Goal: Entertainment & Leisure: Consume media (video, audio)

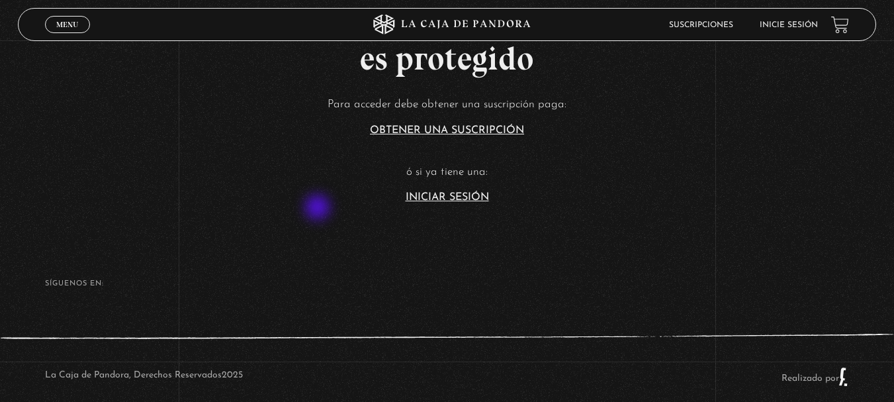
scroll to position [331, 0]
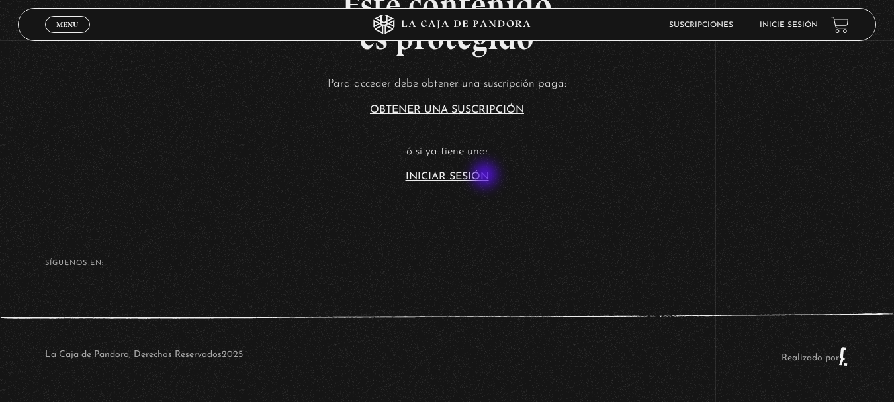
click at [486, 176] on link "Iniciar Sesión" at bounding box center [447, 176] width 83 height 11
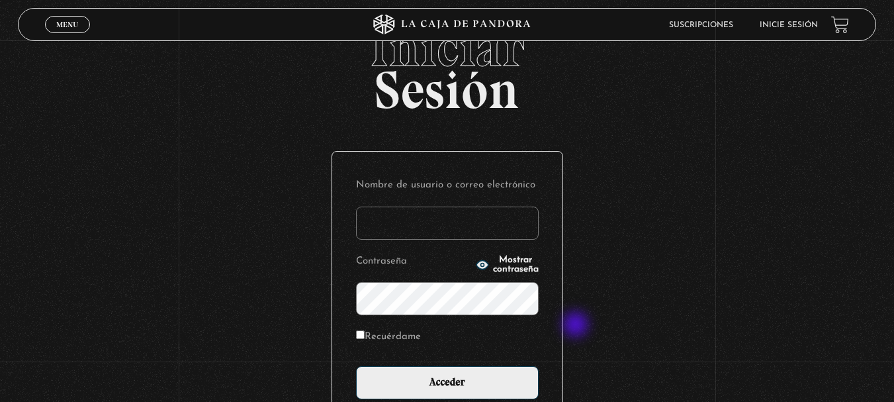
scroll to position [176, 0]
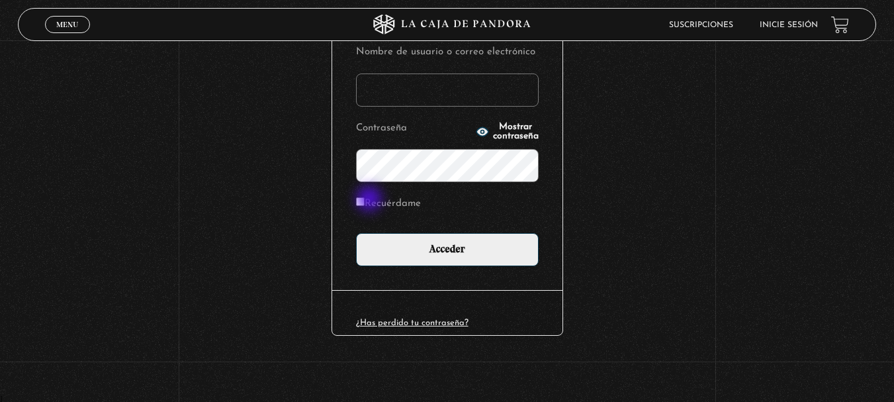
type input "[EMAIL_ADDRESS][DOMAIN_NAME]"
click at [371, 200] on label "Recuérdame" at bounding box center [388, 204] width 65 height 21
click at [365, 200] on input "Recuérdame" at bounding box center [360, 201] width 9 height 9
checkbox input "true"
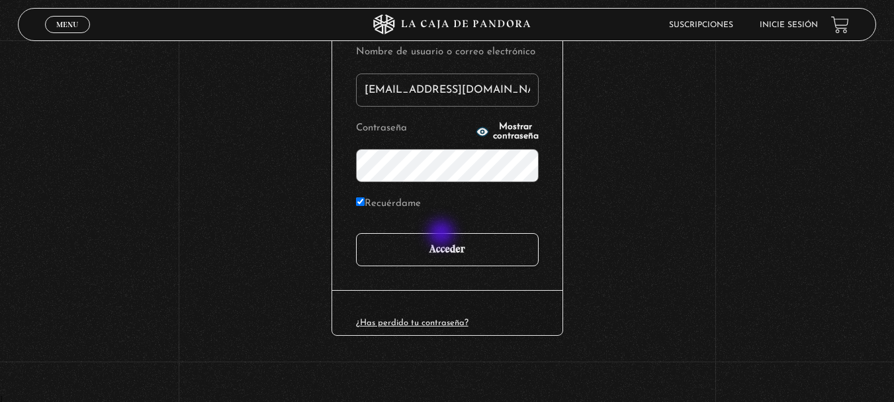
click at [443, 234] on input "Acceder" at bounding box center [447, 249] width 183 height 33
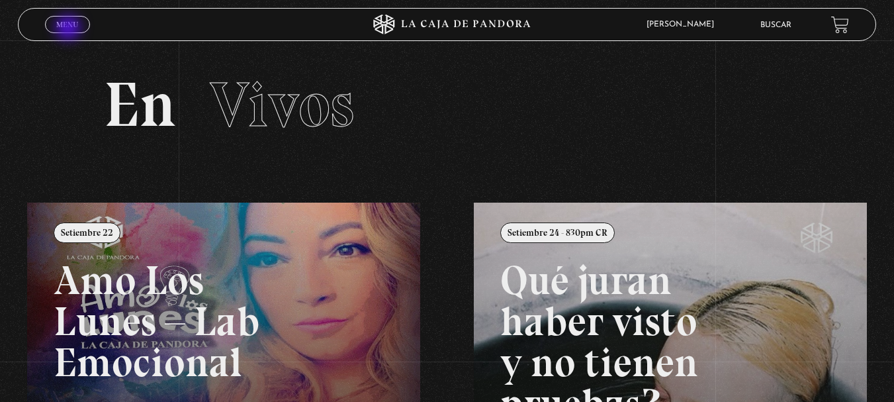
click at [69, 28] on span "Menu" at bounding box center [67, 25] width 22 height 8
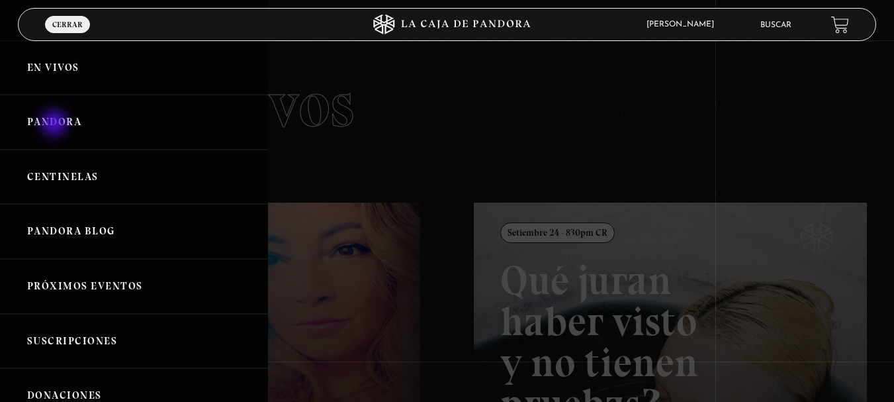
click at [55, 124] on link "Pandora" at bounding box center [134, 122] width 268 height 55
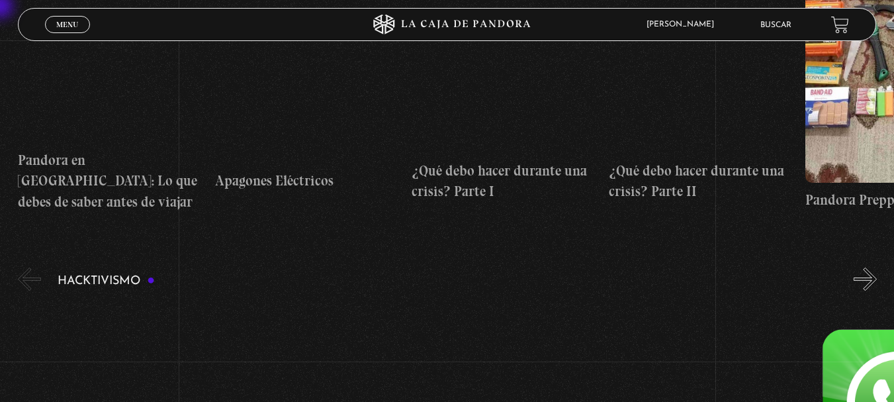
scroll to position [2904, 0]
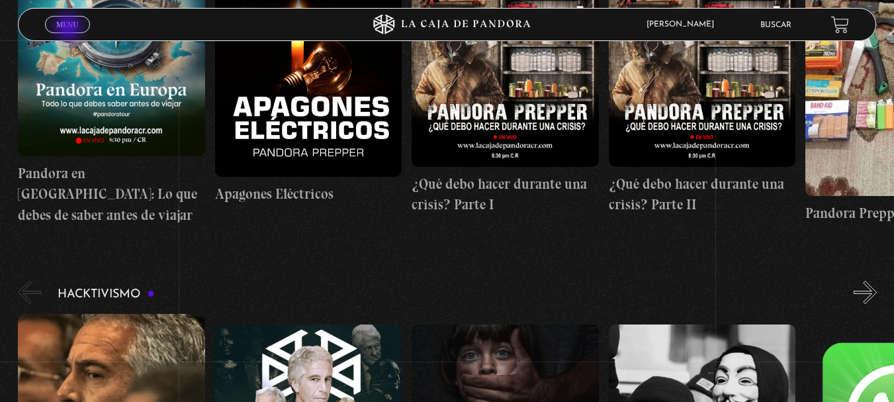
click at [69, 28] on span "Menu" at bounding box center [67, 25] width 22 height 8
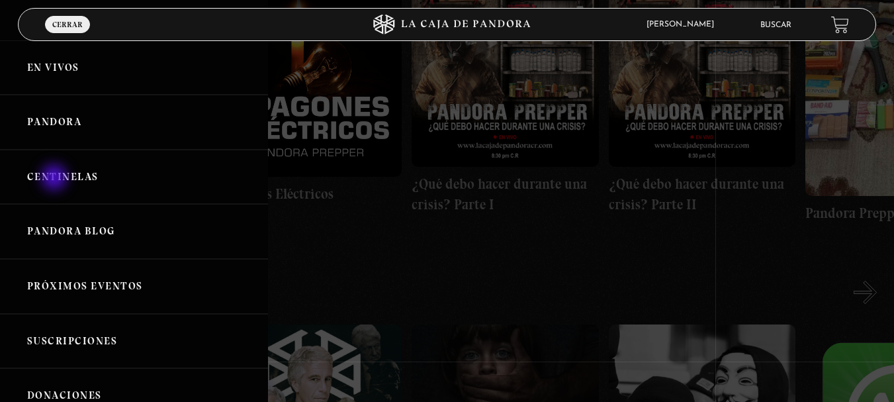
click at [56, 179] on link "Centinelas" at bounding box center [134, 177] width 268 height 55
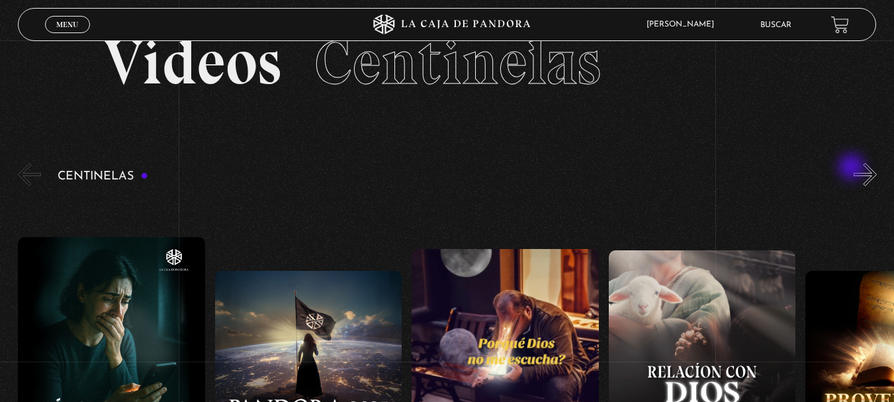
scroll to position [66, 0]
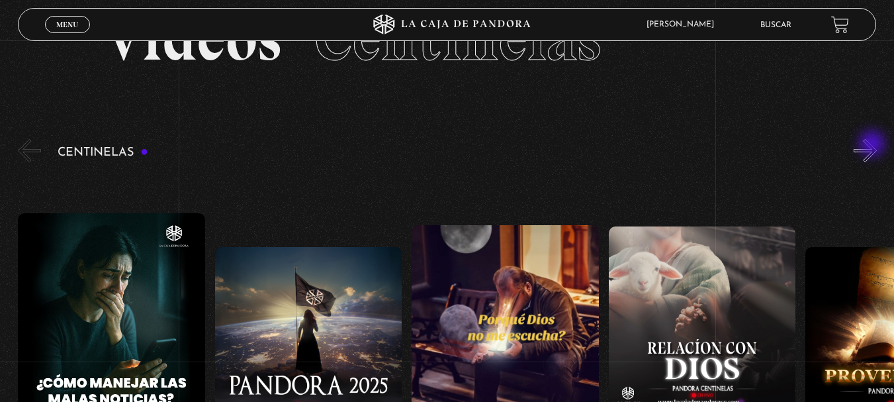
click at [874, 145] on button "»" at bounding box center [865, 150] width 23 height 23
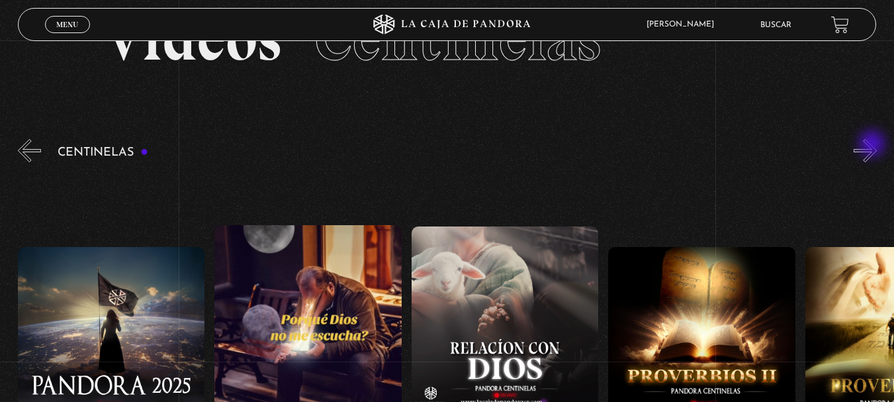
scroll to position [132, 0]
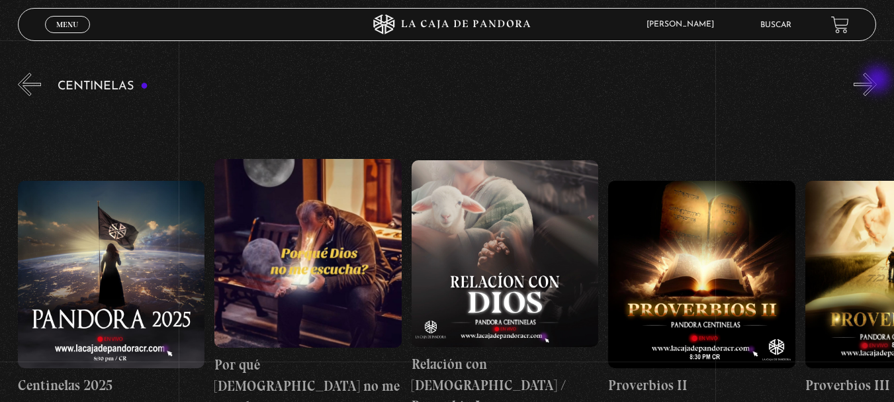
click at [877, 81] on button "»" at bounding box center [865, 84] width 23 height 23
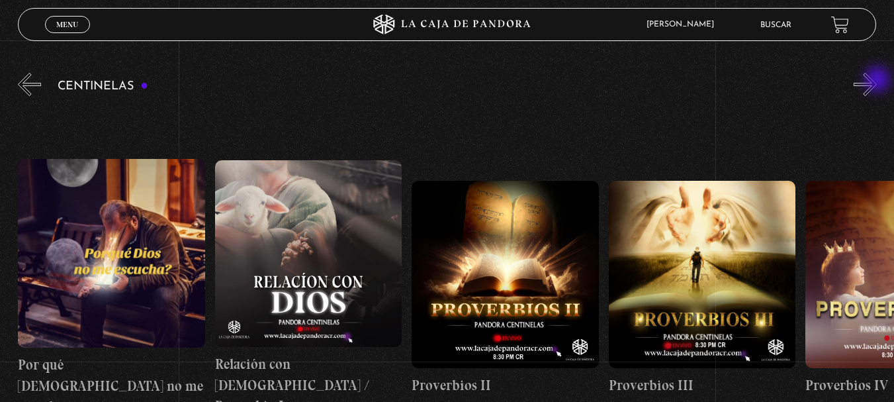
click at [877, 81] on button "»" at bounding box center [865, 84] width 23 height 23
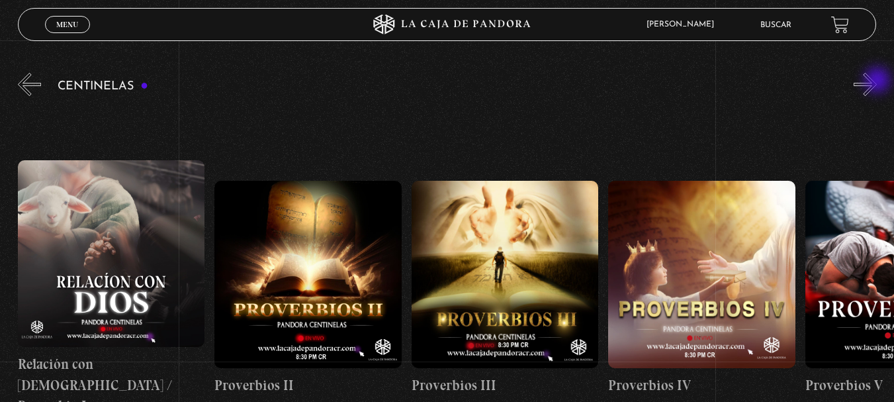
click at [877, 81] on button "»" at bounding box center [865, 84] width 23 height 23
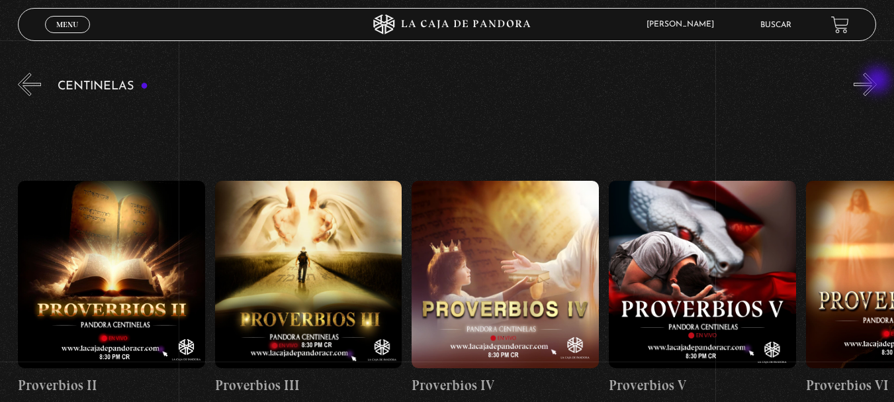
click at [877, 81] on button "»" at bounding box center [865, 84] width 23 height 23
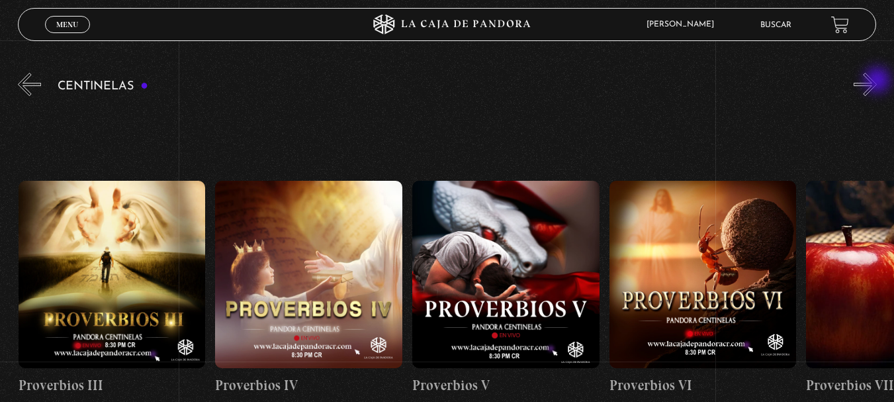
click at [877, 81] on button "»" at bounding box center [865, 84] width 23 height 23
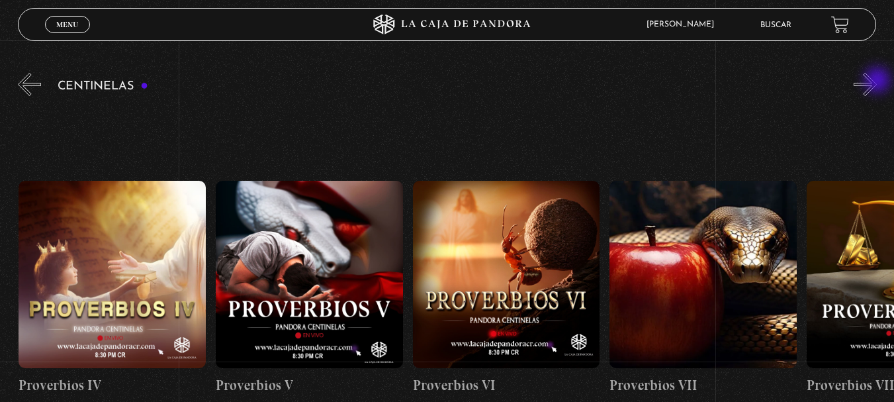
scroll to position [0, 1181]
click at [877, 81] on button "»" at bounding box center [865, 84] width 23 height 23
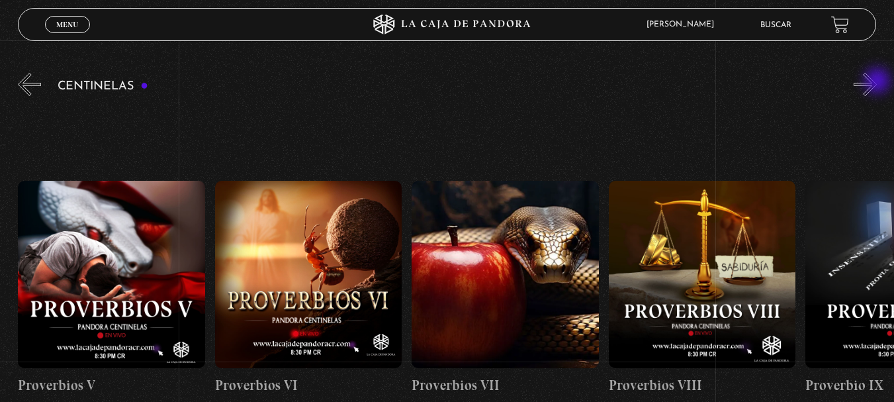
click at [877, 82] on button "»" at bounding box center [865, 84] width 23 height 23
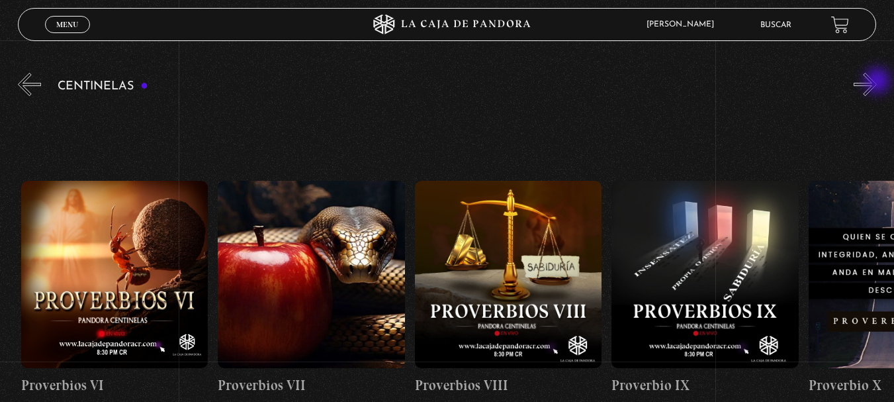
scroll to position [0, 1575]
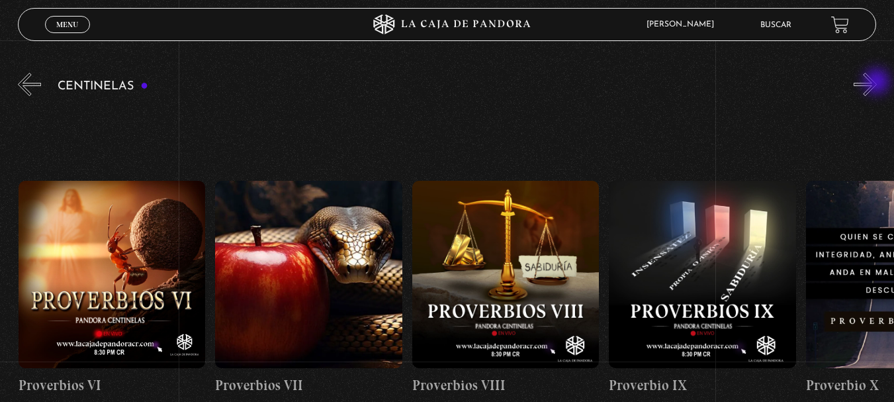
click at [877, 83] on button "»" at bounding box center [865, 84] width 23 height 23
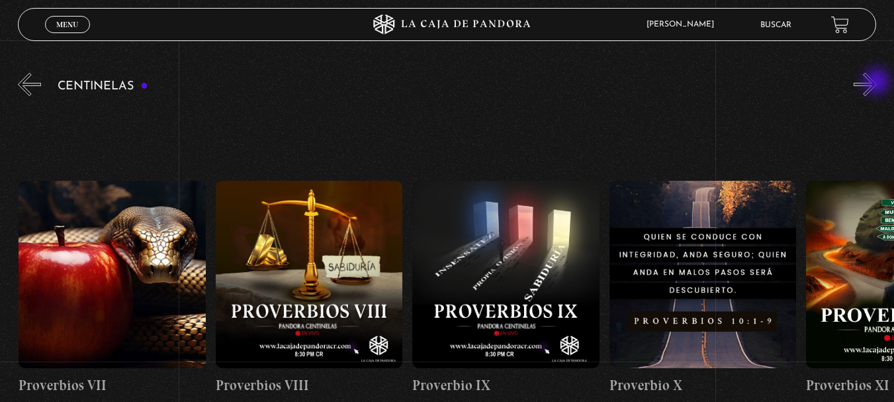
scroll to position [0, 1772]
click at [877, 84] on button "»" at bounding box center [865, 84] width 23 height 23
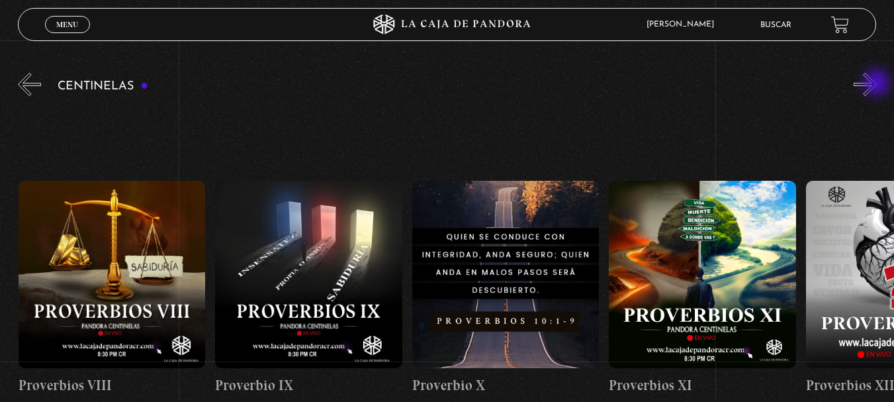
click at [877, 84] on button "»" at bounding box center [865, 84] width 23 height 23
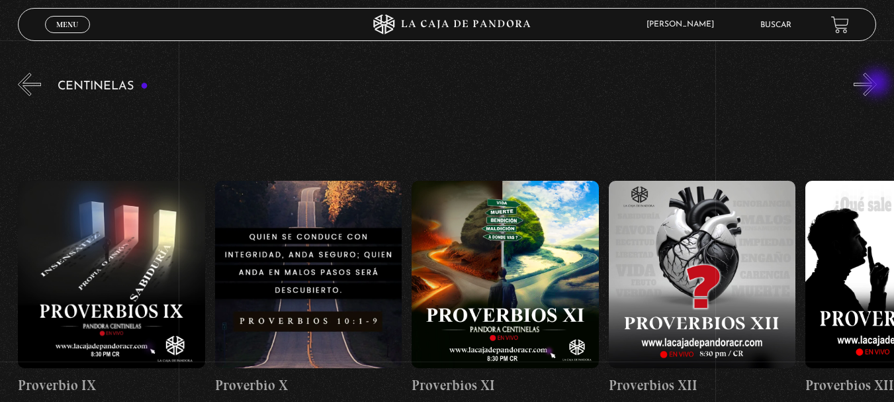
click at [877, 84] on button "»" at bounding box center [865, 84] width 23 height 23
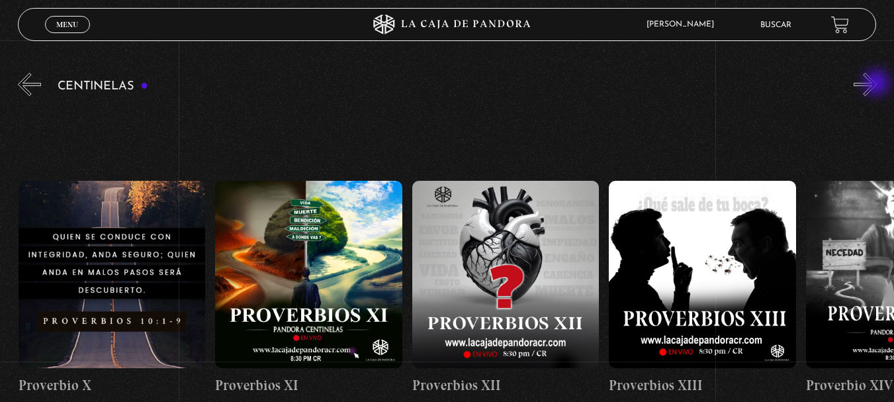
click at [877, 84] on button "»" at bounding box center [865, 84] width 23 height 23
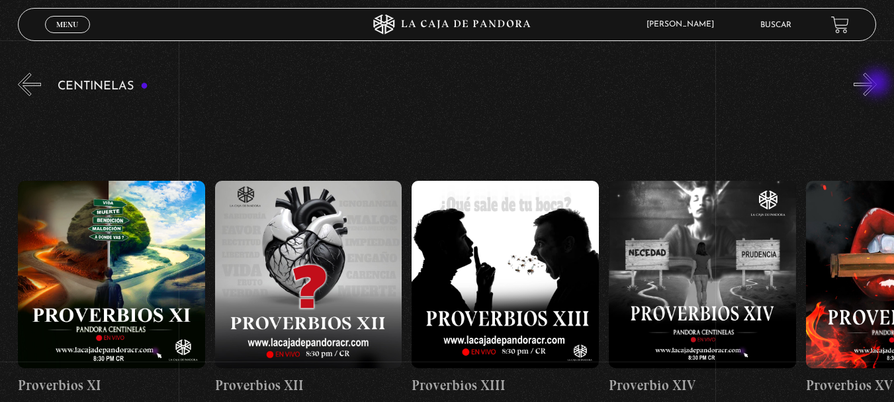
click at [877, 84] on button "»" at bounding box center [865, 84] width 23 height 23
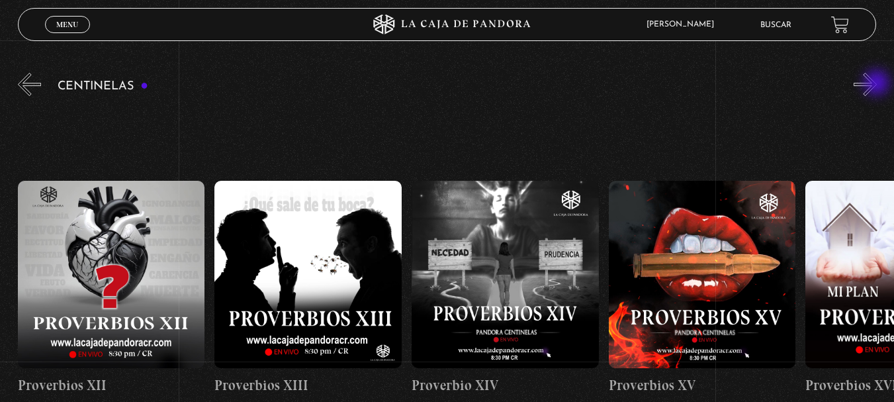
click at [877, 84] on button "»" at bounding box center [865, 84] width 23 height 23
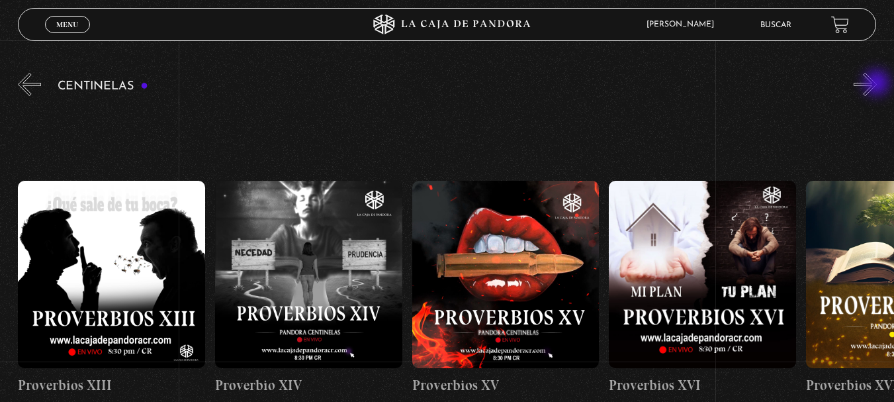
click at [877, 84] on button "»" at bounding box center [865, 84] width 23 height 23
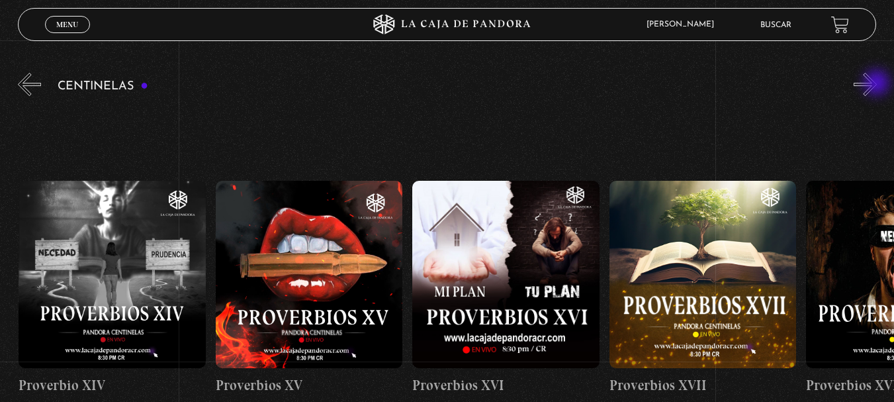
click at [877, 84] on button "»" at bounding box center [865, 84] width 23 height 23
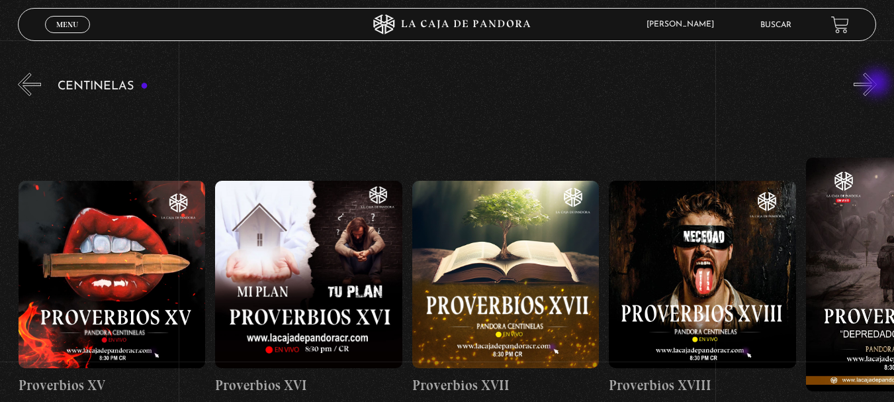
click at [877, 84] on button "»" at bounding box center [865, 84] width 23 height 23
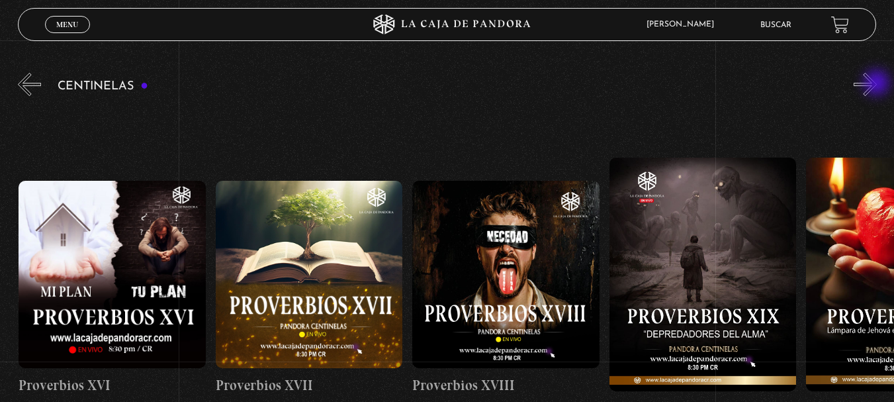
scroll to position [0, 3545]
click at [877, 84] on button "»" at bounding box center [865, 84] width 23 height 23
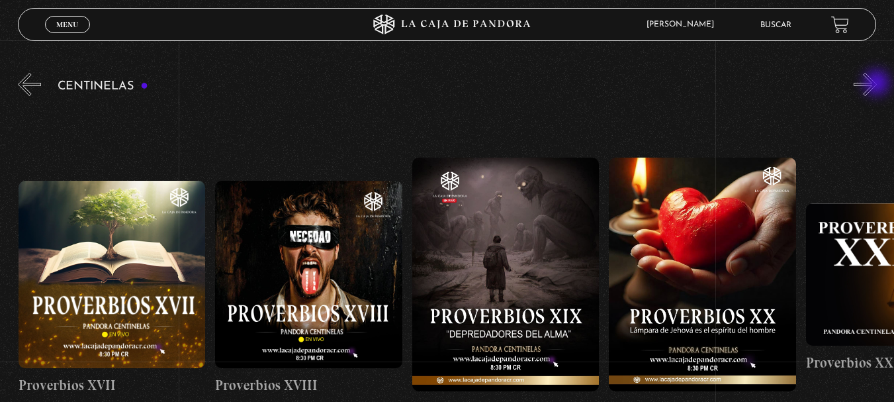
click at [877, 84] on button "»" at bounding box center [865, 84] width 23 height 23
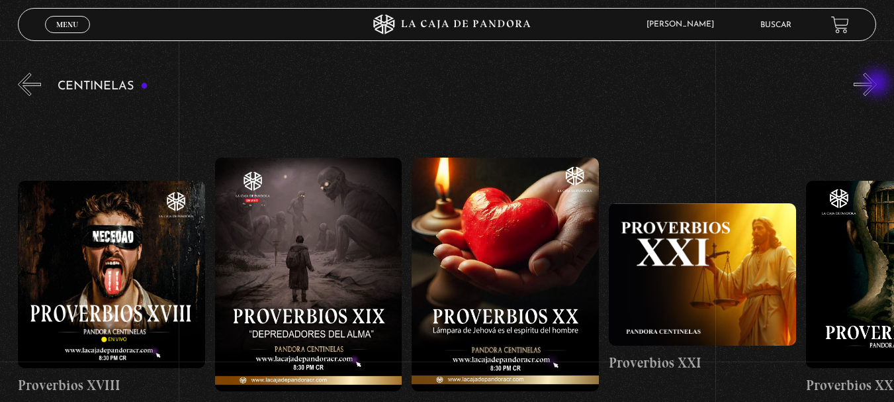
click at [877, 84] on button "»" at bounding box center [865, 84] width 23 height 23
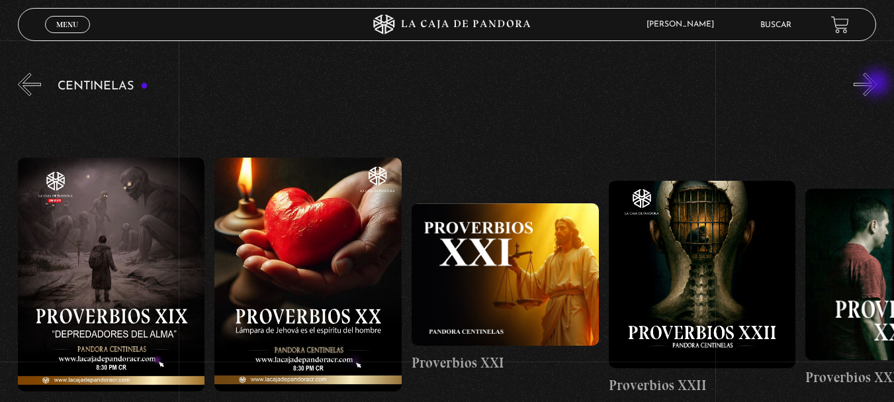
click at [877, 84] on button "»" at bounding box center [865, 84] width 23 height 23
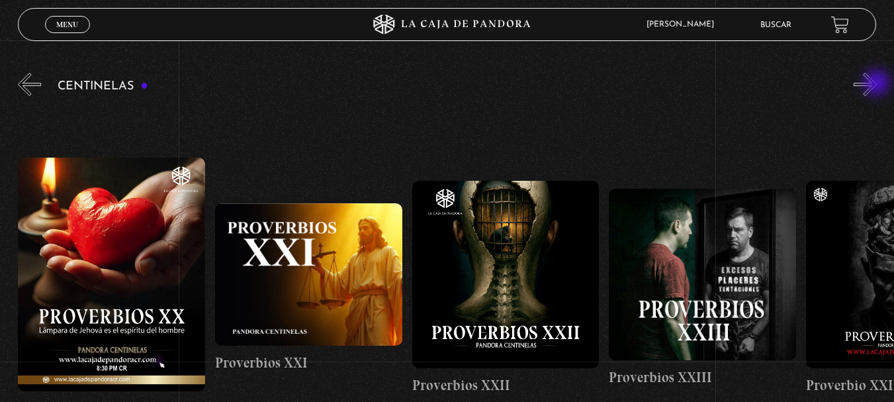
click at [877, 84] on button "»" at bounding box center [865, 84] width 23 height 23
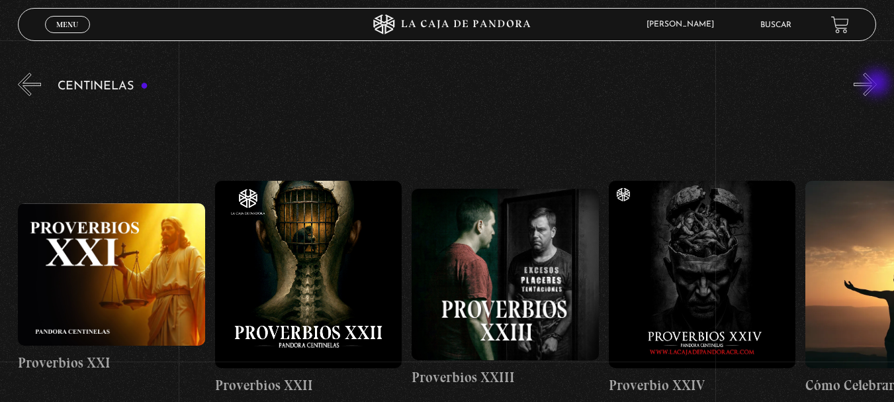
click at [877, 84] on button "»" at bounding box center [865, 84] width 23 height 23
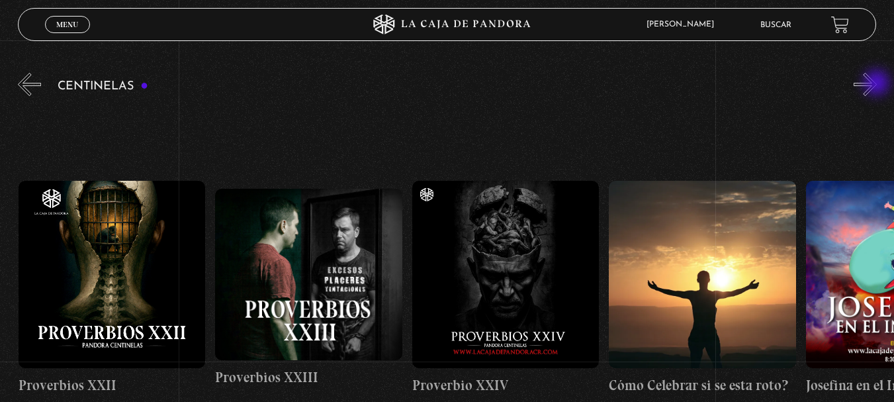
scroll to position [0, 4726]
click at [877, 84] on button "»" at bounding box center [865, 84] width 23 height 23
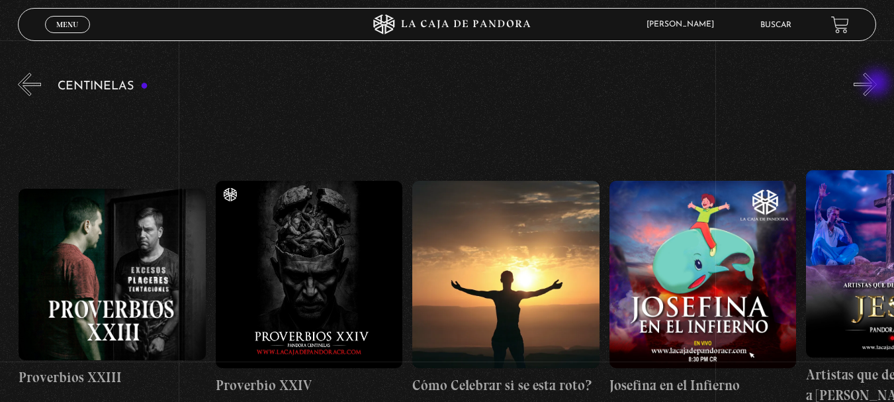
scroll to position [0, 4924]
click at [877, 84] on button "»" at bounding box center [865, 84] width 23 height 23
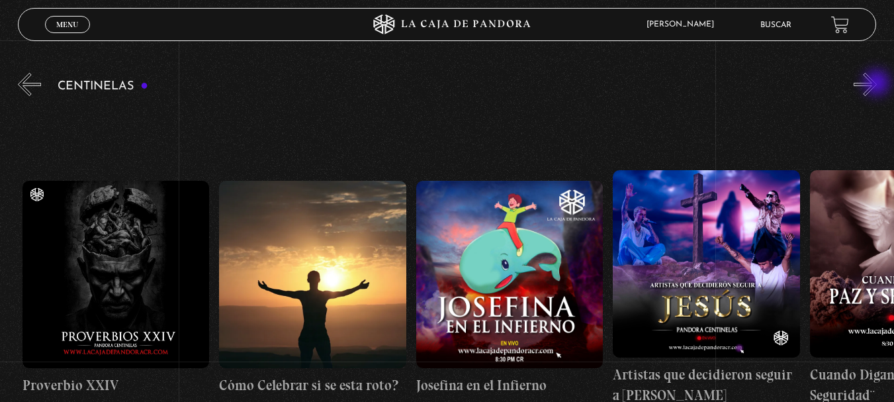
scroll to position [0, 5120]
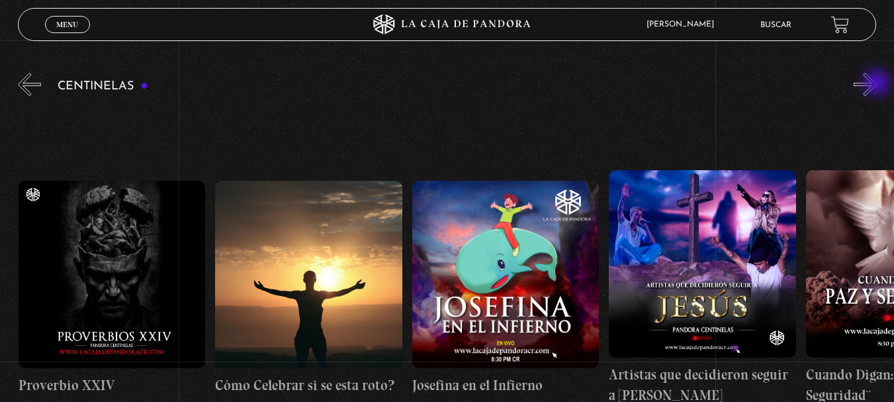
click at [877, 84] on button "»" at bounding box center [865, 84] width 23 height 23
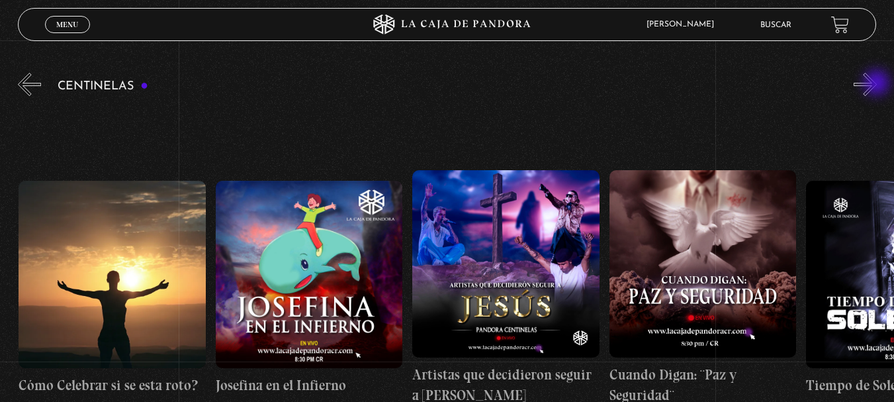
scroll to position [0, 5317]
click at [877, 84] on button "»" at bounding box center [865, 84] width 23 height 23
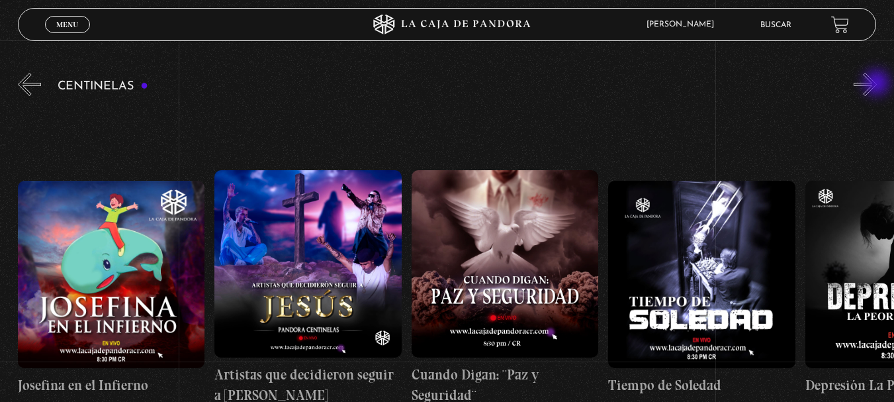
click at [877, 84] on button "»" at bounding box center [865, 84] width 23 height 23
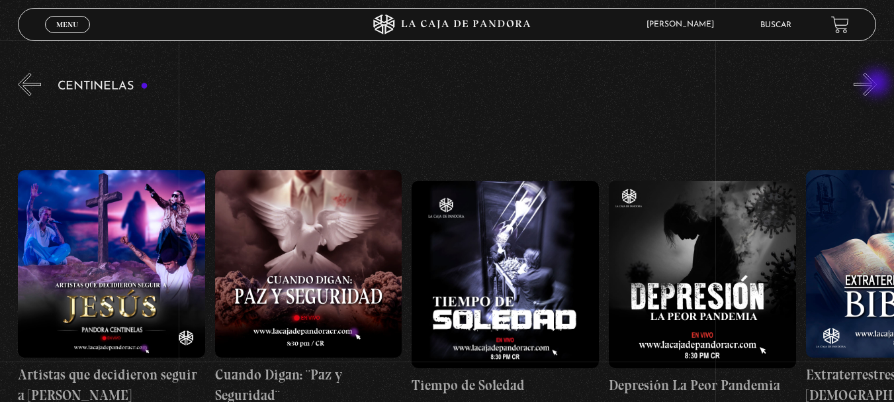
click at [877, 84] on button "»" at bounding box center [865, 84] width 23 height 23
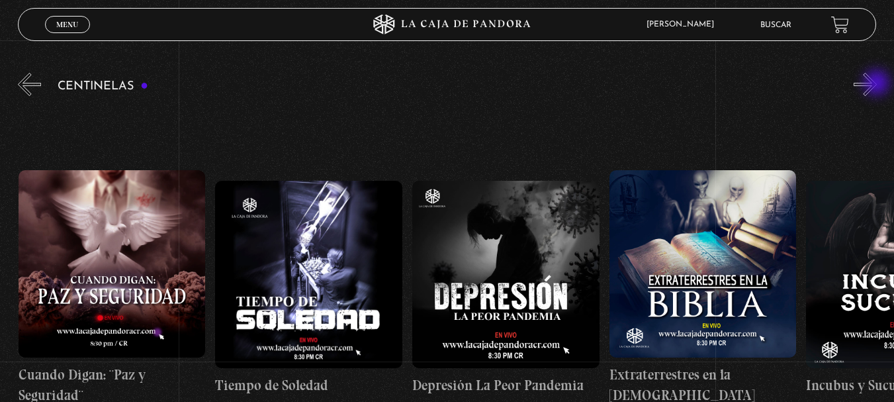
scroll to position [0, 5908]
click at [877, 84] on button "»" at bounding box center [865, 84] width 23 height 23
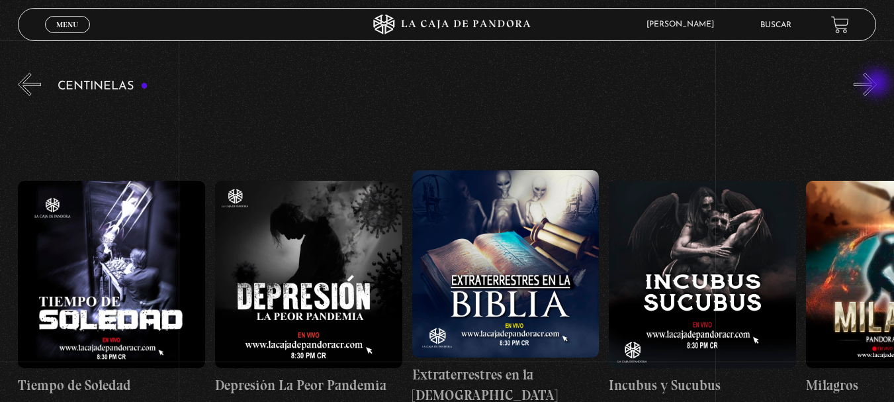
scroll to position [0, 6105]
click at [877, 84] on button "»" at bounding box center [865, 84] width 23 height 23
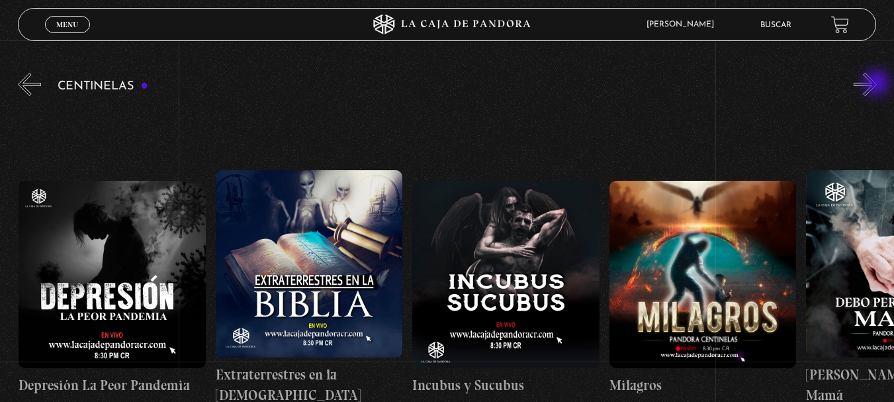
scroll to position [0, 6302]
click at [877, 84] on button "»" at bounding box center [865, 84] width 23 height 23
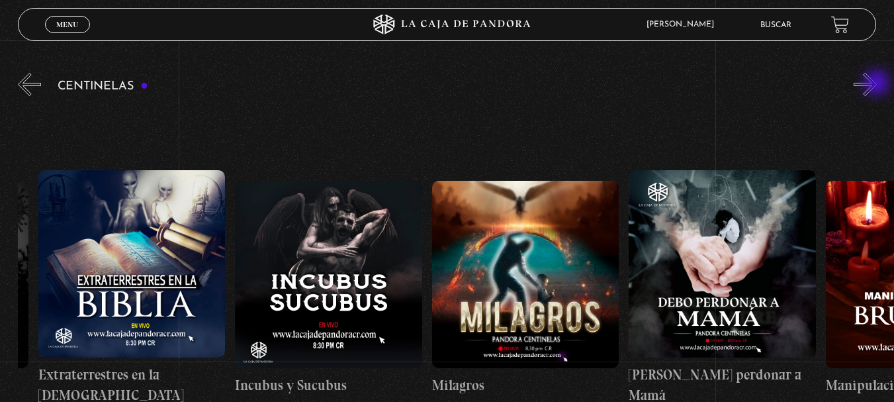
scroll to position [0, 6499]
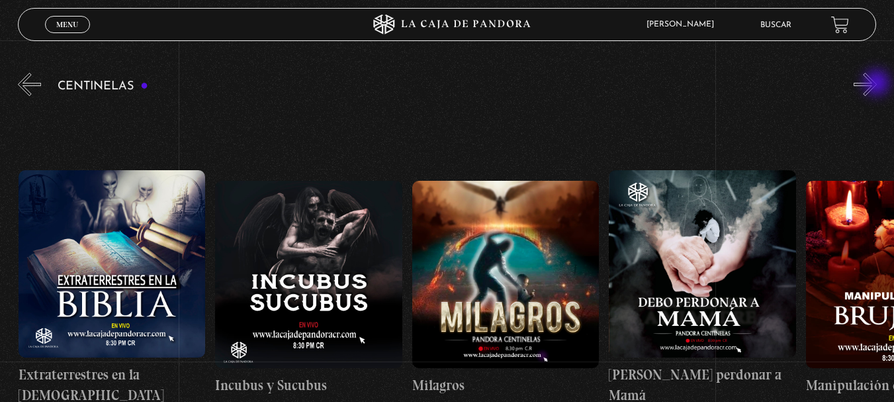
click at [877, 84] on button "»" at bounding box center [865, 84] width 23 height 23
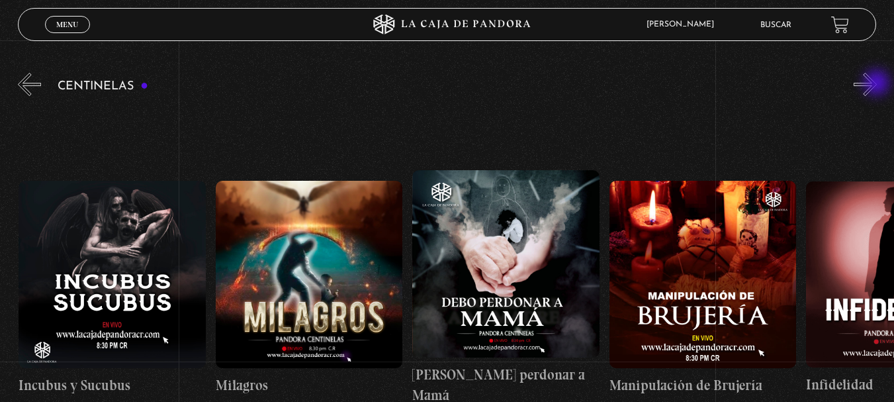
scroll to position [0, 6696]
click at [877, 84] on button "»" at bounding box center [865, 84] width 23 height 23
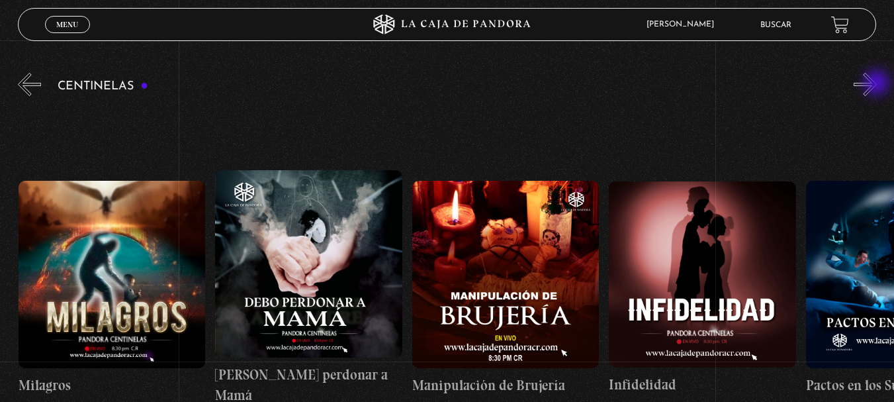
click at [877, 84] on button "»" at bounding box center [865, 84] width 23 height 23
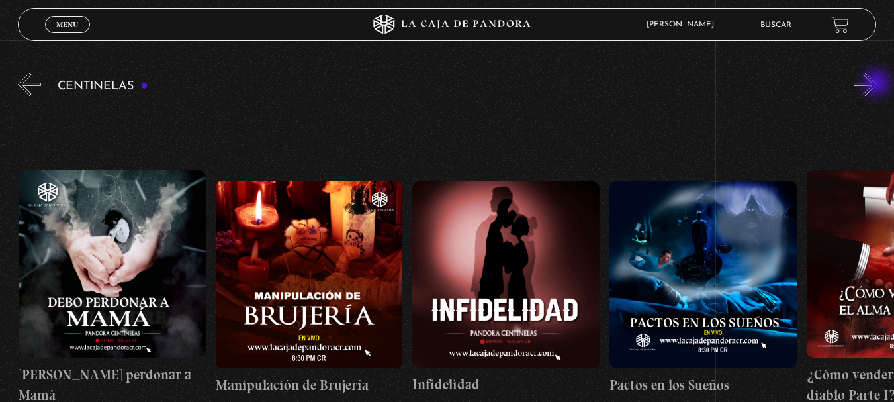
scroll to position [0, 7090]
click at [876, 89] on button "»" at bounding box center [865, 84] width 23 height 23
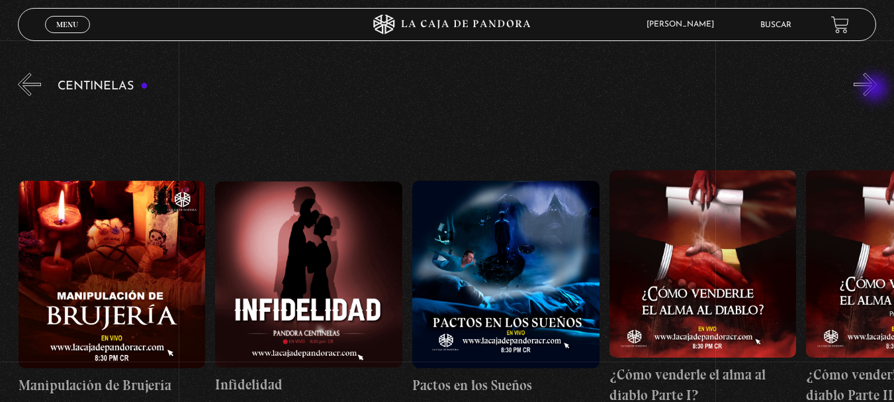
scroll to position [0, 7287]
click at [876, 89] on button "»" at bounding box center [865, 84] width 23 height 23
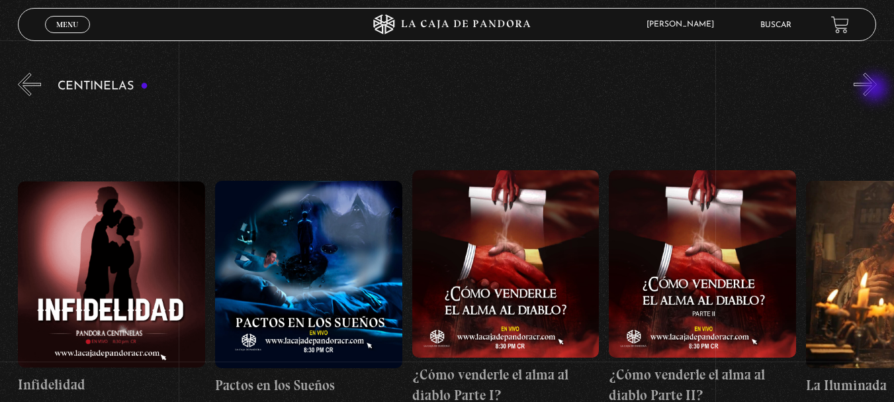
click at [876, 89] on button "»" at bounding box center [865, 84] width 23 height 23
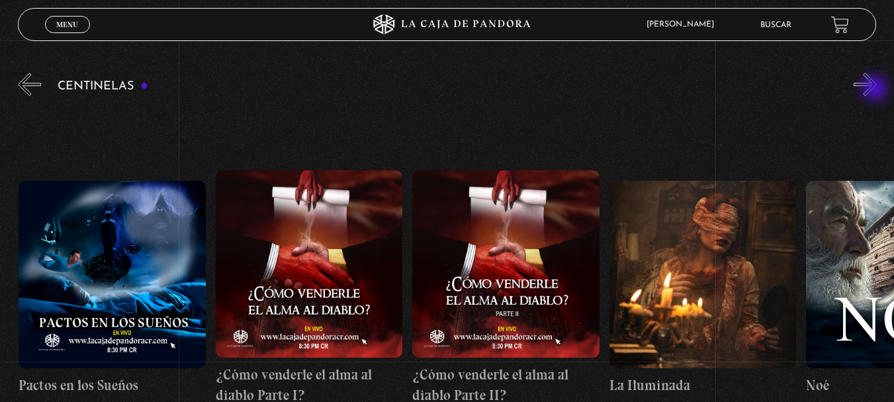
scroll to position [0, 7681]
click at [876, 89] on button "»" at bounding box center [865, 84] width 23 height 23
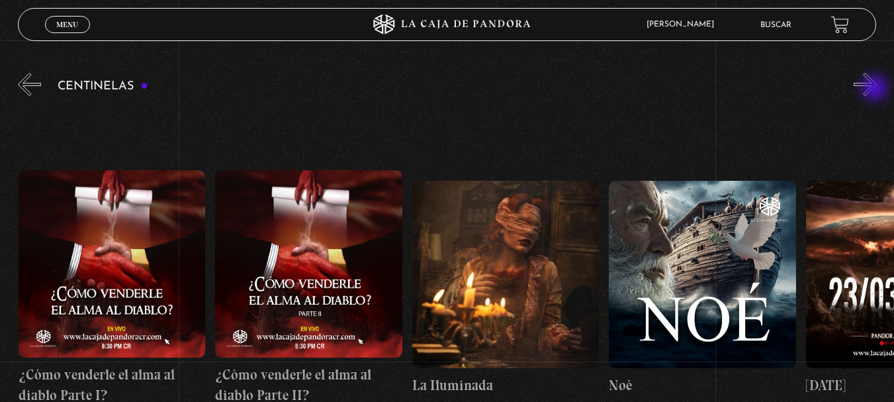
click at [876, 89] on button "»" at bounding box center [865, 84] width 23 height 23
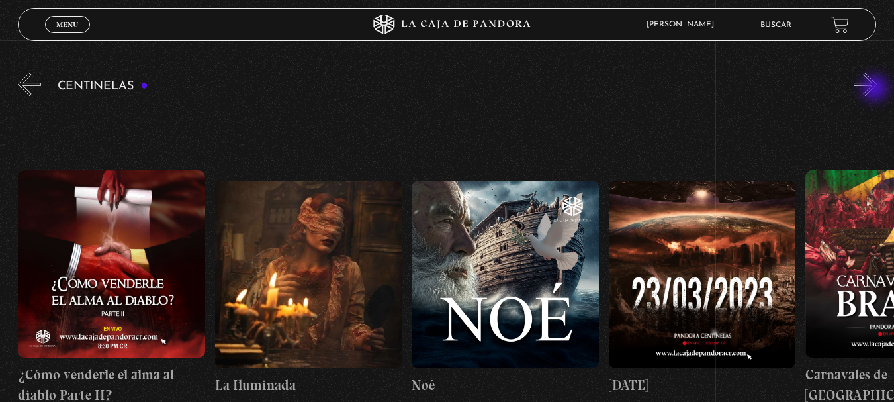
click at [876, 89] on button "»" at bounding box center [865, 84] width 23 height 23
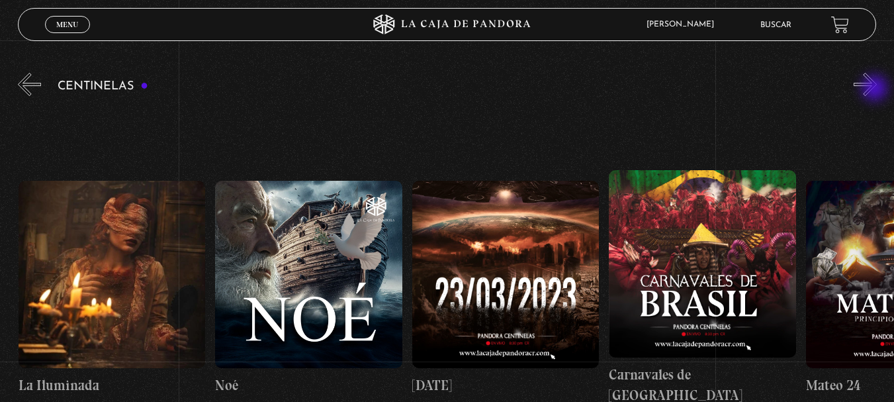
scroll to position [0, 8271]
click at [877, 88] on button "»" at bounding box center [865, 84] width 23 height 23
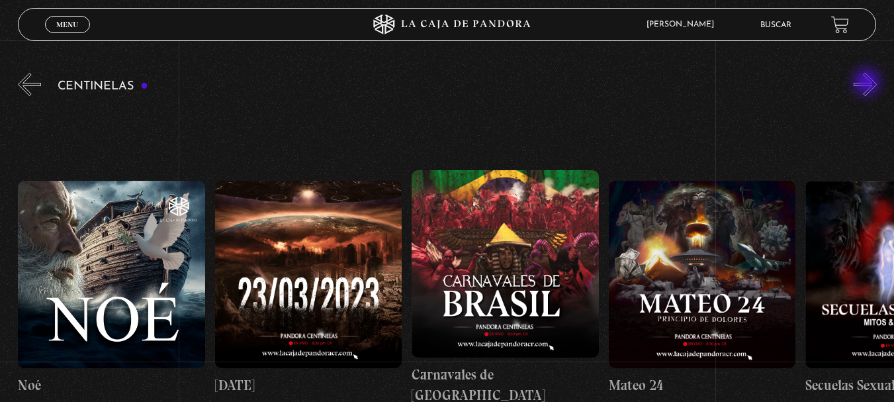
click at [868, 83] on button "»" at bounding box center [865, 84] width 23 height 23
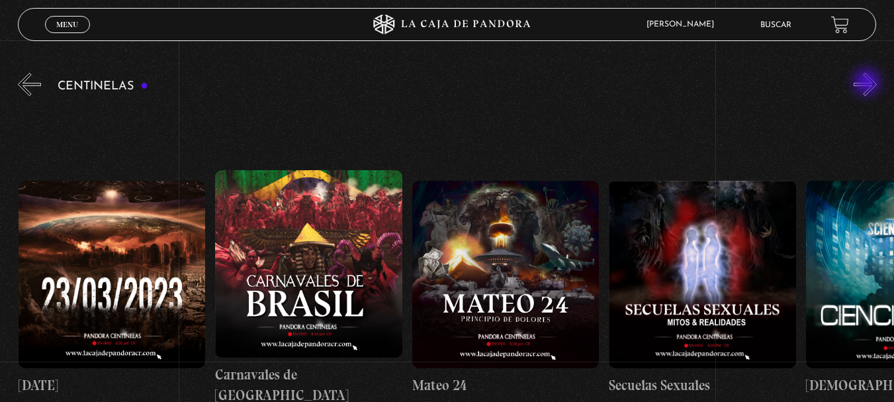
click at [868, 83] on button "»" at bounding box center [865, 84] width 23 height 23
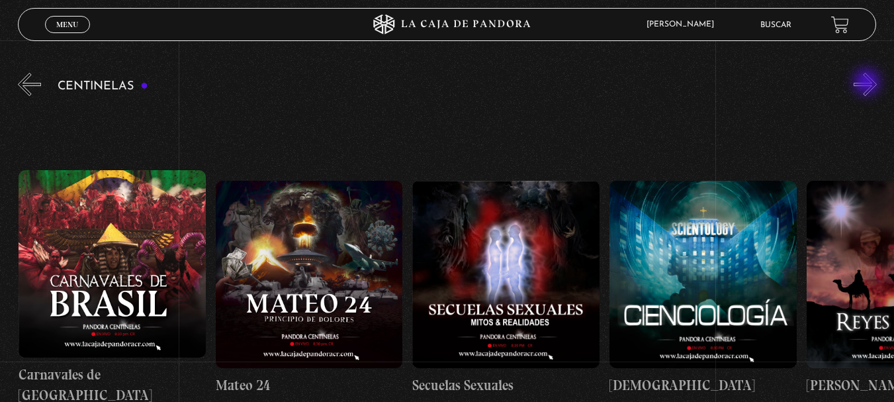
scroll to position [0, 8862]
click at [868, 83] on button "»" at bounding box center [865, 84] width 23 height 23
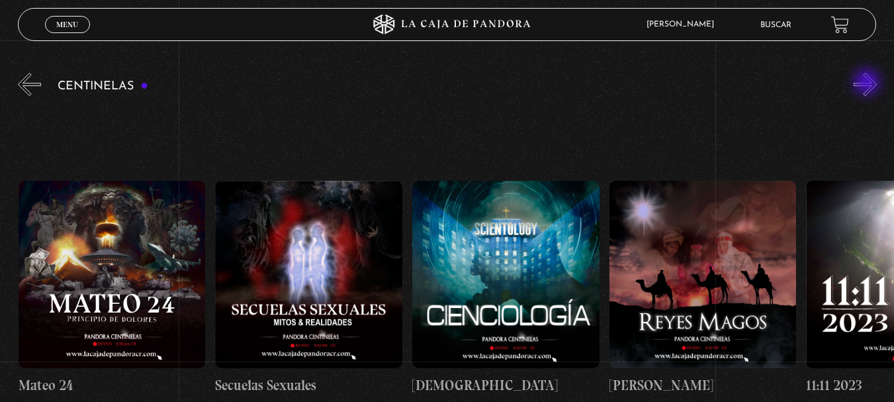
click at [868, 83] on button "»" at bounding box center [865, 84] width 23 height 23
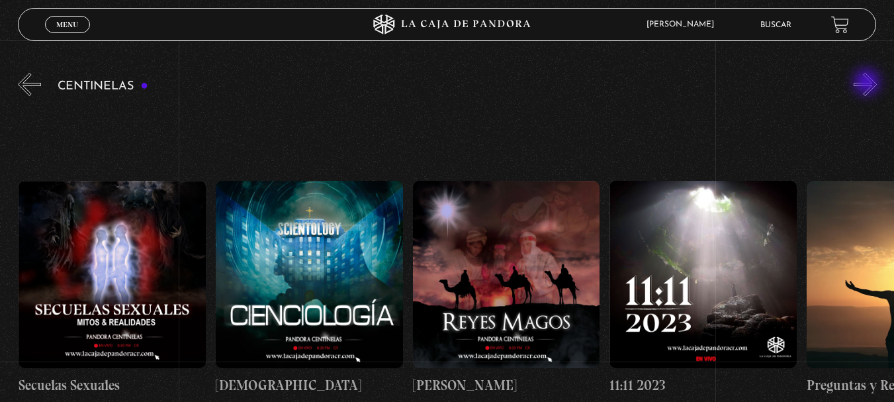
click at [868, 83] on button "»" at bounding box center [865, 84] width 23 height 23
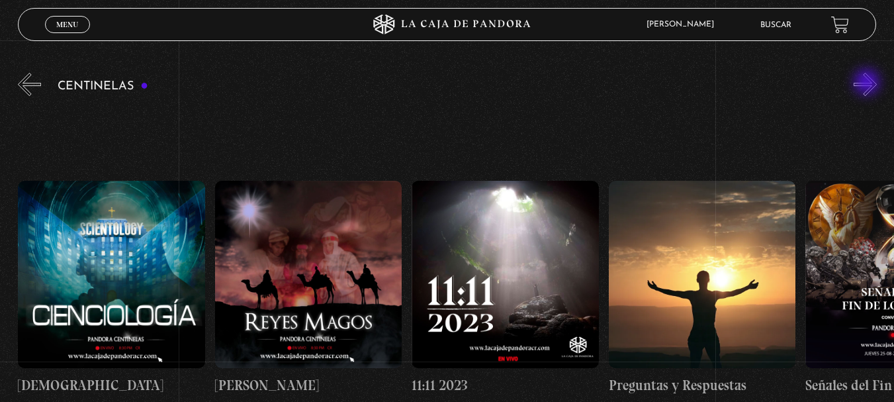
click at [868, 83] on button "»" at bounding box center [865, 84] width 23 height 23
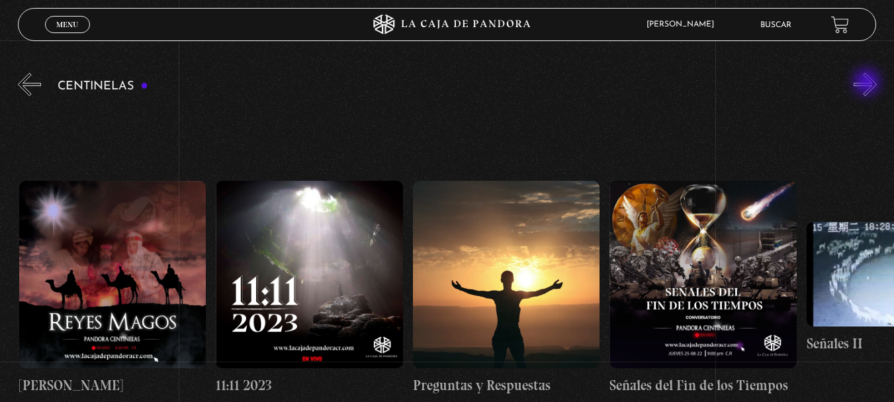
scroll to position [0, 9650]
click at [868, 83] on button "»" at bounding box center [865, 84] width 23 height 23
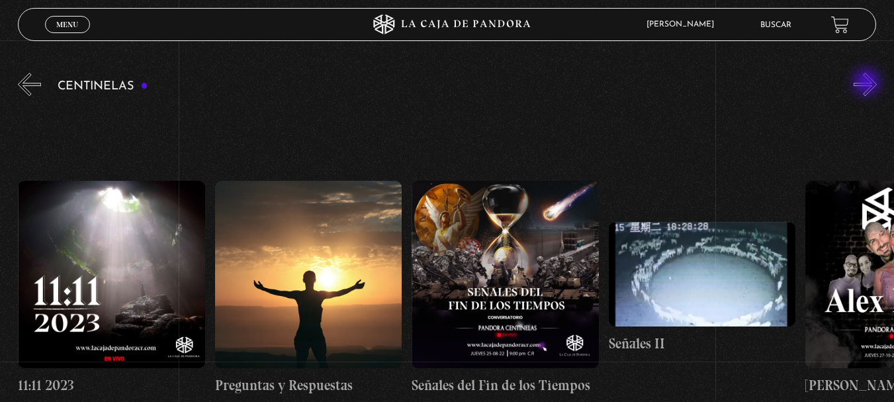
click at [868, 83] on button "»" at bounding box center [865, 84] width 23 height 23
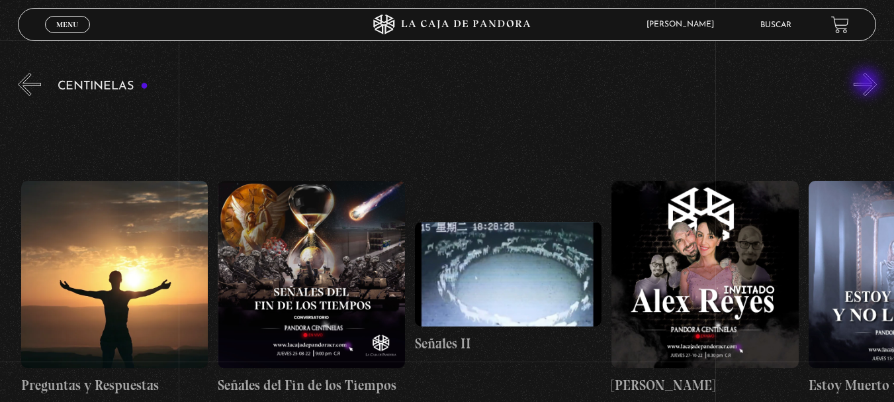
scroll to position [0, 10044]
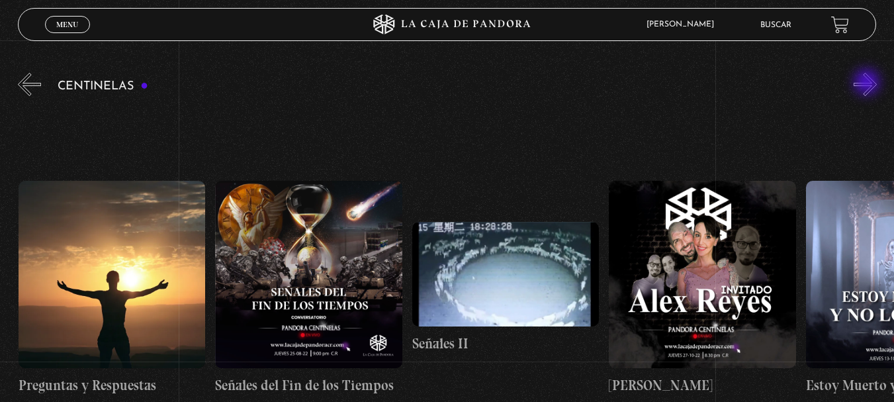
click at [868, 83] on button "»" at bounding box center [865, 84] width 23 height 23
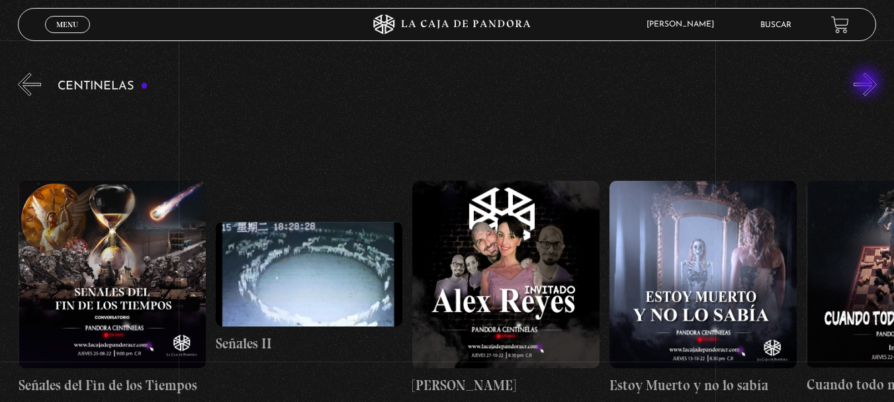
scroll to position [0, 10241]
click at [868, 83] on button "»" at bounding box center [865, 84] width 23 height 23
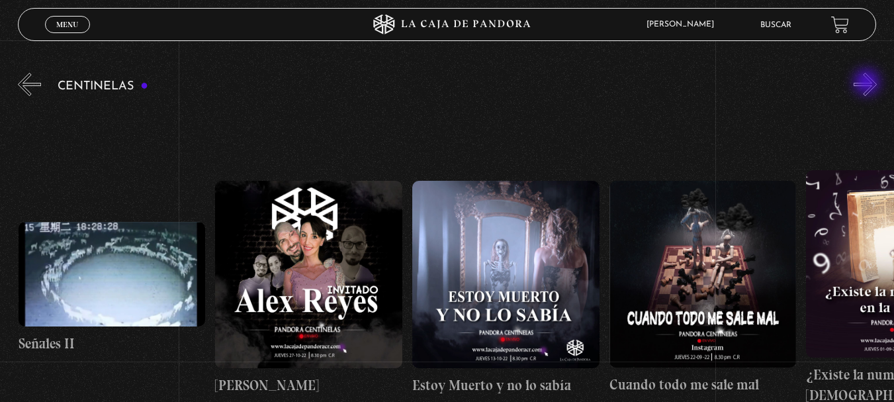
click at [868, 83] on button "»" at bounding box center [865, 84] width 23 height 23
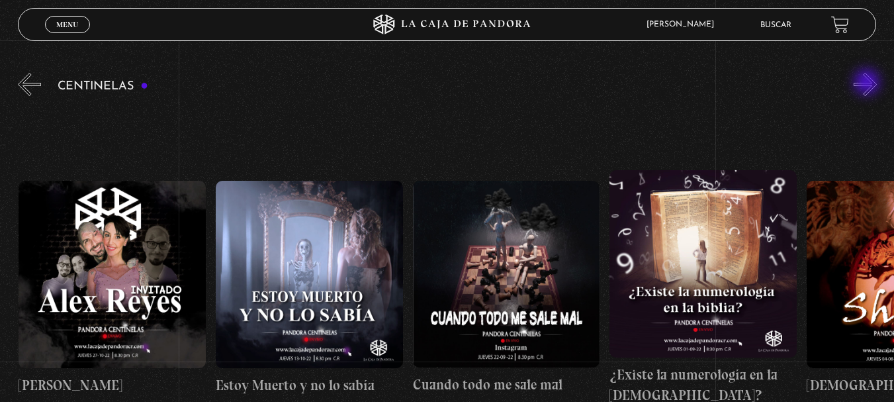
scroll to position [0, 10635]
click at [868, 83] on button "»" at bounding box center [865, 84] width 23 height 23
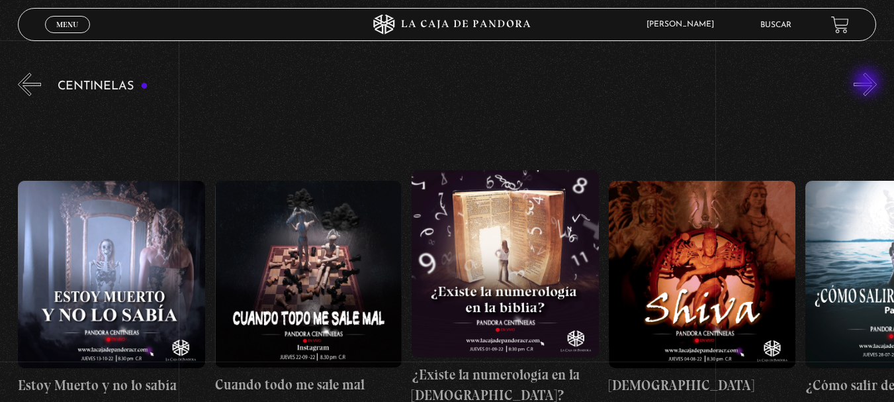
click at [868, 83] on button "»" at bounding box center [865, 84] width 23 height 23
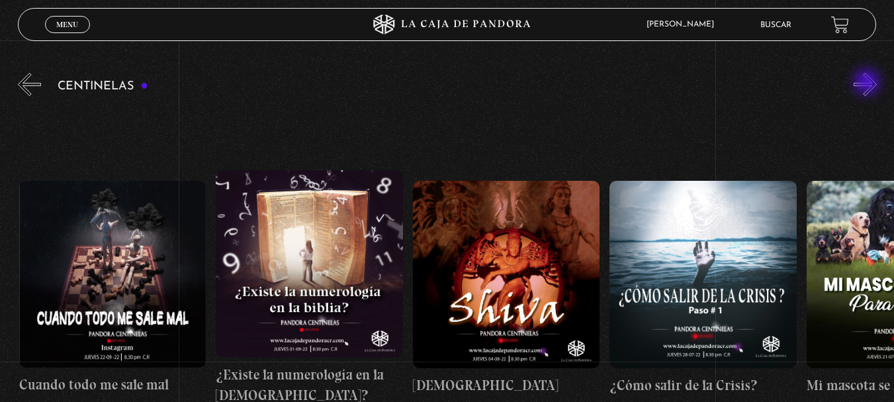
scroll to position [0, 11029]
click at [868, 83] on button "»" at bounding box center [865, 84] width 23 height 23
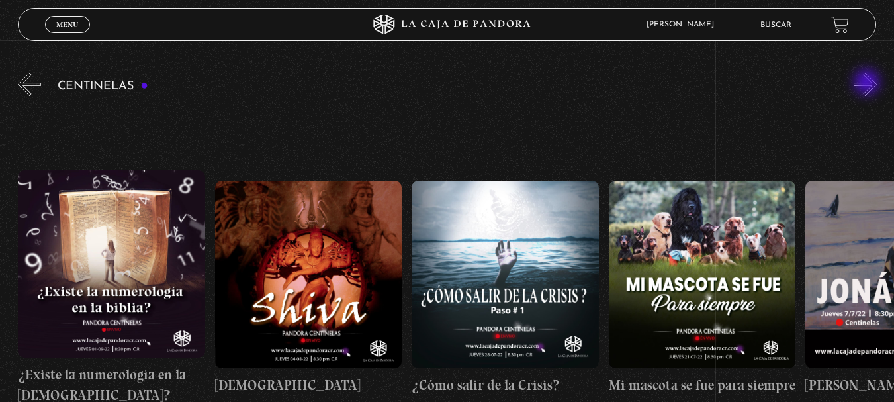
click at [868, 83] on button "»" at bounding box center [865, 84] width 23 height 23
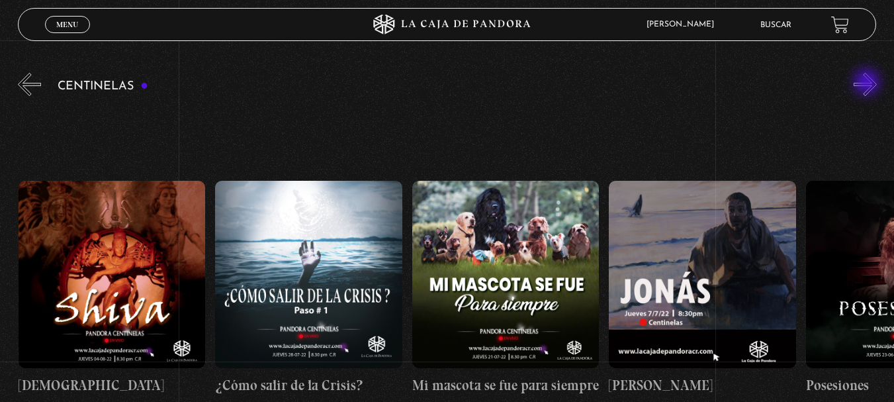
click at [868, 83] on button "»" at bounding box center [865, 84] width 23 height 23
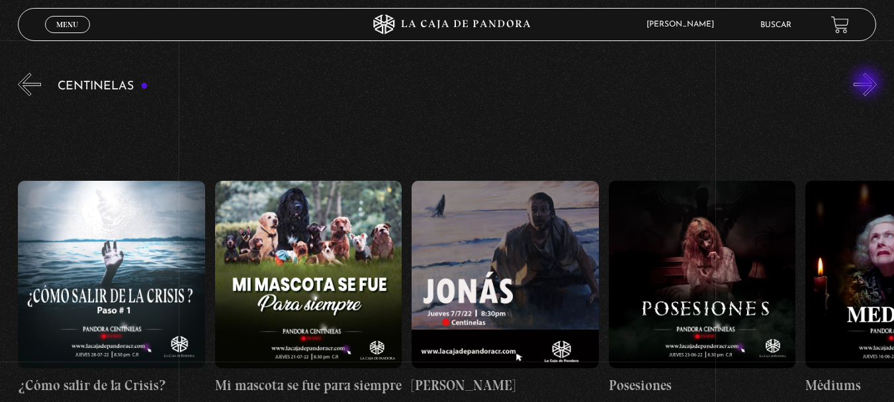
click at [868, 83] on button "»" at bounding box center [865, 84] width 23 height 23
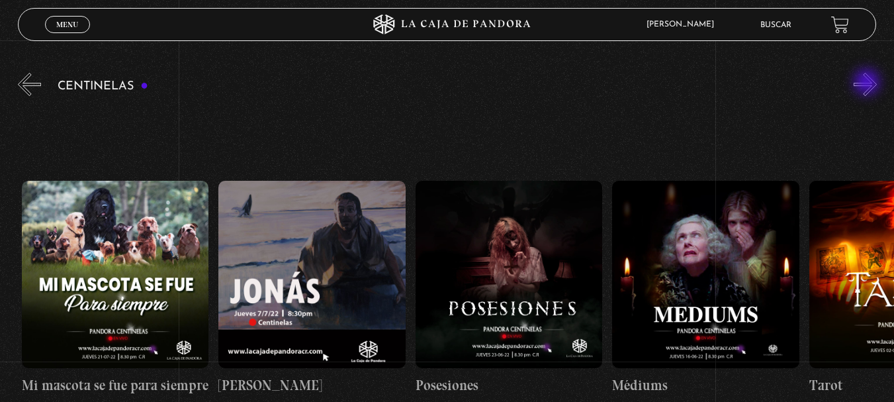
scroll to position [0, 11816]
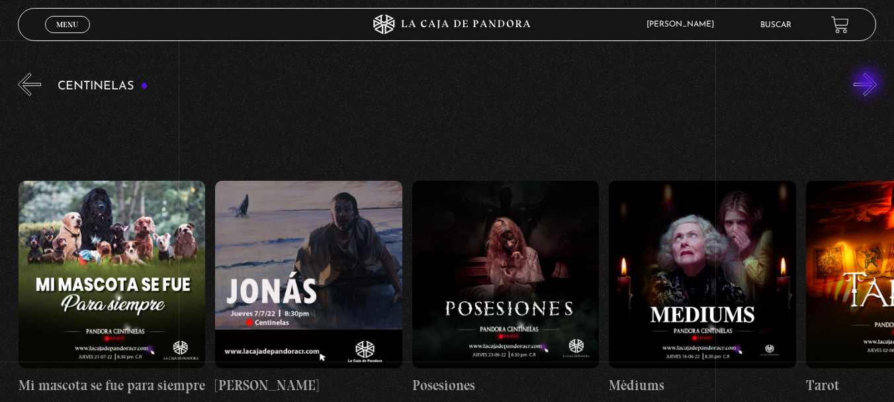
click at [869, 83] on button "»" at bounding box center [865, 84] width 23 height 23
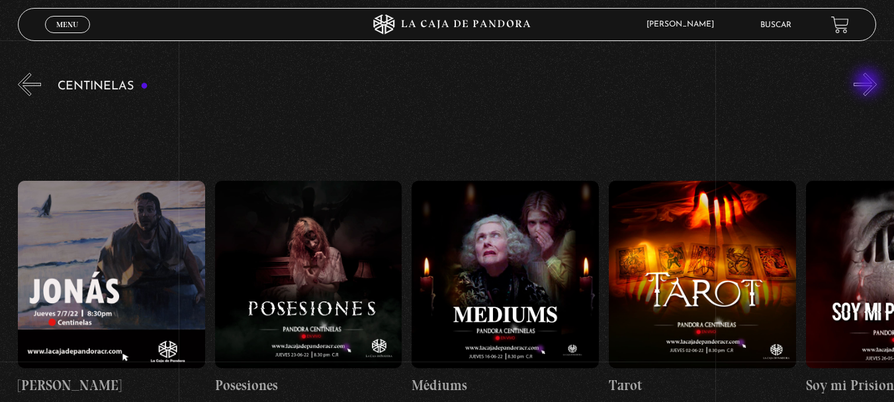
click at [869, 83] on button "»" at bounding box center [865, 84] width 23 height 23
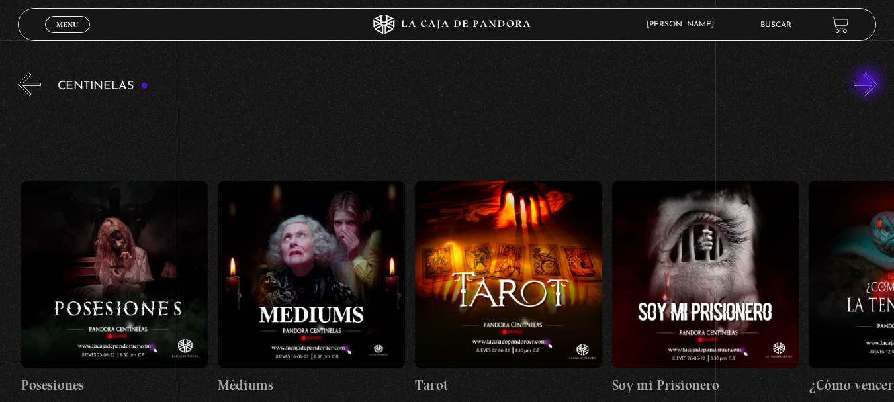
scroll to position [0, 12210]
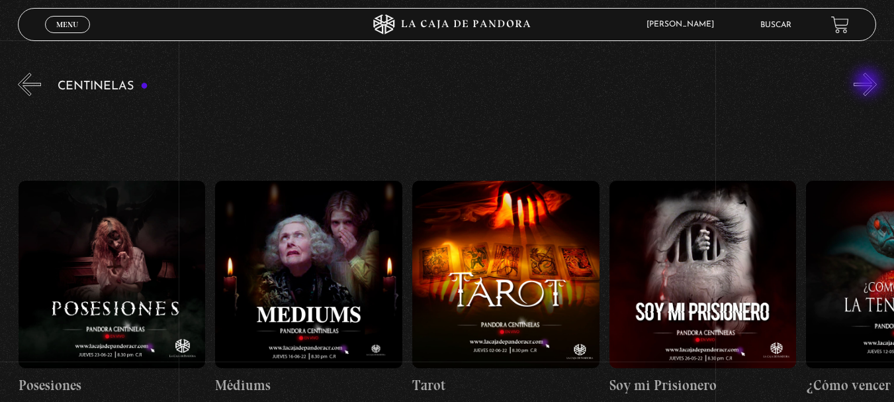
click at [869, 83] on button "»" at bounding box center [865, 84] width 23 height 23
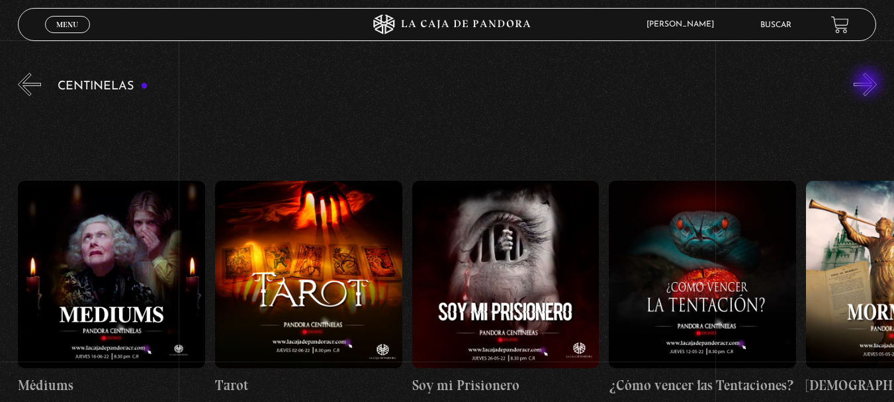
click at [869, 83] on button "»" at bounding box center [865, 84] width 23 height 23
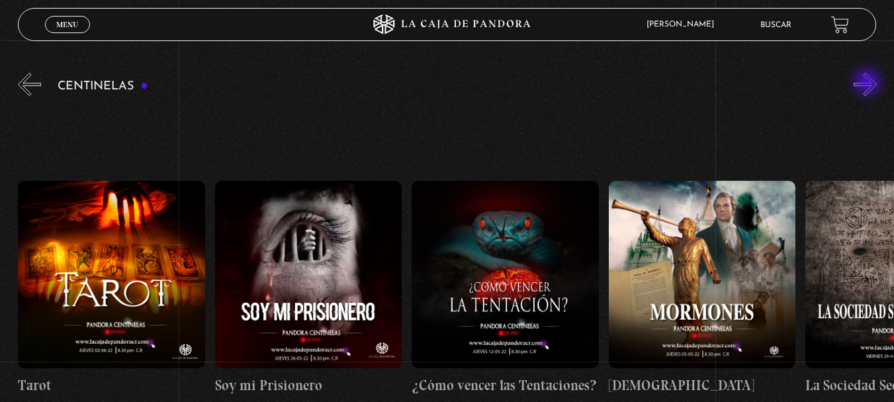
click at [869, 83] on button "»" at bounding box center [865, 84] width 23 height 23
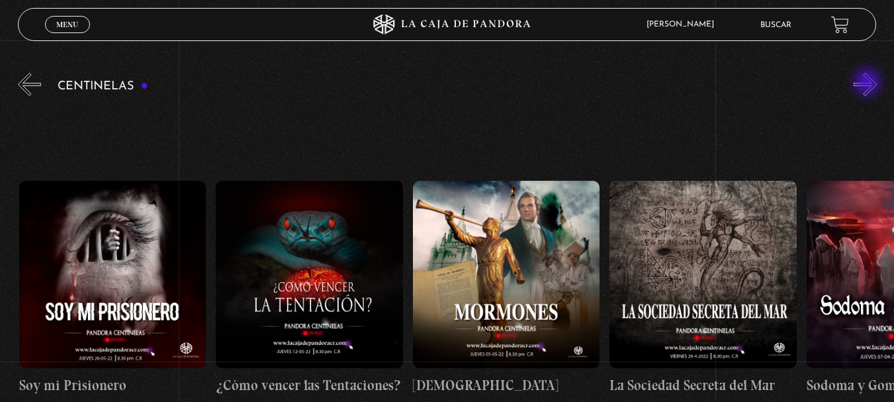
scroll to position [0, 12801]
click at [869, 83] on button "»" at bounding box center [865, 84] width 23 height 23
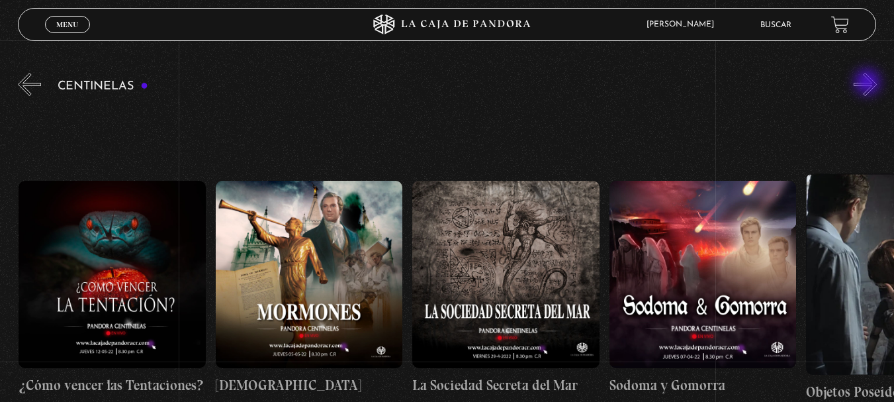
scroll to position [0, 12998]
click at [869, 83] on button "»" at bounding box center [865, 84] width 23 height 23
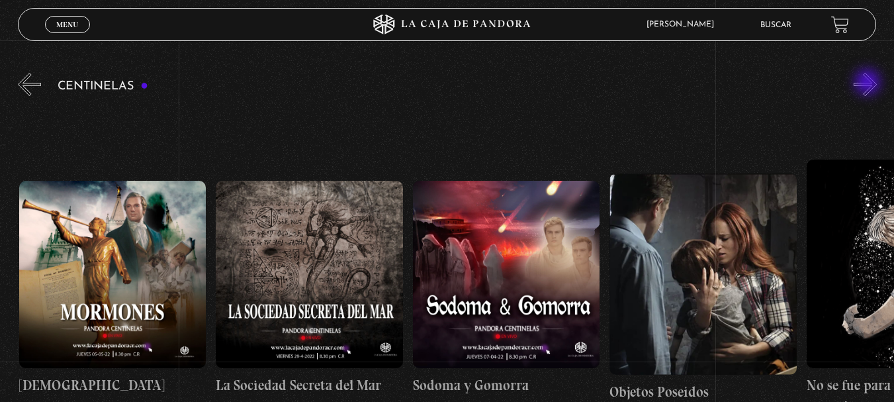
scroll to position [0, 13195]
click at [869, 83] on button "»" at bounding box center [865, 84] width 23 height 23
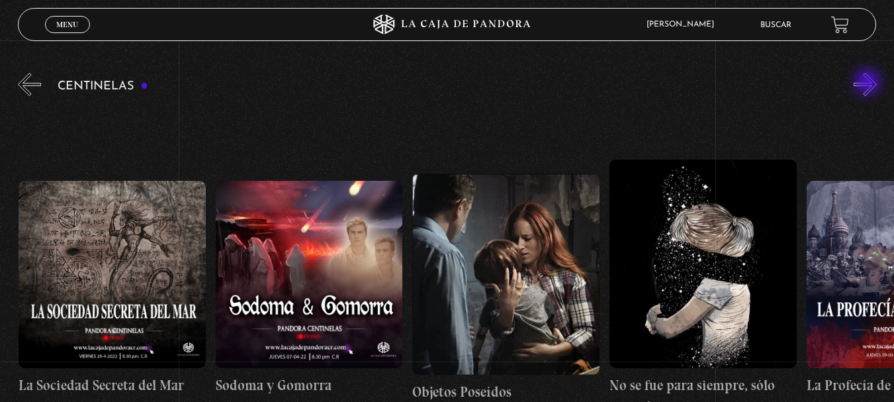
scroll to position [0, 13392]
click at [869, 83] on button "»" at bounding box center [865, 84] width 23 height 23
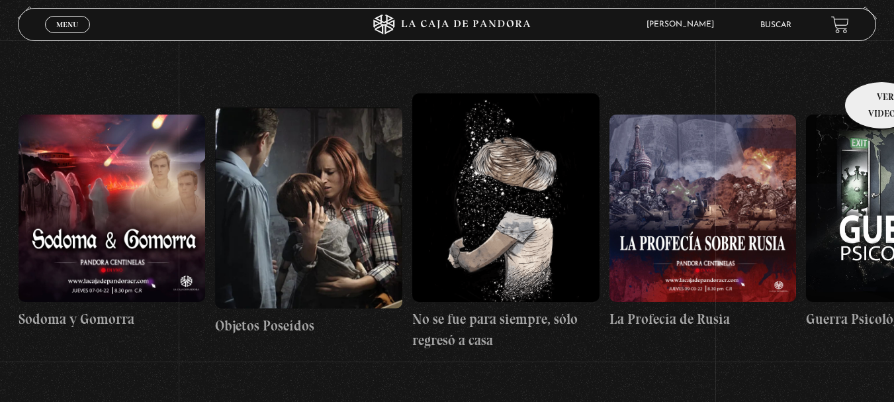
scroll to position [132, 0]
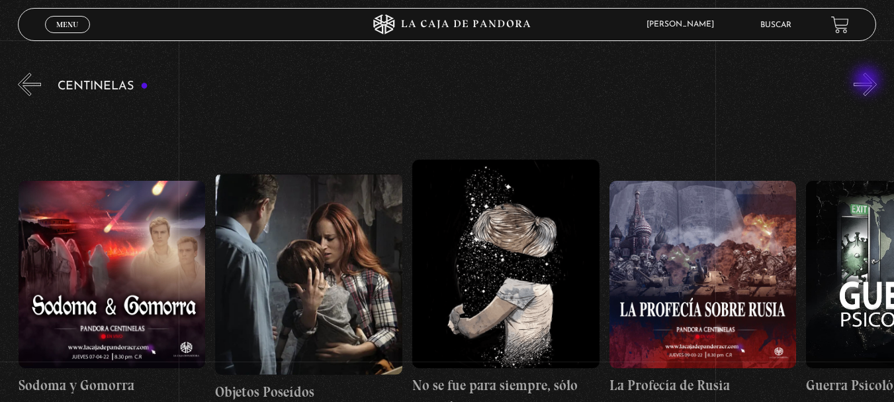
click at [868, 81] on button "»" at bounding box center [865, 84] width 23 height 23
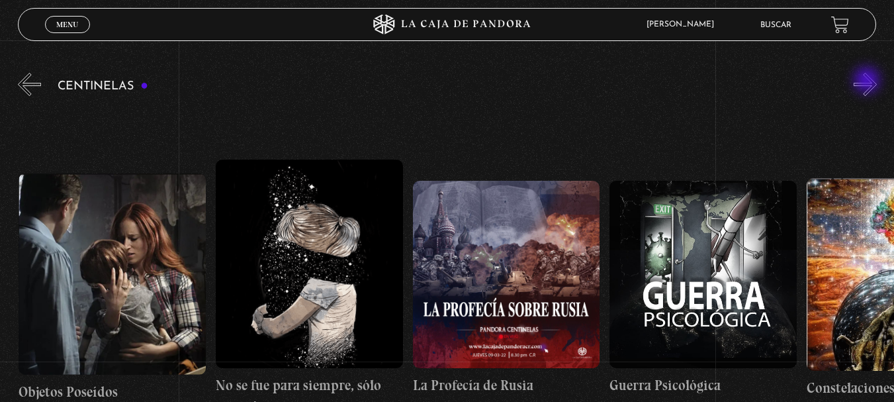
click at [868, 81] on button "»" at bounding box center [865, 84] width 23 height 23
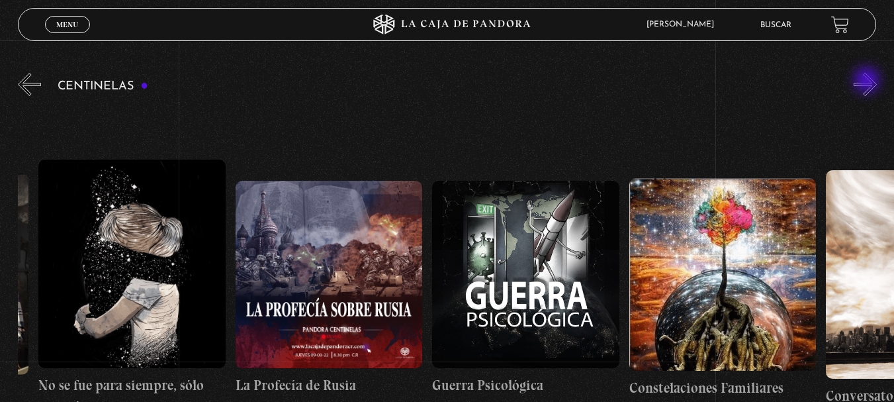
scroll to position [0, 13983]
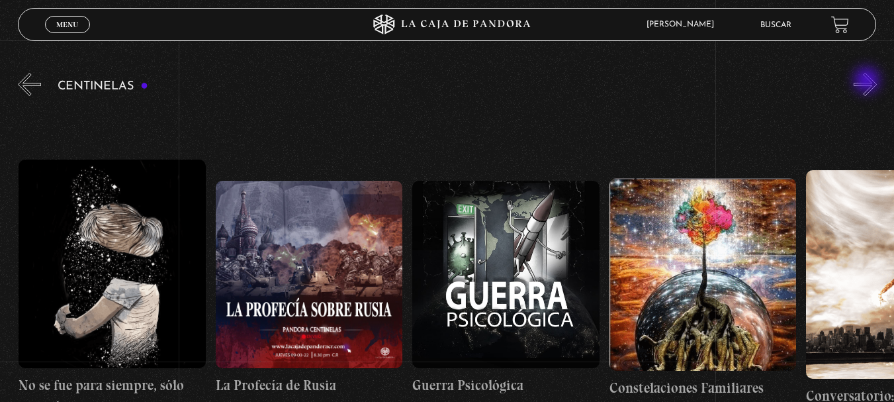
click at [868, 81] on button "»" at bounding box center [865, 84] width 23 height 23
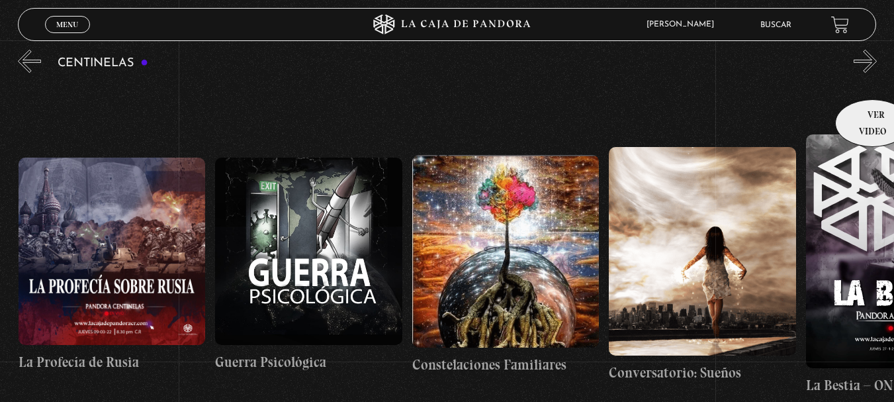
scroll to position [132, 0]
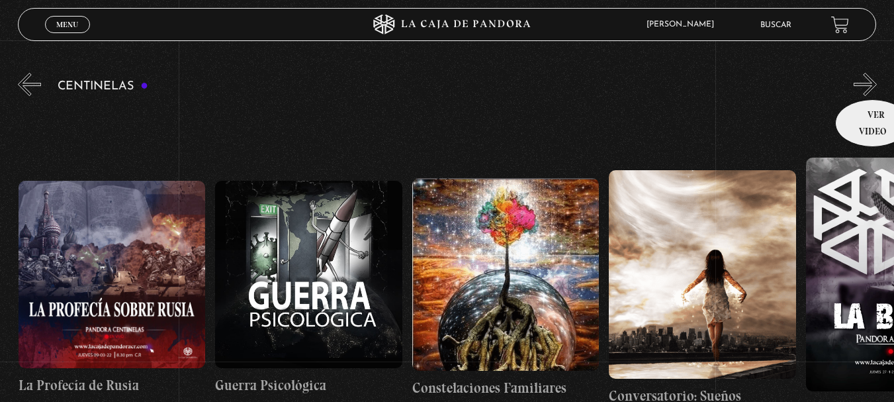
click at [868, 79] on button "»" at bounding box center [865, 84] width 23 height 23
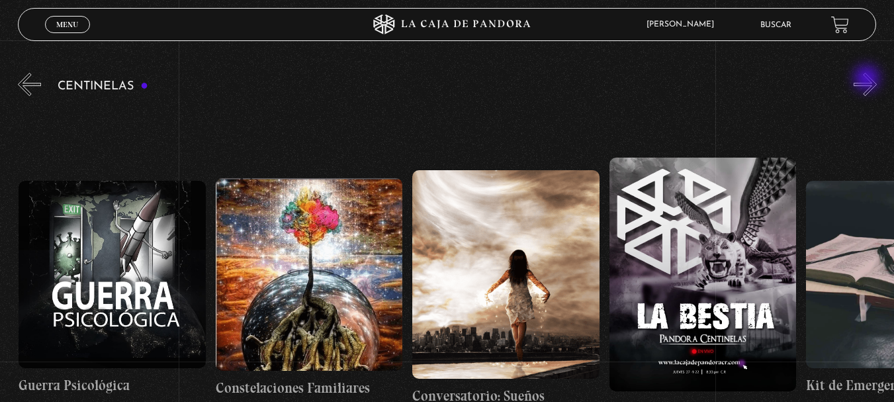
click at [868, 79] on button "»" at bounding box center [865, 84] width 23 height 23
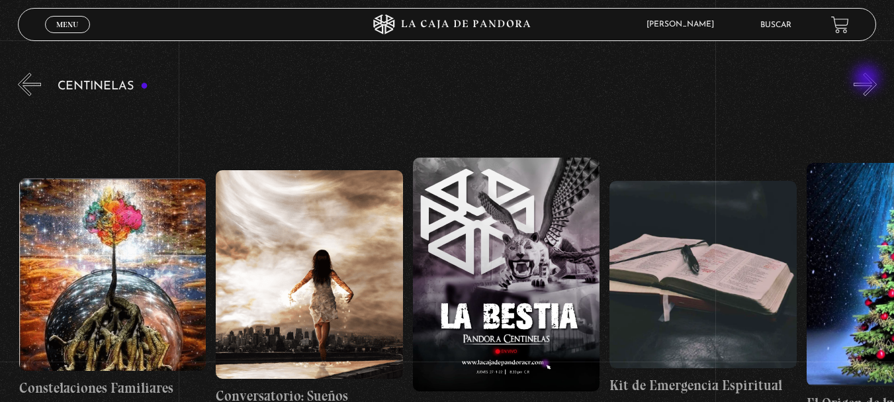
scroll to position [0, 14574]
click at [868, 79] on button "»" at bounding box center [865, 84] width 23 height 23
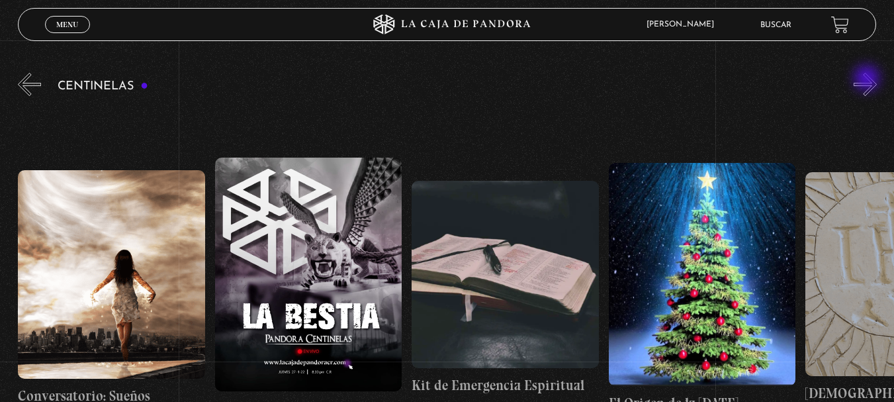
click at [868, 79] on button "»" at bounding box center [865, 84] width 23 height 23
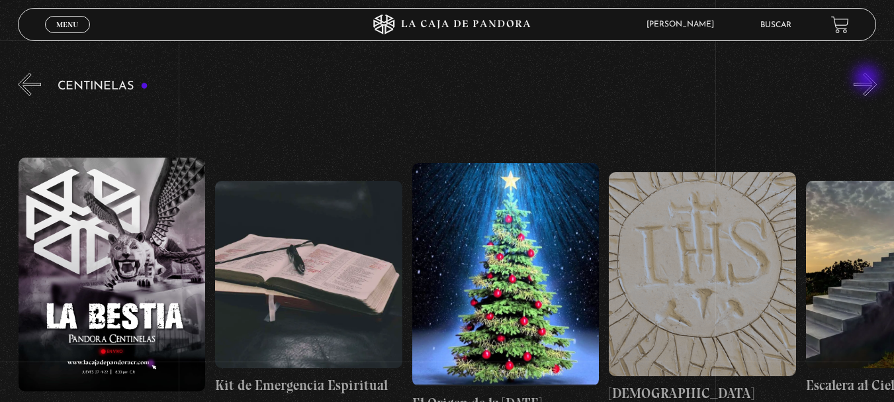
click at [868, 79] on button "»" at bounding box center [865, 84] width 23 height 23
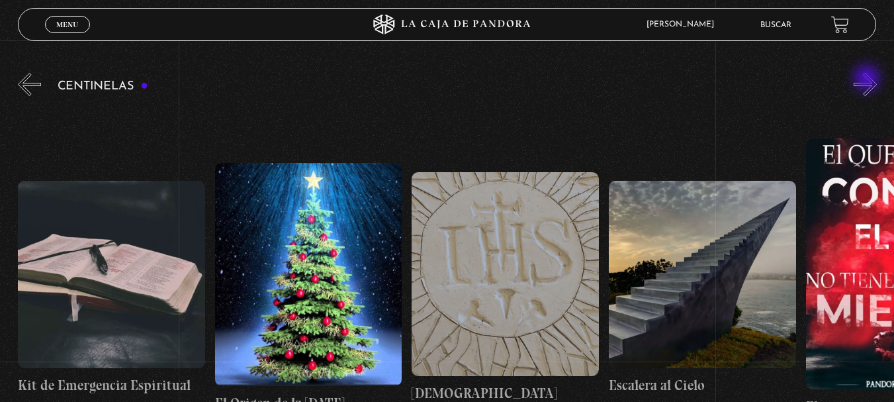
click at [868, 79] on button "»" at bounding box center [865, 84] width 23 height 23
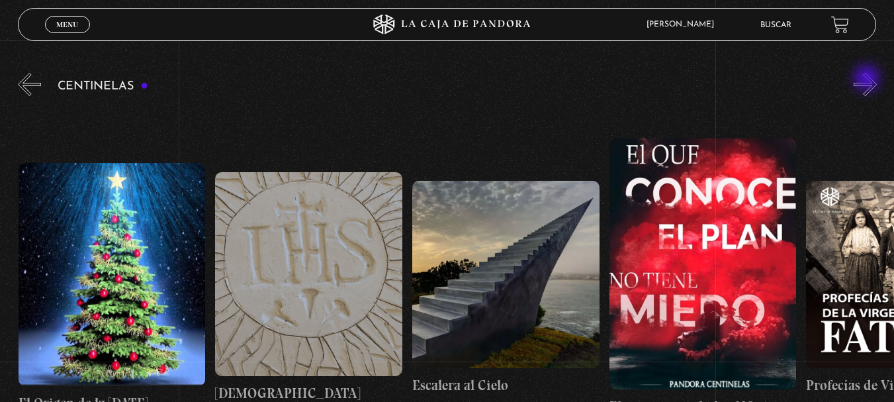
scroll to position [0, 15361]
click at [873, 77] on button "»" at bounding box center [865, 84] width 23 height 23
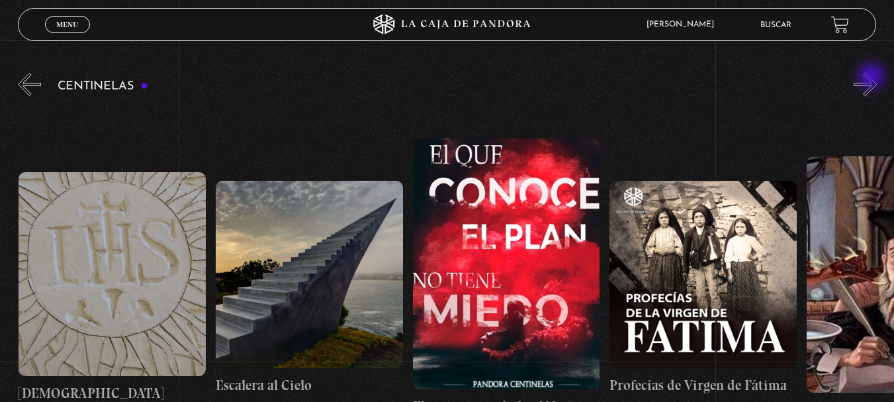
click at [873, 77] on button "»" at bounding box center [865, 84] width 23 height 23
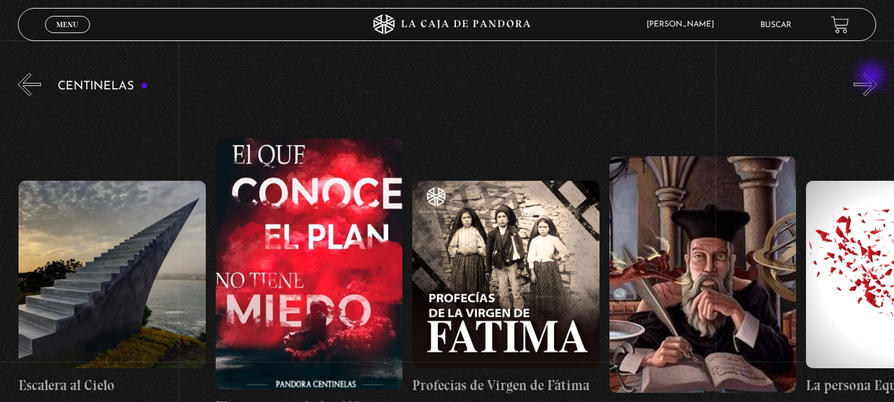
click at [873, 77] on button "»" at bounding box center [865, 84] width 23 height 23
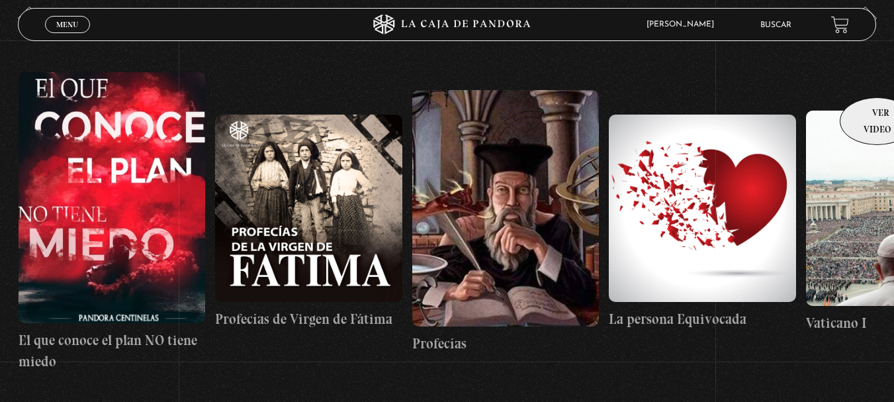
scroll to position [132, 0]
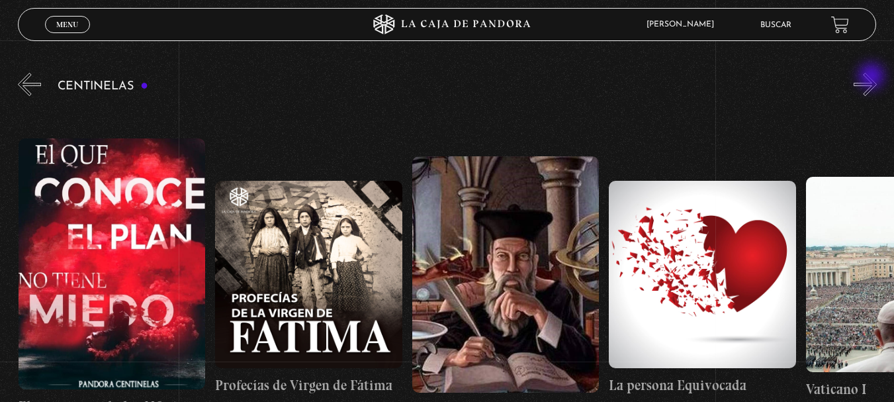
click at [873, 77] on button "»" at bounding box center [865, 84] width 23 height 23
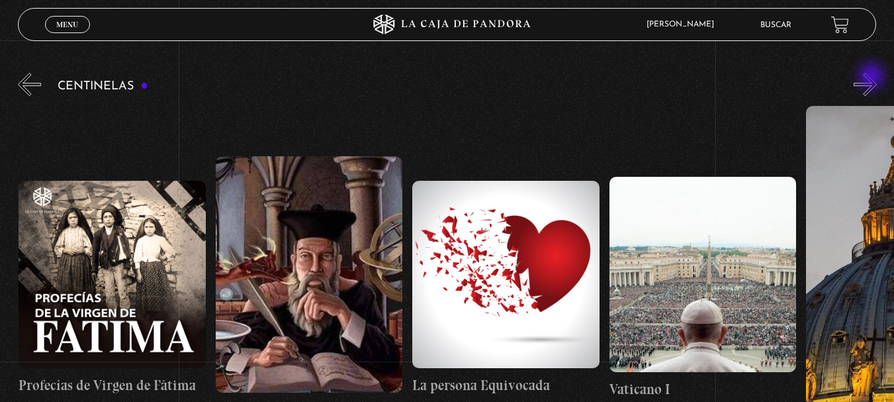
click at [873, 77] on button "»" at bounding box center [865, 84] width 23 height 23
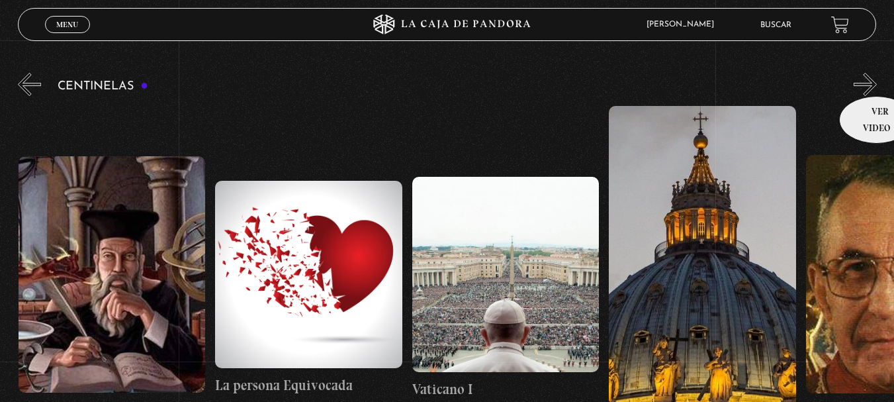
click at [872, 76] on button "»" at bounding box center [865, 84] width 23 height 23
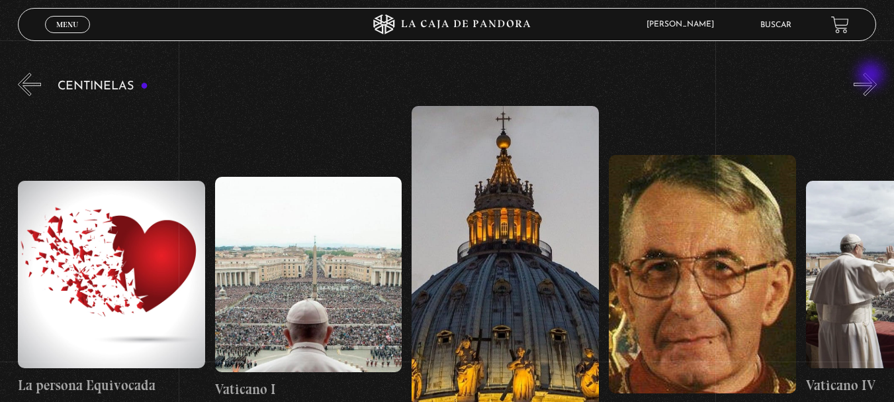
click at [872, 76] on button "»" at bounding box center [865, 84] width 23 height 23
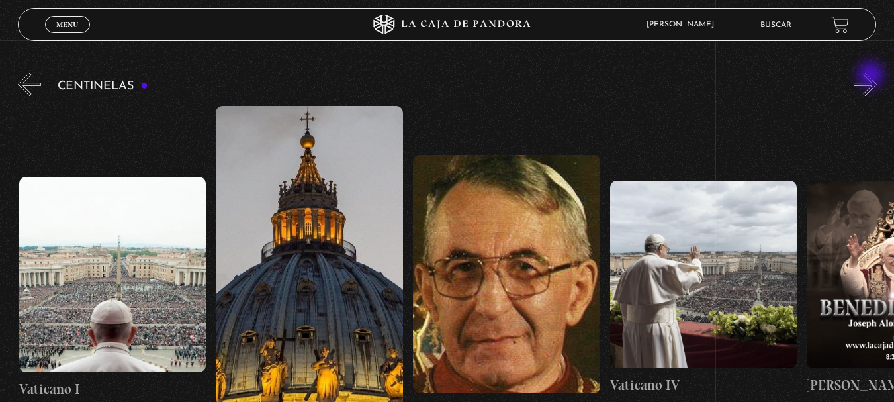
click at [872, 76] on button "»" at bounding box center [865, 84] width 23 height 23
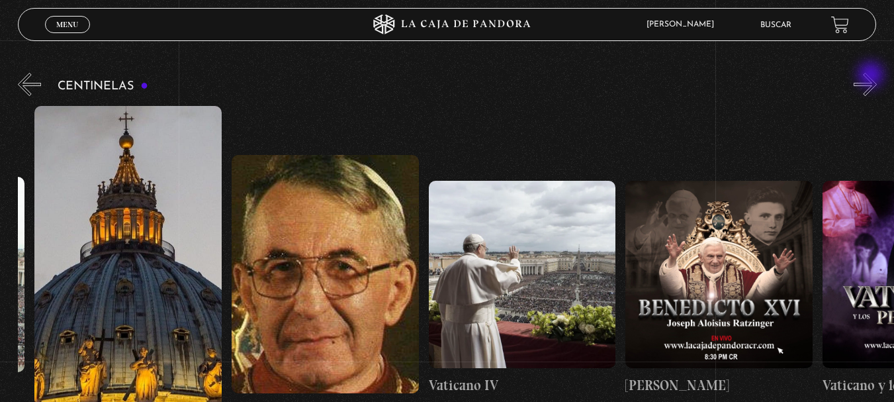
click at [872, 76] on button "»" at bounding box center [865, 84] width 23 height 23
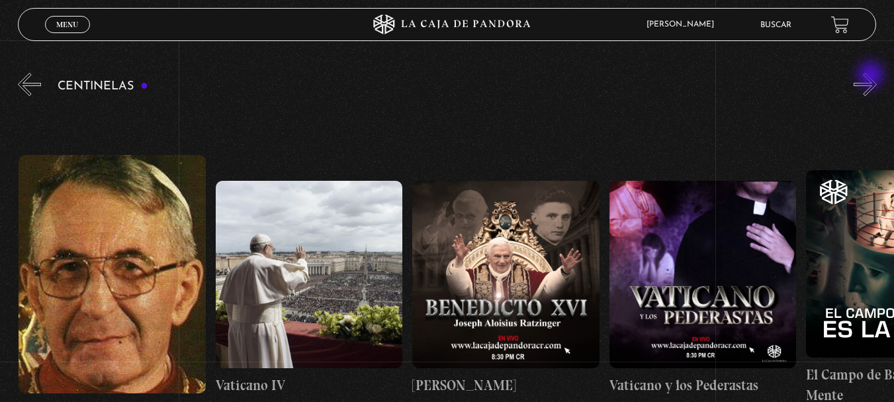
click at [872, 76] on button "»" at bounding box center [865, 84] width 23 height 23
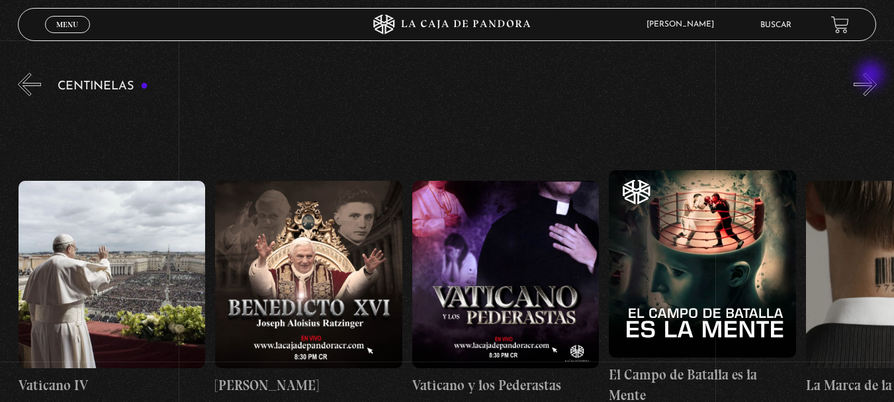
click at [872, 76] on button "»" at bounding box center [865, 84] width 23 height 23
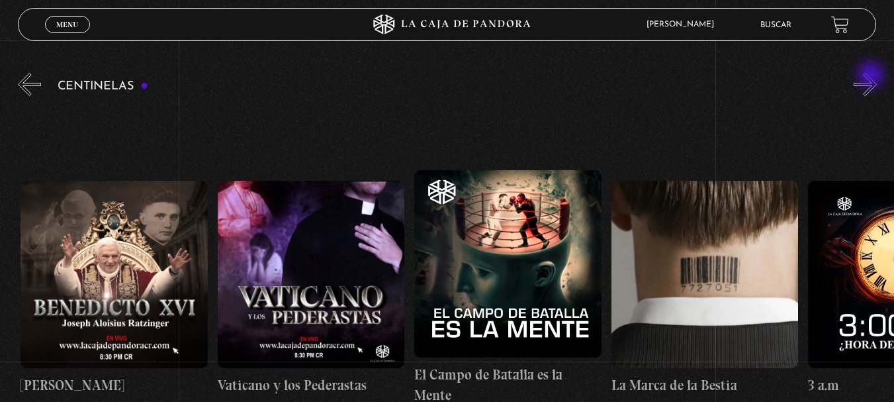
scroll to position [0, 17528]
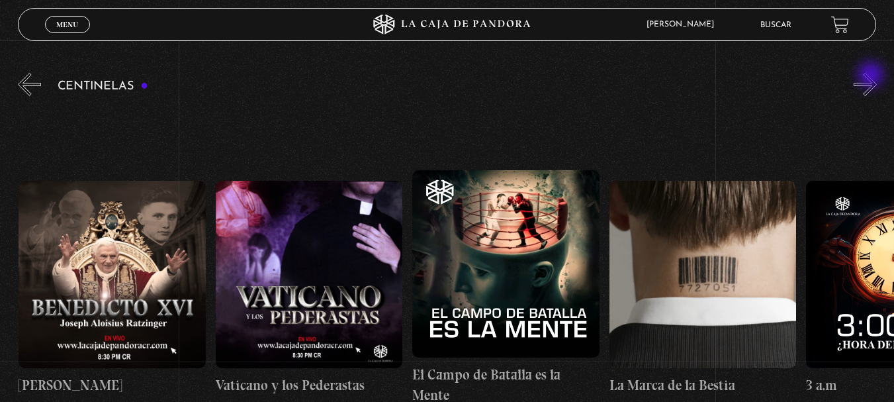
click at [872, 76] on button "»" at bounding box center [865, 84] width 23 height 23
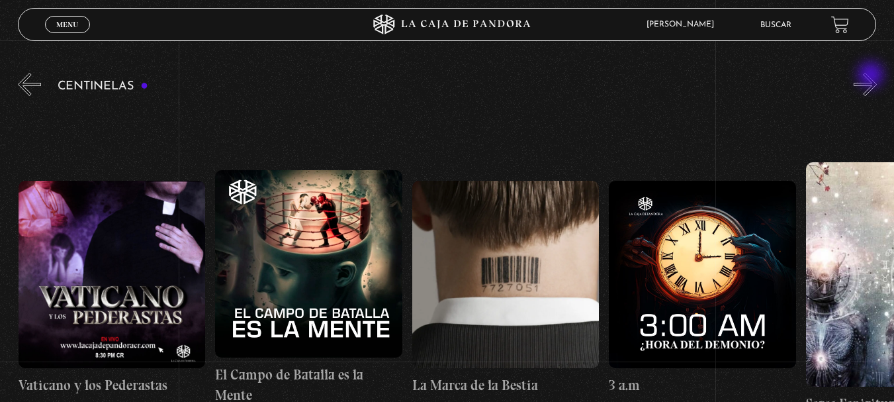
click at [872, 76] on button "»" at bounding box center [865, 84] width 23 height 23
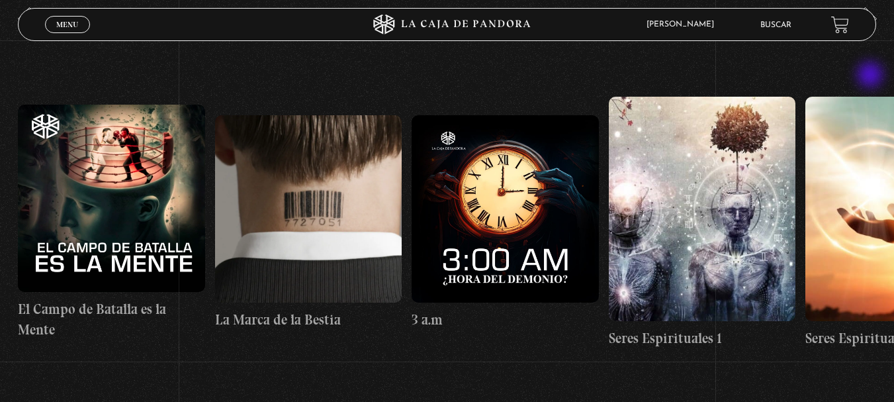
scroll to position [199, 0]
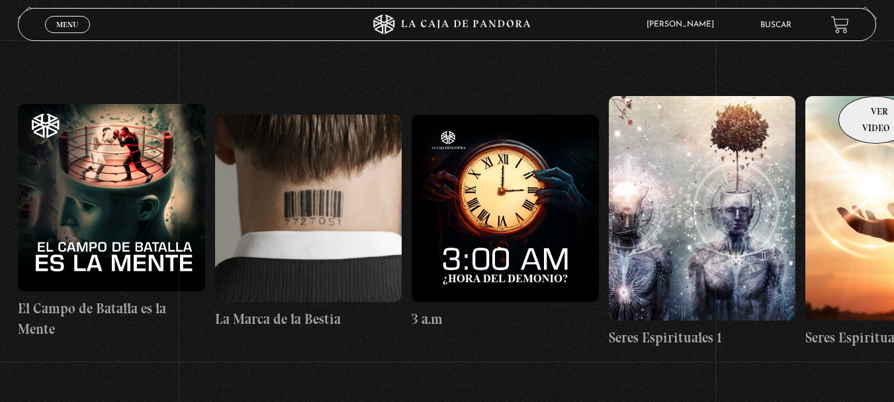
click at [872, 76] on link "Seres Espirituales II" at bounding box center [898, 222] width 187 height 365
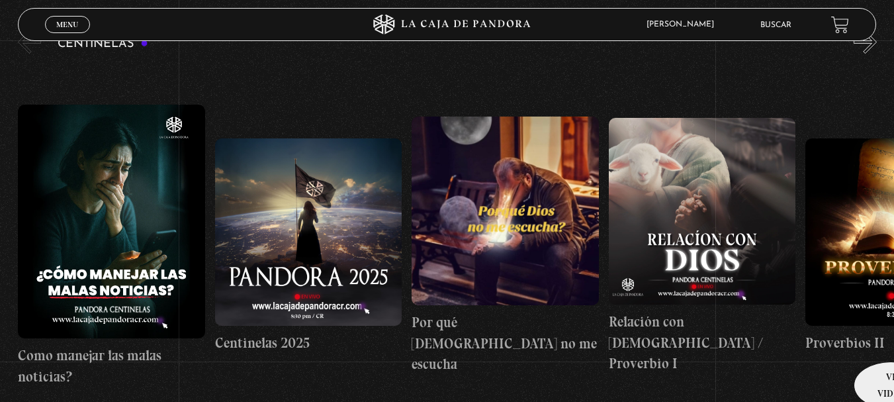
scroll to position [481, 0]
click at [875, 50] on button "»" at bounding box center [865, 41] width 23 height 23
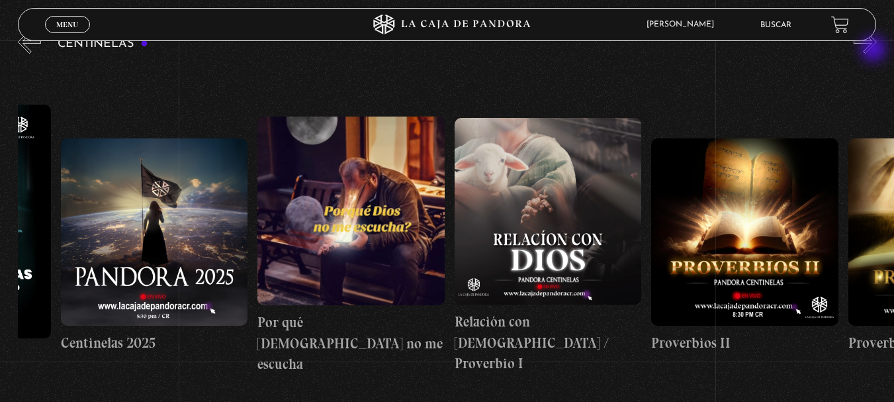
click at [875, 50] on button "»" at bounding box center [865, 41] width 23 height 23
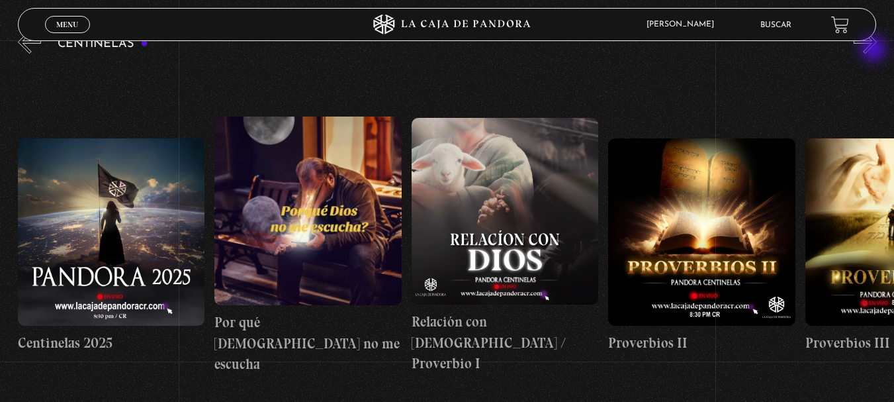
click at [875, 50] on button "»" at bounding box center [865, 41] width 23 height 23
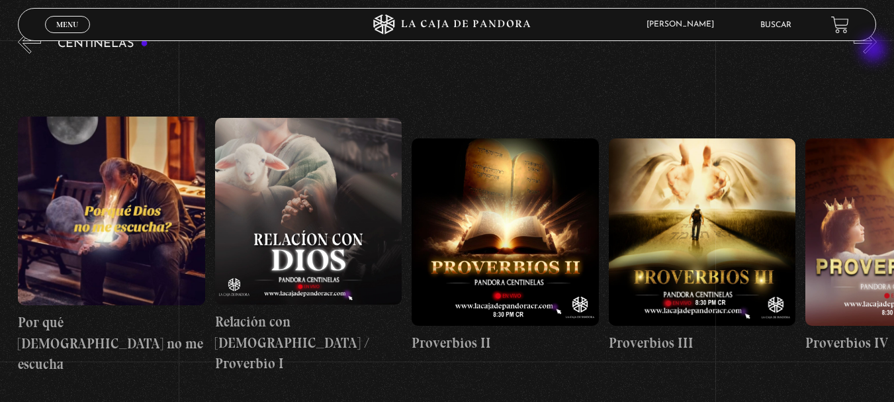
click at [875, 50] on button "»" at bounding box center [865, 41] width 23 height 23
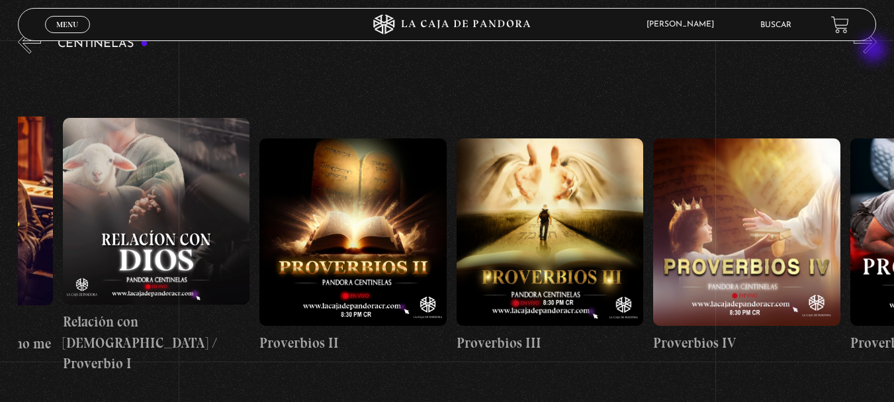
click at [875, 50] on button "»" at bounding box center [865, 41] width 23 height 23
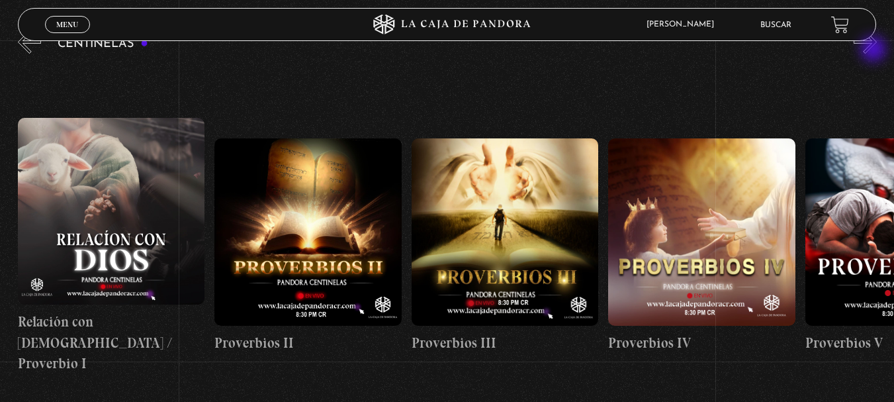
click at [875, 50] on button "»" at bounding box center [865, 41] width 23 height 23
click at [874, 50] on button "»" at bounding box center [865, 41] width 23 height 23
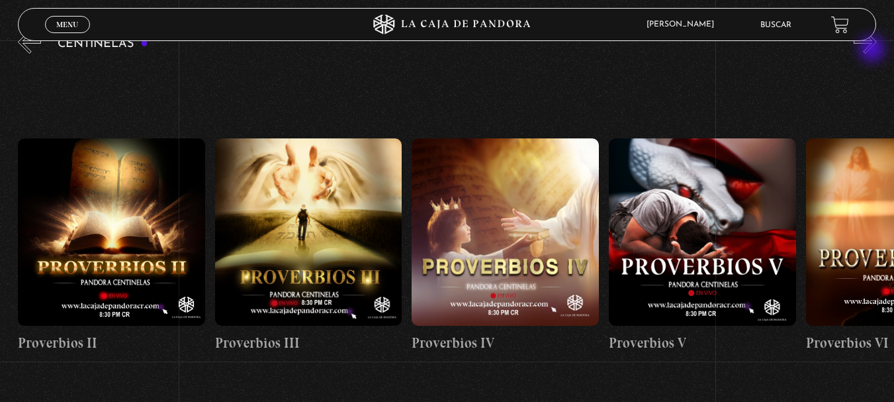
click at [874, 50] on button "»" at bounding box center [865, 41] width 23 height 23
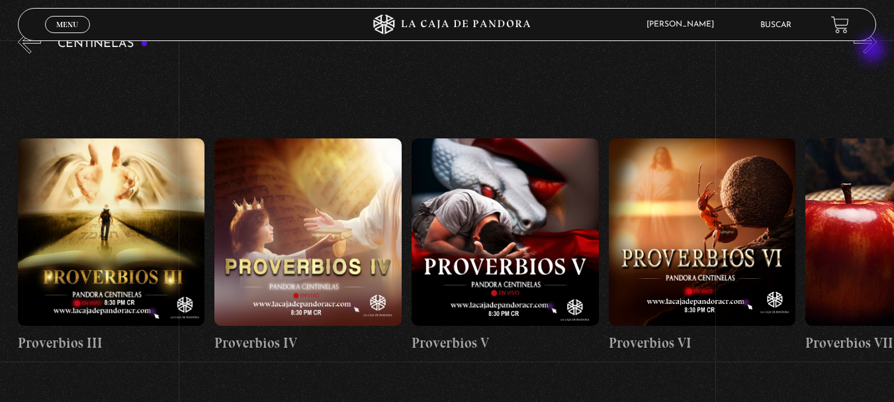
click at [874, 50] on button "»" at bounding box center [865, 41] width 23 height 23
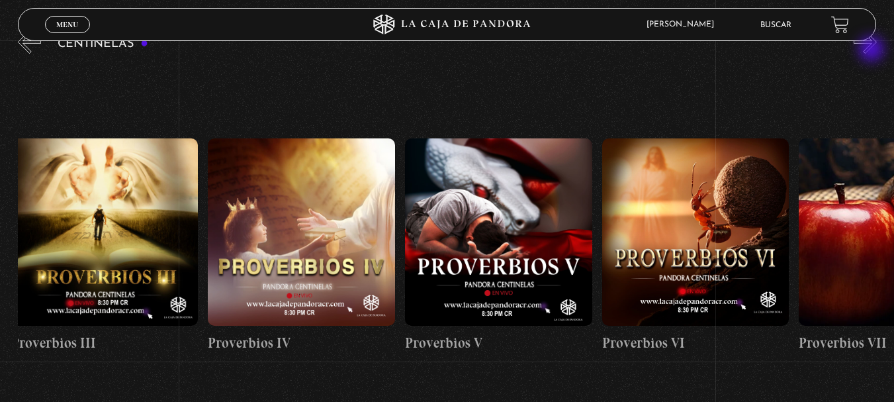
click at [872, 51] on button "»" at bounding box center [865, 41] width 23 height 23
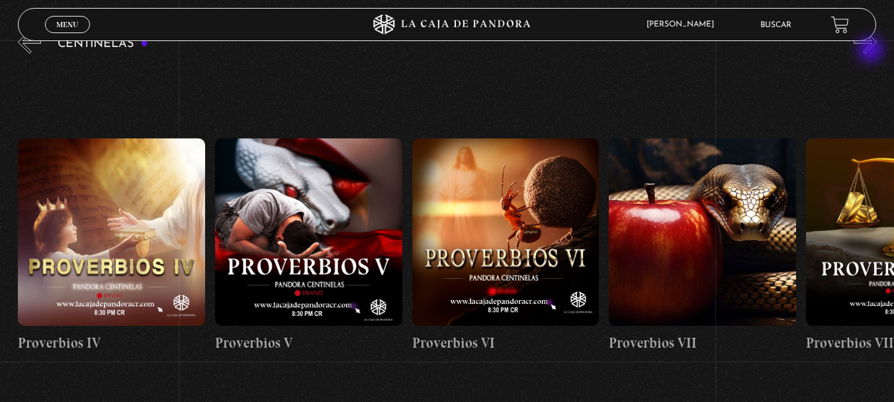
click at [872, 51] on button "»" at bounding box center [865, 41] width 23 height 23
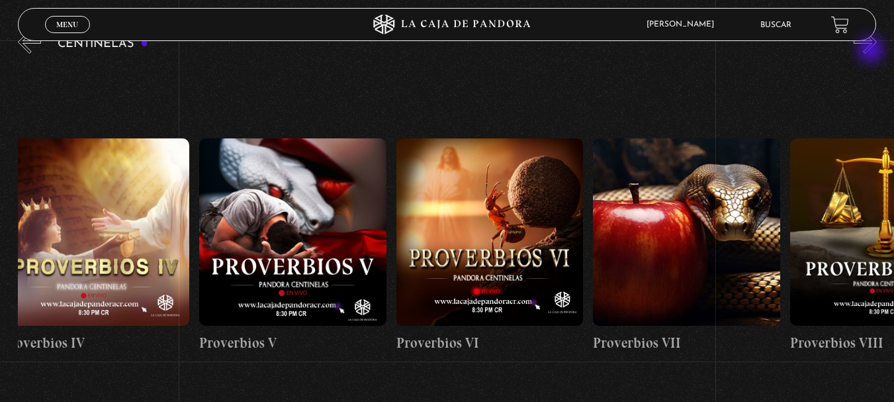
click at [872, 51] on button "»" at bounding box center [865, 41] width 23 height 23
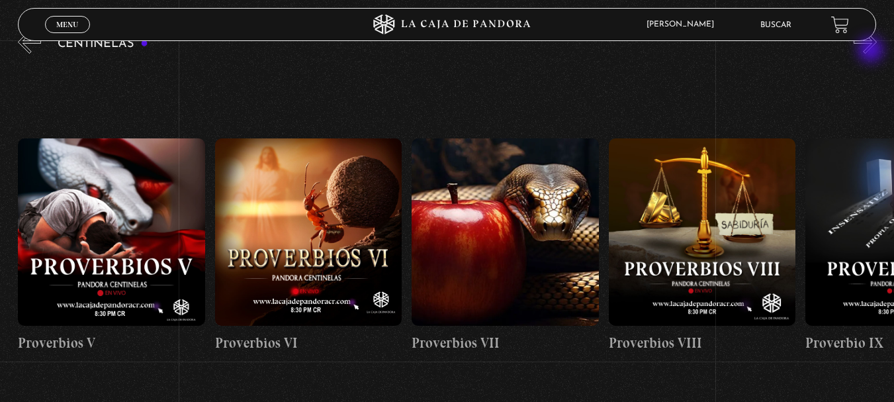
click at [872, 51] on button "»" at bounding box center [865, 41] width 23 height 23
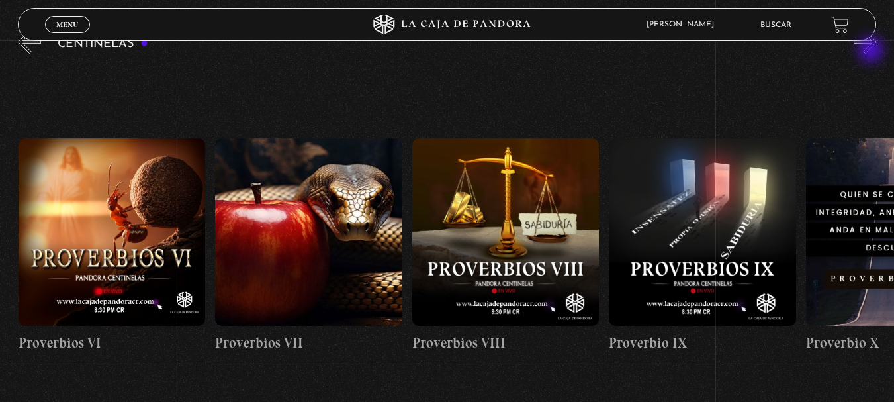
click at [872, 51] on button "»" at bounding box center [865, 41] width 23 height 23
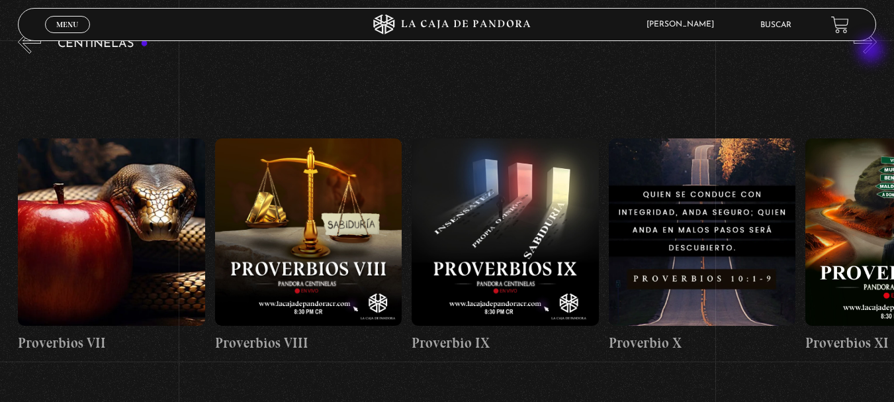
click at [872, 51] on button "»" at bounding box center [865, 41] width 23 height 23
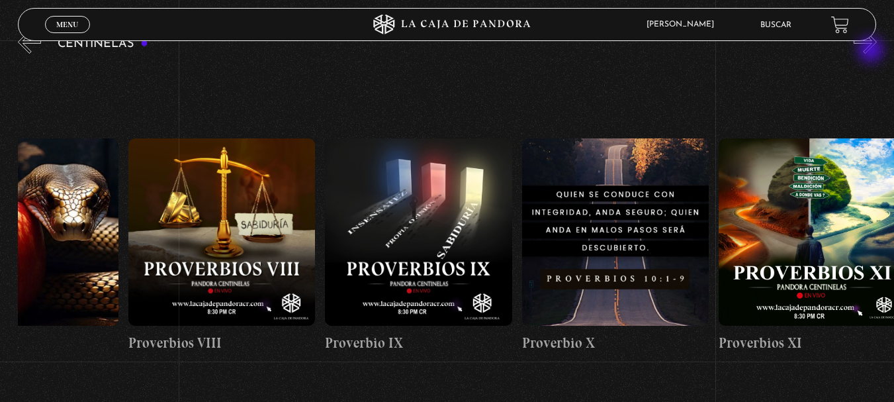
click at [872, 51] on button "»" at bounding box center [865, 41] width 23 height 23
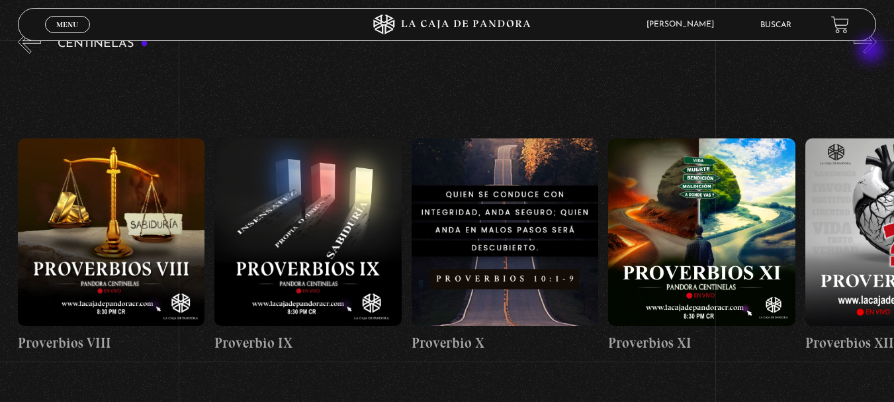
click at [872, 51] on button "»" at bounding box center [865, 41] width 23 height 23
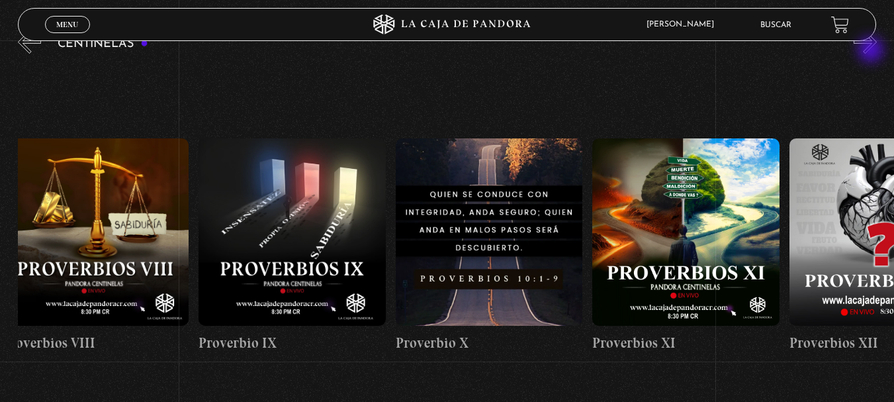
click at [872, 51] on button "»" at bounding box center [865, 41] width 23 height 23
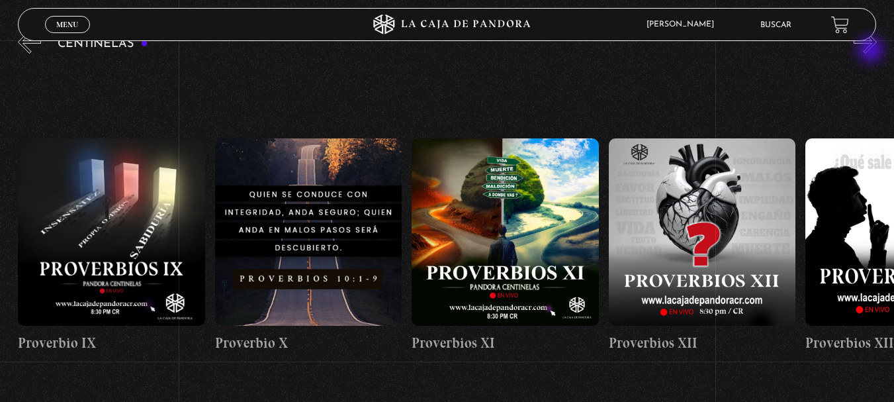
click at [872, 51] on button "»" at bounding box center [865, 41] width 23 height 23
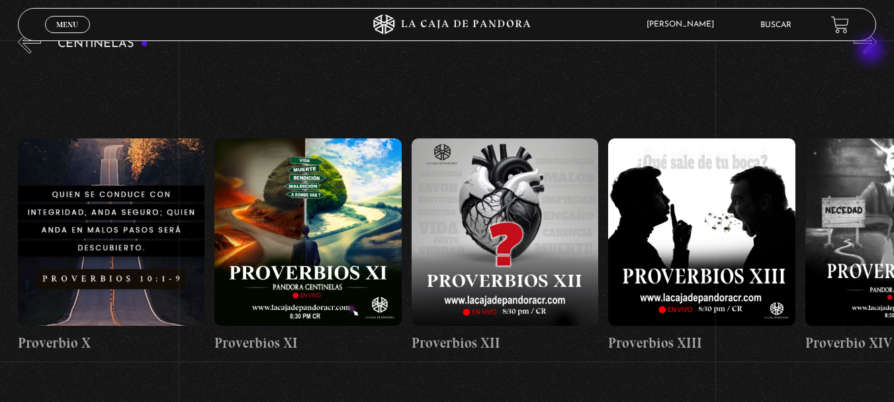
click at [872, 51] on button "»" at bounding box center [865, 41] width 23 height 23
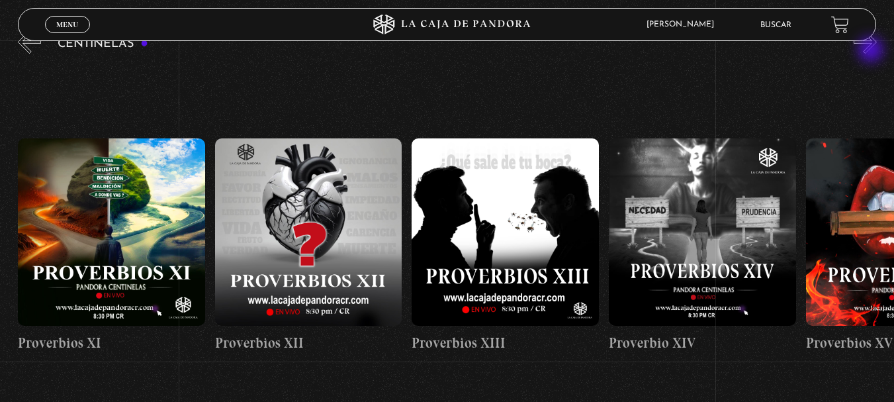
click at [872, 51] on button "»" at bounding box center [865, 41] width 23 height 23
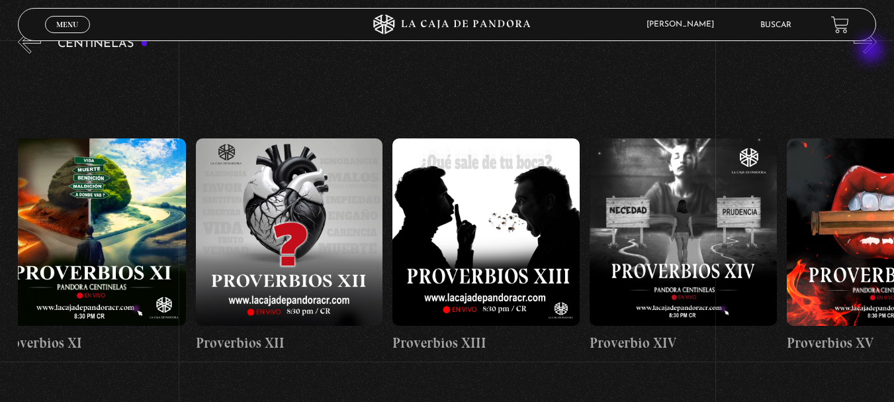
click at [872, 51] on button "»" at bounding box center [865, 41] width 23 height 23
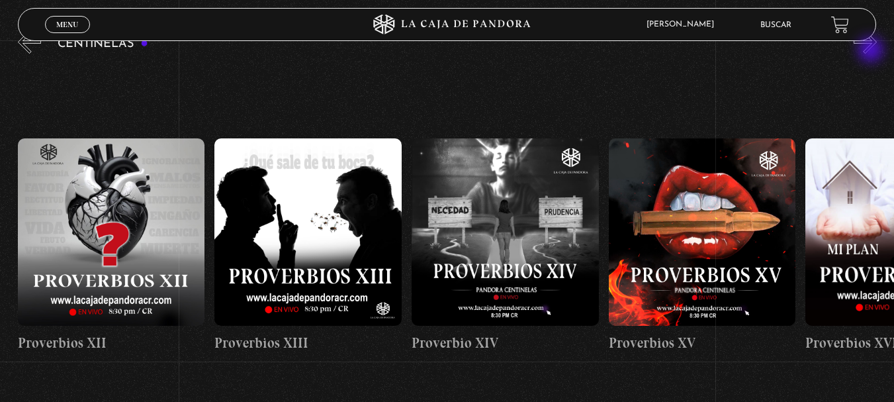
click at [872, 51] on button "»" at bounding box center [865, 41] width 23 height 23
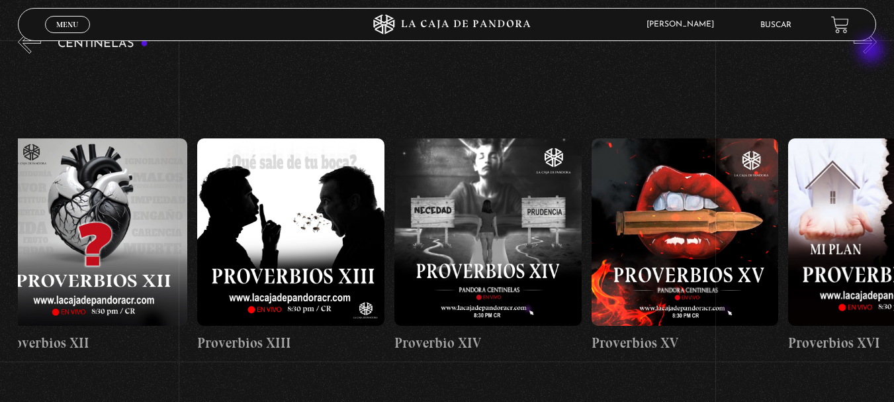
click at [872, 51] on button "»" at bounding box center [865, 41] width 23 height 23
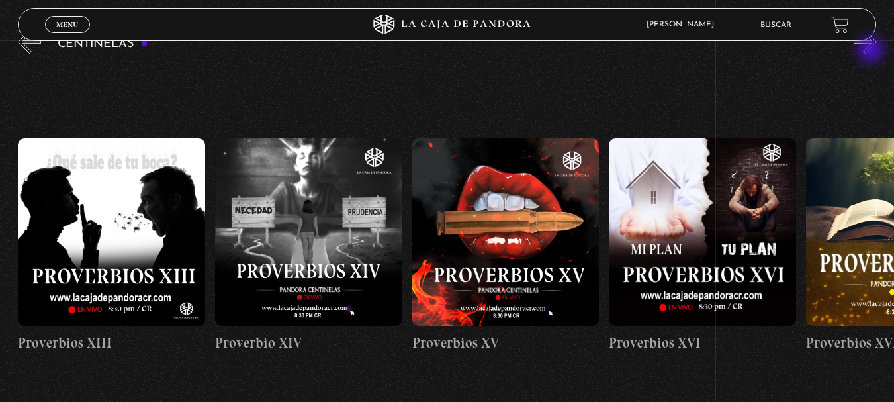
click at [872, 51] on button "»" at bounding box center [865, 41] width 23 height 23
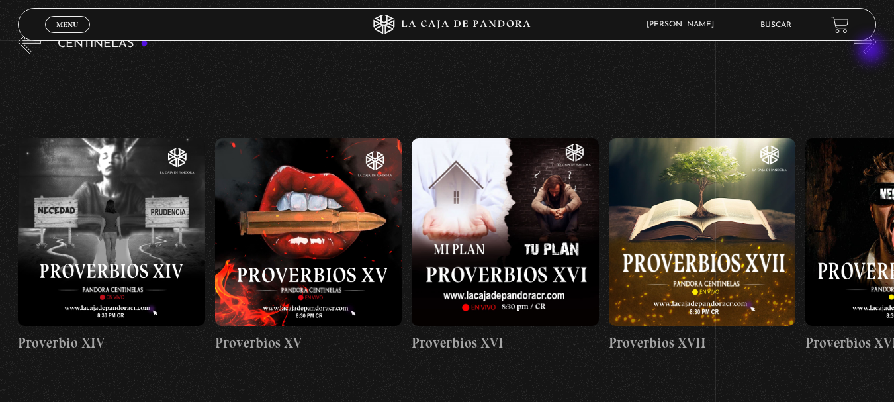
click at [872, 51] on button "»" at bounding box center [865, 41] width 23 height 23
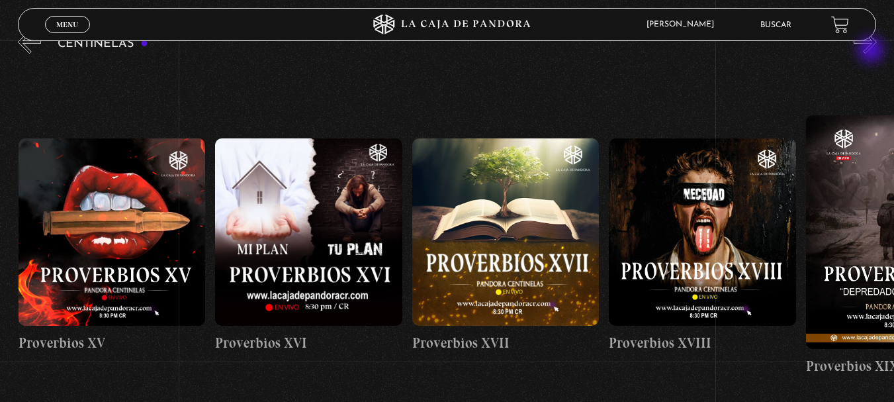
click at [872, 51] on button "»" at bounding box center [865, 41] width 23 height 23
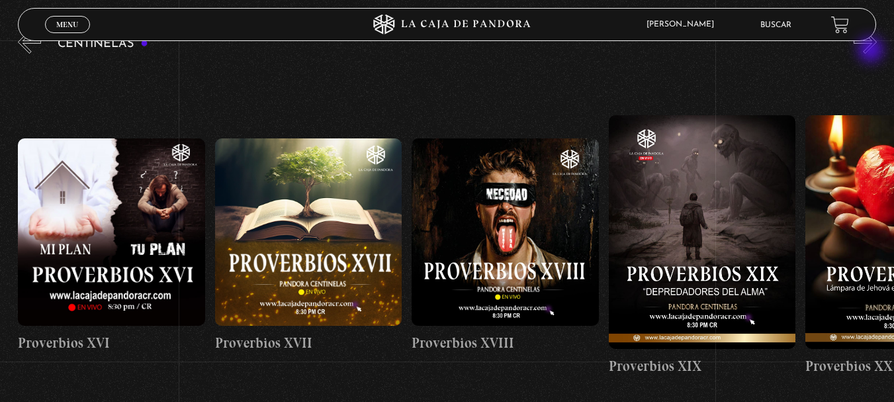
click at [872, 51] on button "»" at bounding box center [865, 41] width 23 height 23
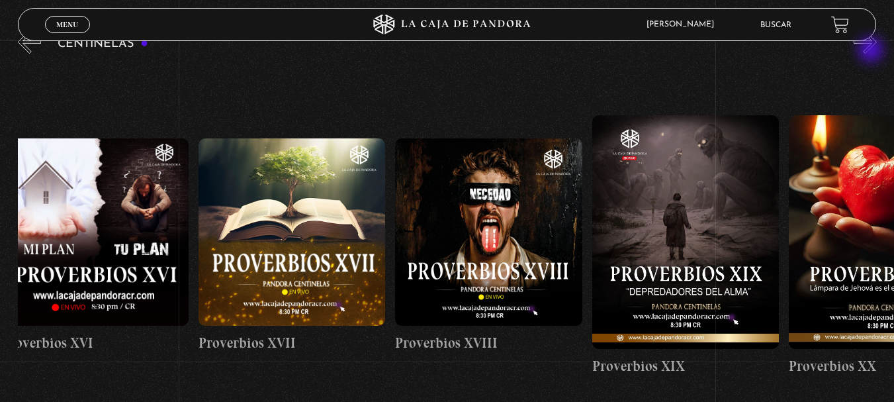
click at [872, 51] on button "»" at bounding box center [865, 41] width 23 height 23
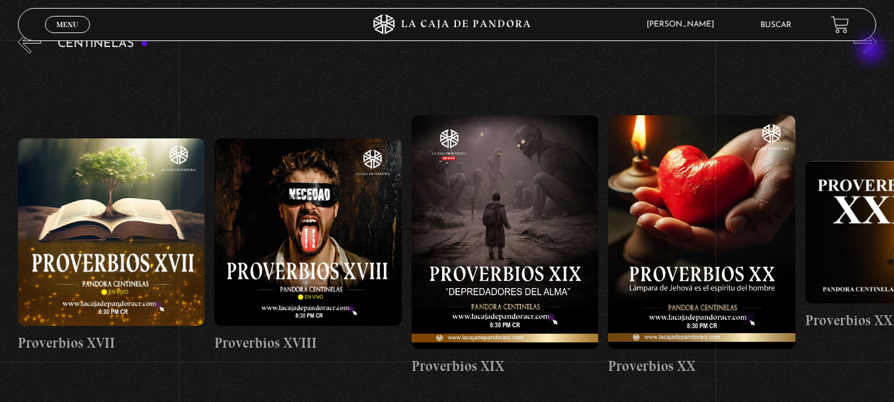
click at [872, 51] on button "»" at bounding box center [865, 41] width 23 height 23
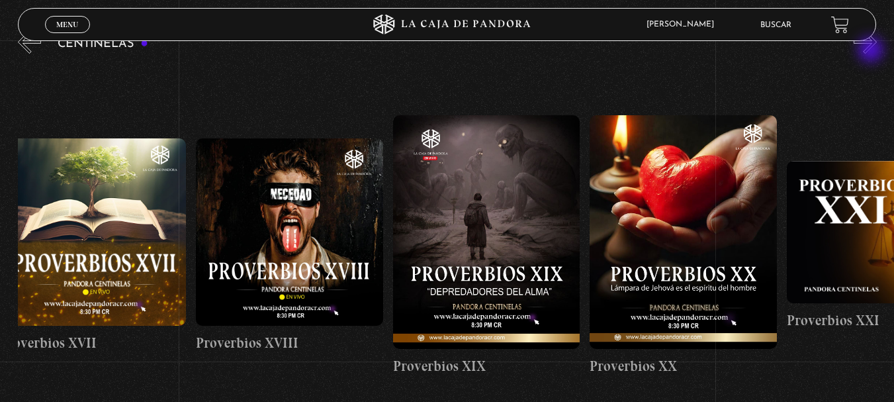
click at [872, 51] on button "»" at bounding box center [865, 41] width 23 height 23
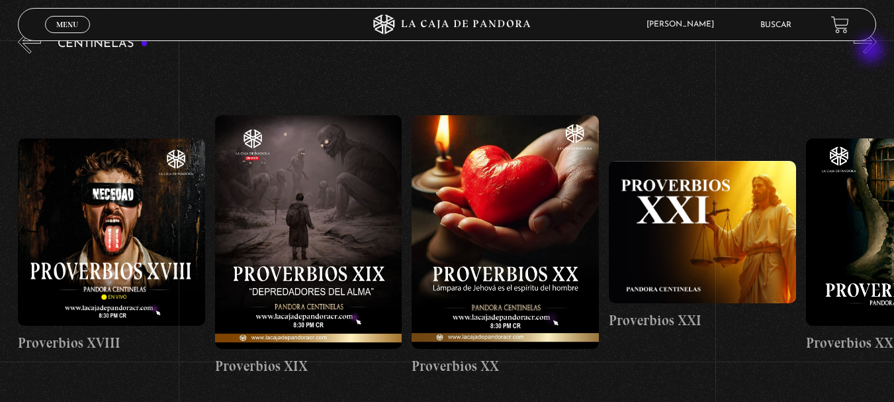
click at [872, 51] on button "»" at bounding box center [865, 41] width 23 height 23
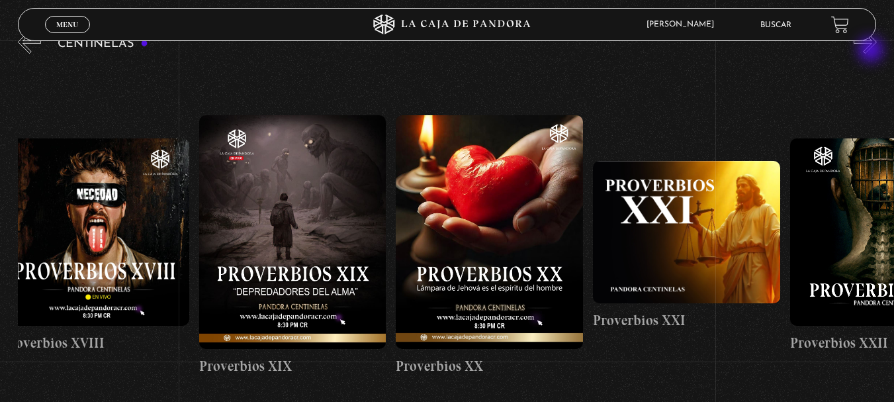
click at [872, 51] on button "»" at bounding box center [865, 41] width 23 height 23
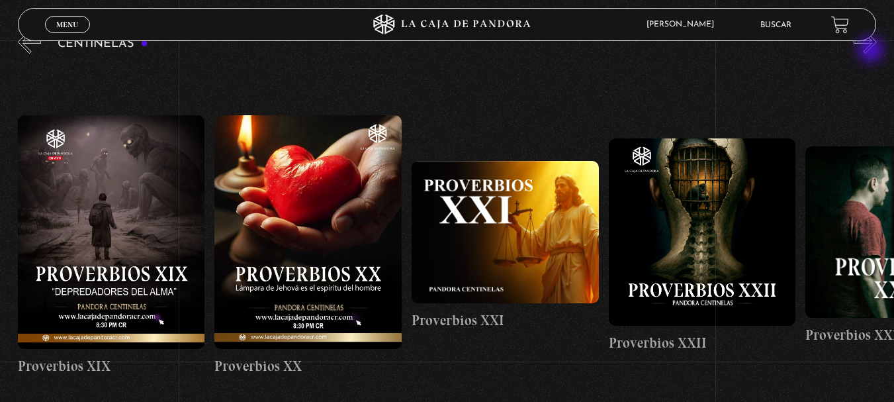
click at [872, 51] on button "»" at bounding box center [865, 41] width 23 height 23
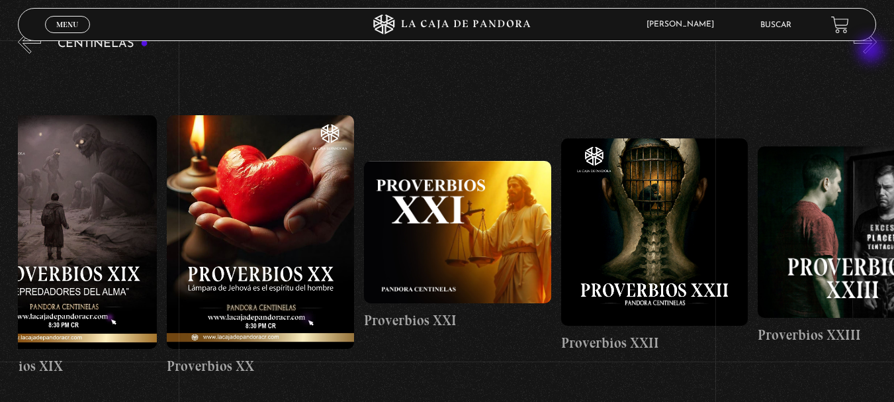
click at [872, 51] on button "»" at bounding box center [865, 41] width 23 height 23
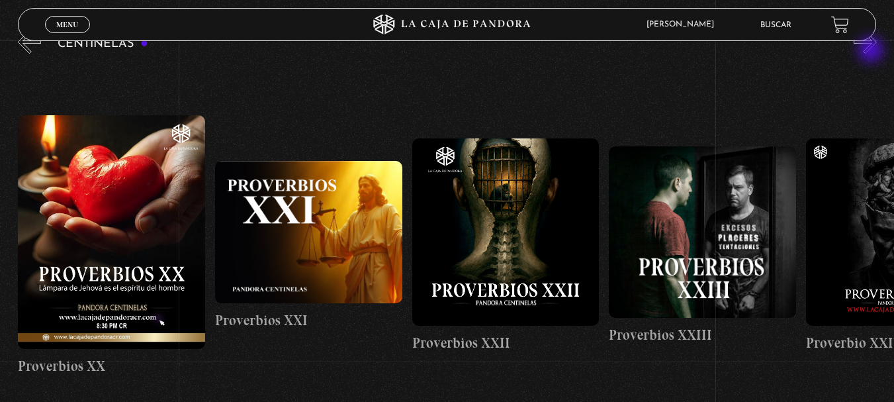
click at [872, 51] on button "»" at bounding box center [865, 41] width 23 height 23
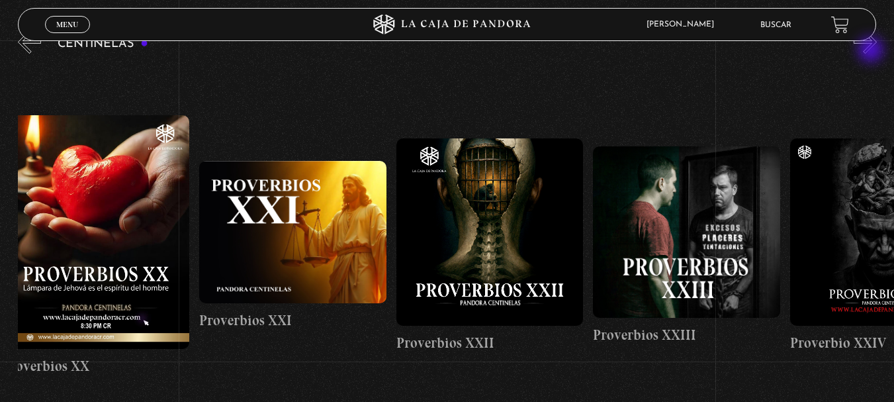
click at [872, 51] on button "»" at bounding box center [865, 41] width 23 height 23
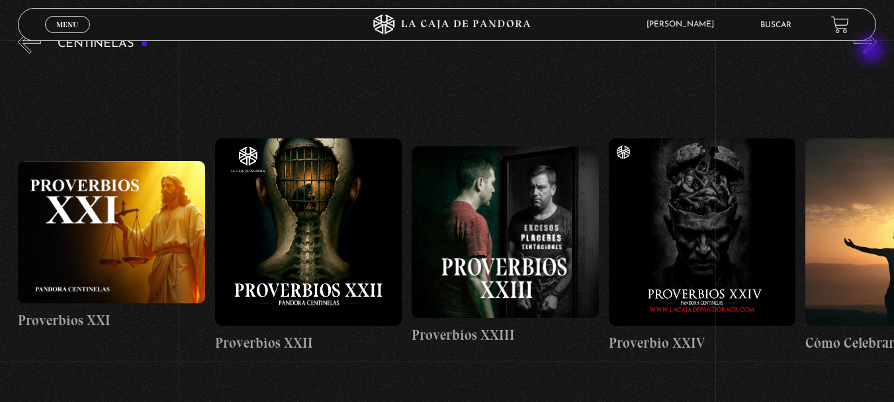
click at [872, 51] on button "»" at bounding box center [865, 41] width 23 height 23
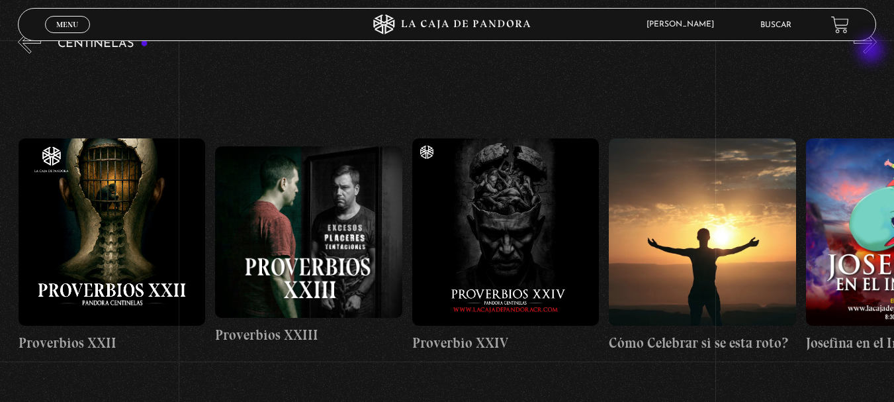
click at [872, 51] on button "»" at bounding box center [865, 41] width 23 height 23
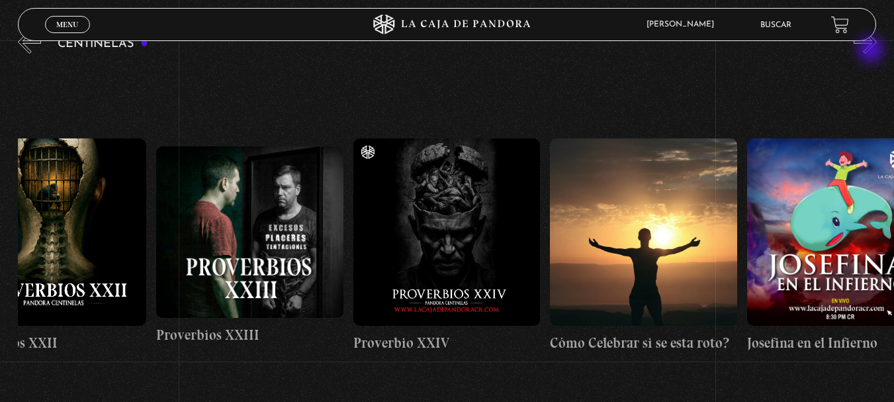
click at [872, 51] on button "»" at bounding box center [865, 41] width 23 height 23
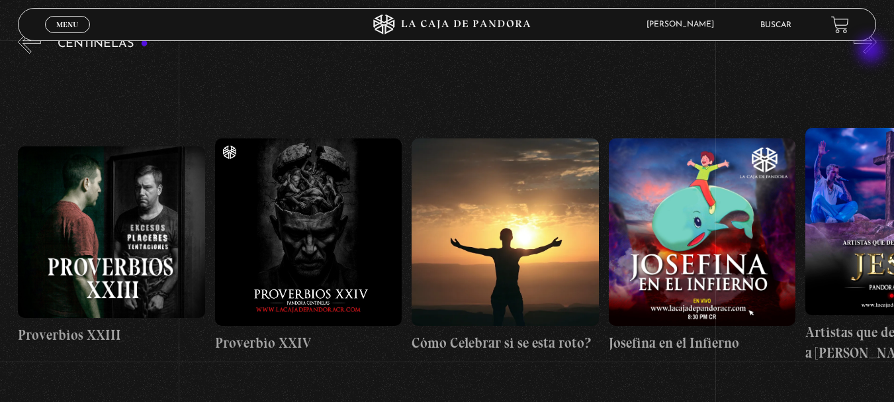
click at [872, 51] on button "»" at bounding box center [865, 41] width 23 height 23
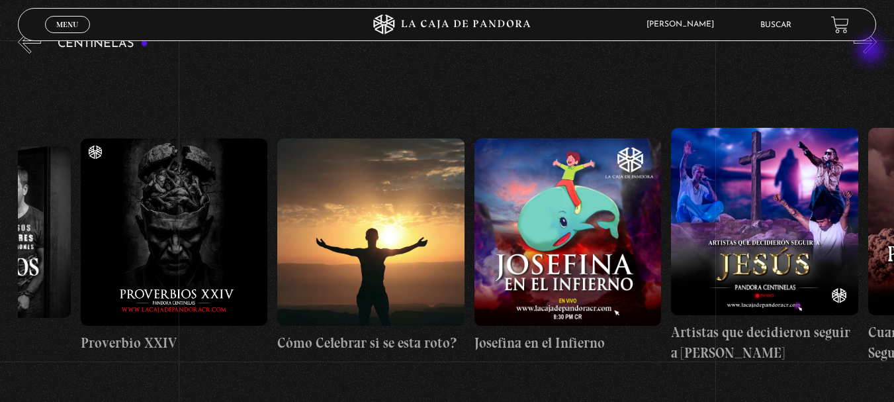
click at [872, 51] on button "»" at bounding box center [865, 41] width 23 height 23
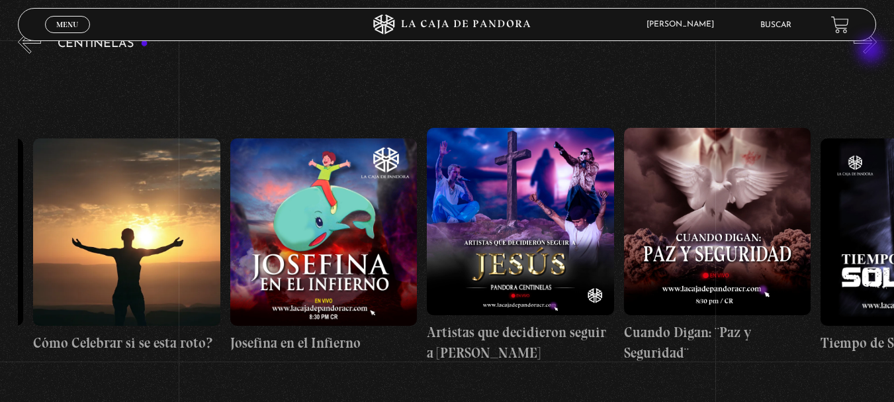
click at [872, 51] on button "»" at bounding box center [865, 41] width 23 height 23
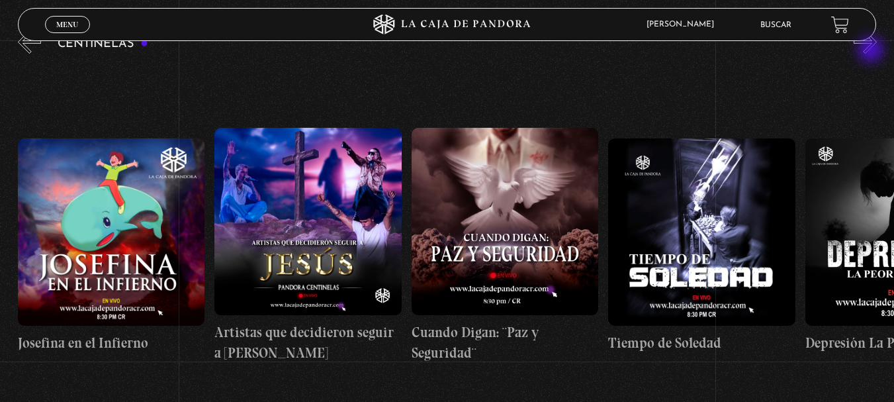
click at [872, 51] on button "»" at bounding box center [865, 41] width 23 height 23
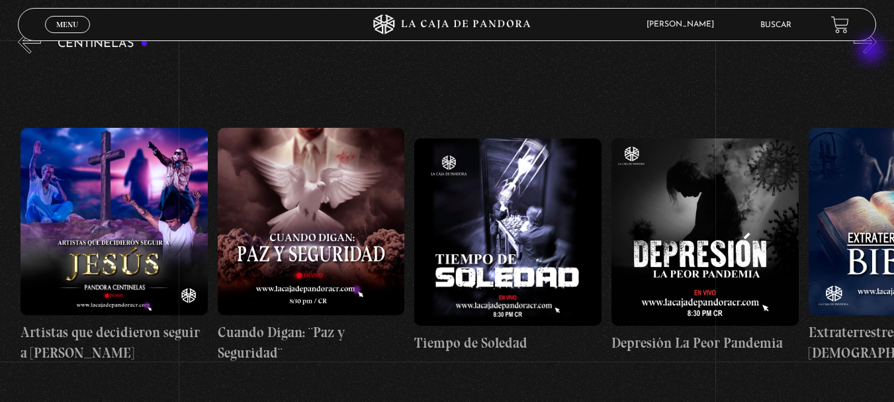
click at [872, 51] on button "»" at bounding box center [865, 41] width 23 height 23
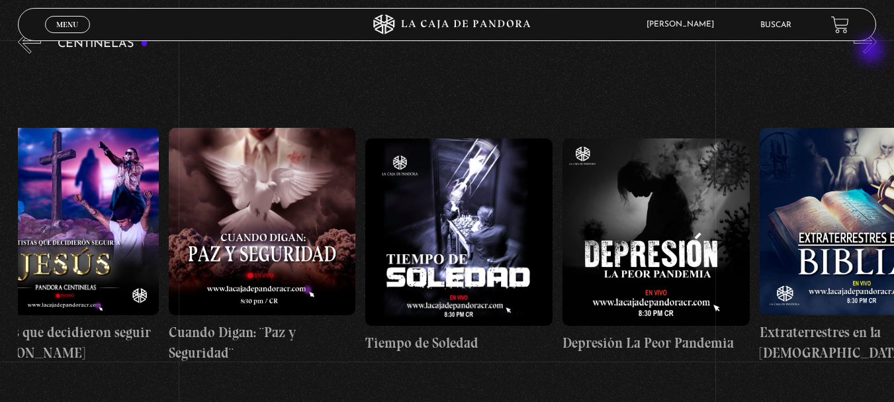
click at [872, 51] on button "»" at bounding box center [865, 41] width 23 height 23
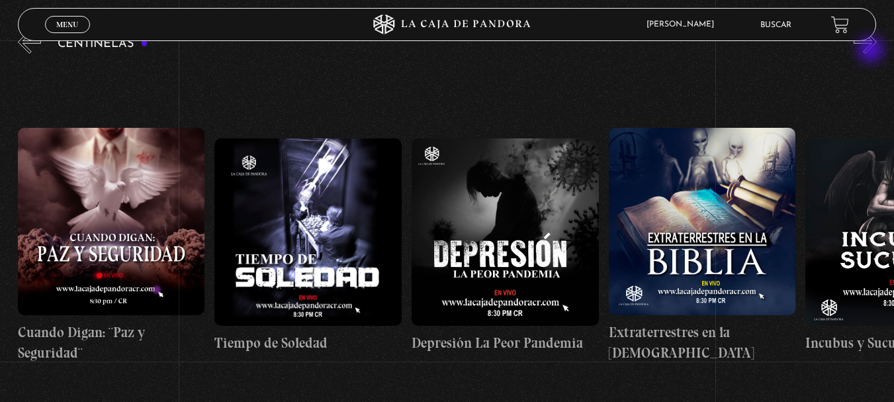
click at [872, 51] on button "»" at bounding box center [865, 41] width 23 height 23
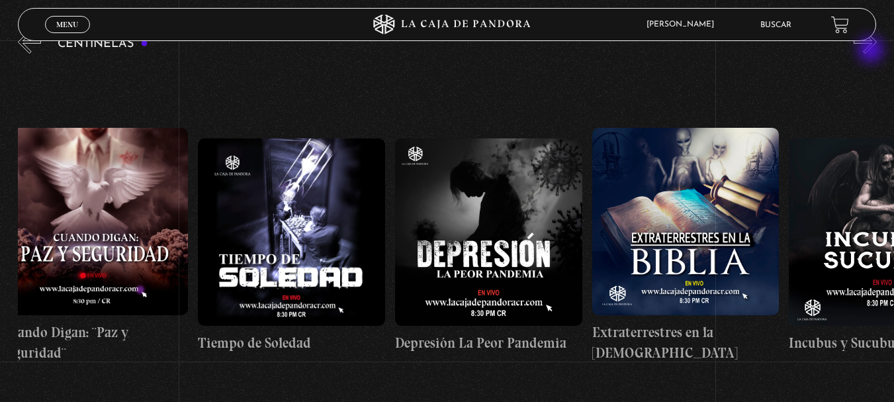
click at [872, 51] on button "»" at bounding box center [865, 41] width 23 height 23
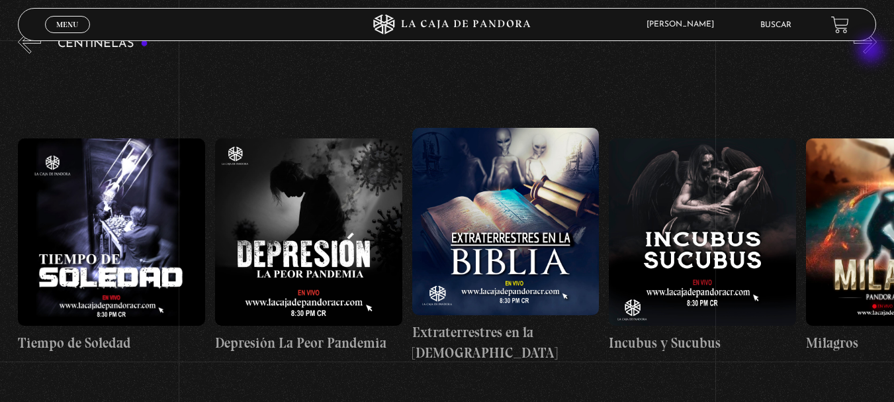
click at [872, 51] on button "»" at bounding box center [865, 41] width 23 height 23
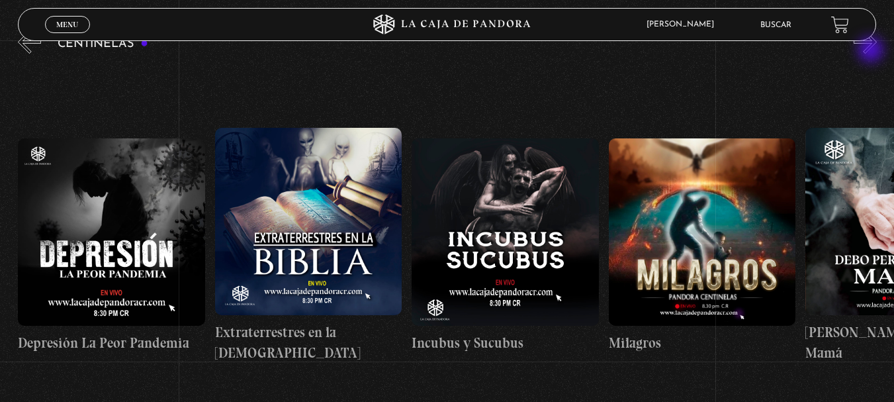
click at [872, 51] on button "»" at bounding box center [865, 41] width 23 height 23
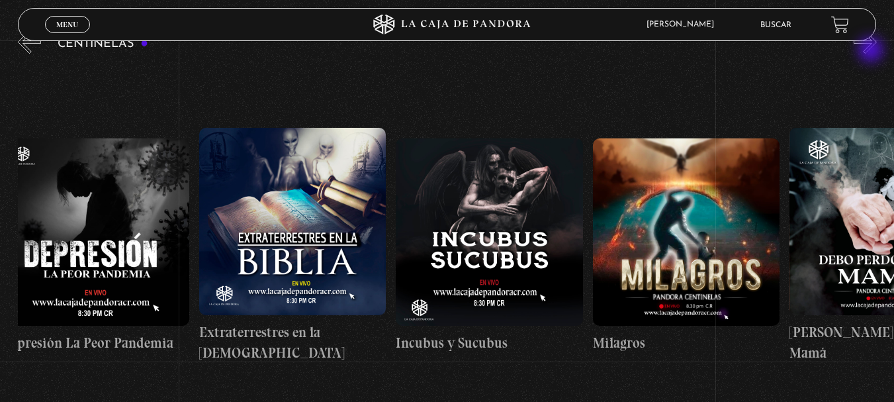
click at [872, 51] on button "»" at bounding box center [865, 41] width 23 height 23
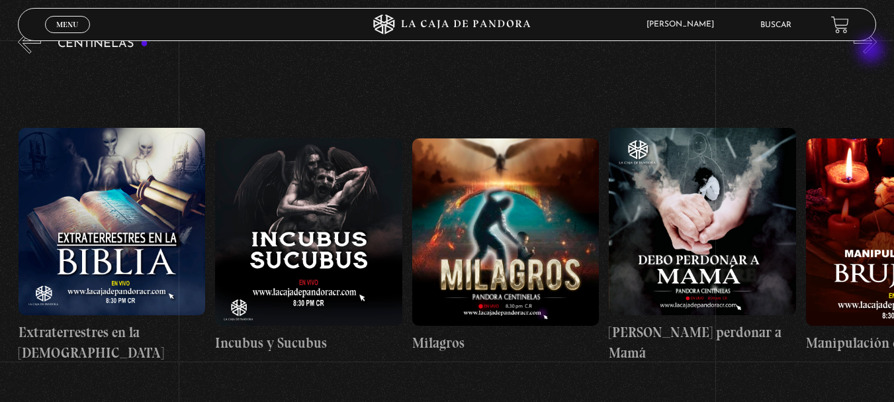
click at [872, 51] on button "»" at bounding box center [865, 41] width 23 height 23
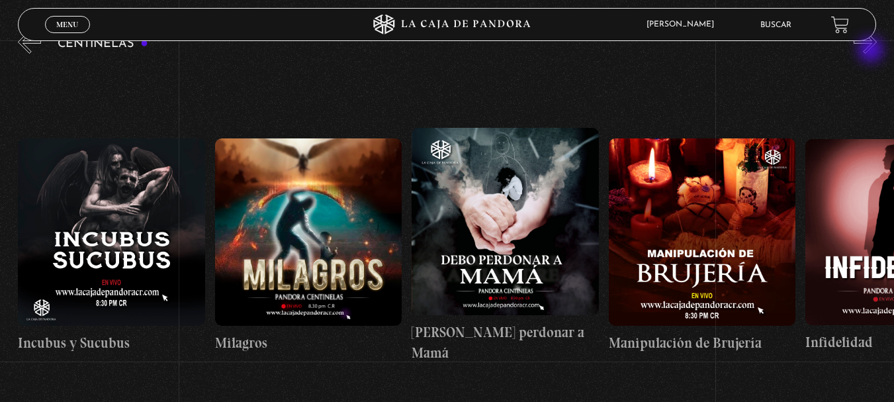
click at [872, 51] on button "»" at bounding box center [865, 41] width 23 height 23
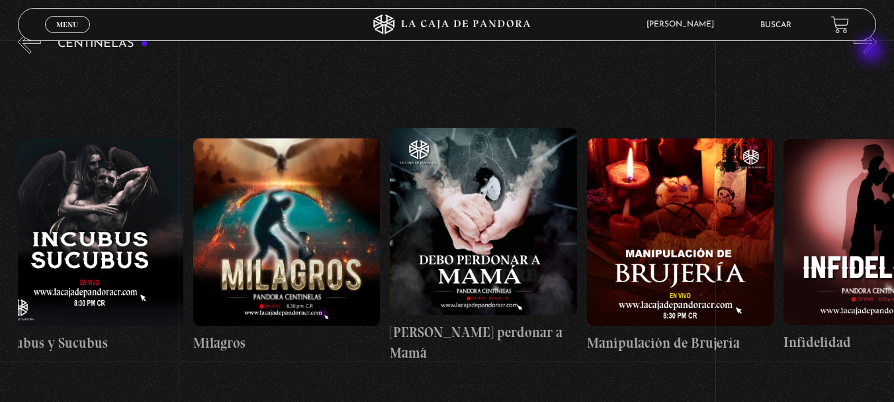
click at [872, 51] on button "»" at bounding box center [865, 41] width 23 height 23
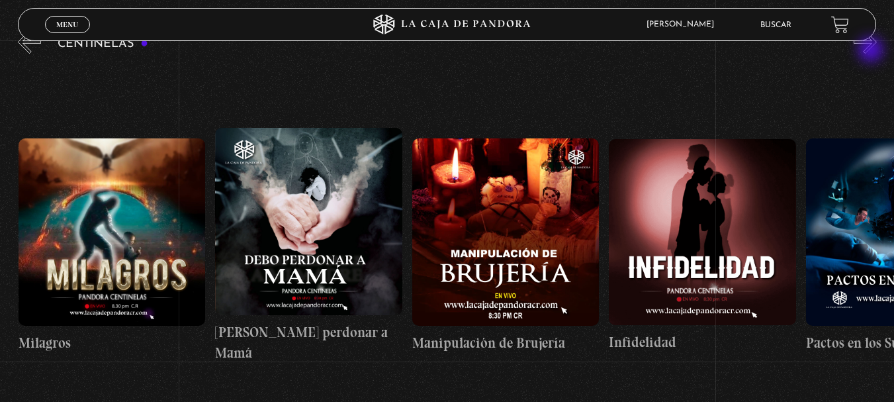
click at [872, 51] on button "»" at bounding box center [865, 41] width 23 height 23
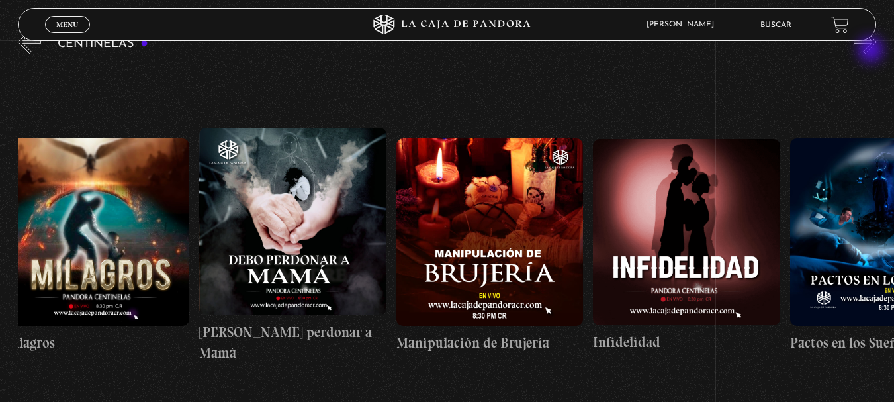
click at [872, 51] on button "»" at bounding box center [865, 41] width 23 height 23
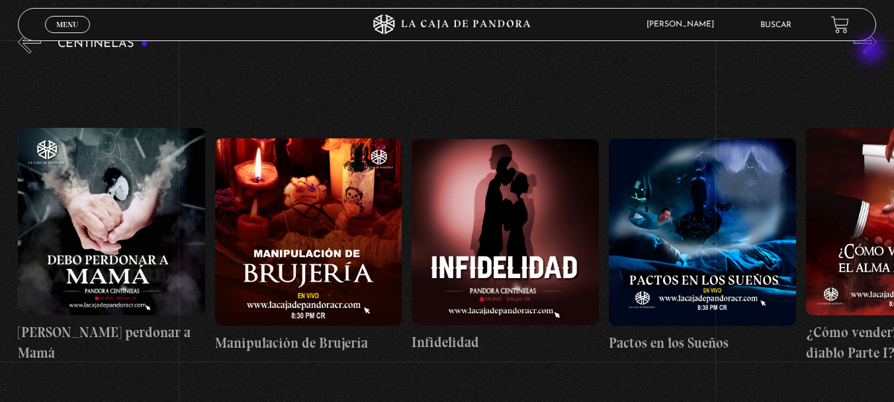
click at [872, 51] on button "»" at bounding box center [865, 41] width 23 height 23
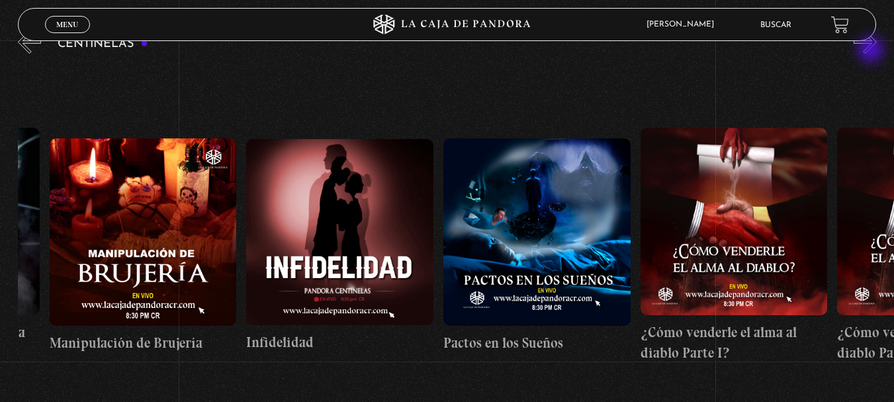
click at [872, 51] on button "»" at bounding box center [865, 41] width 23 height 23
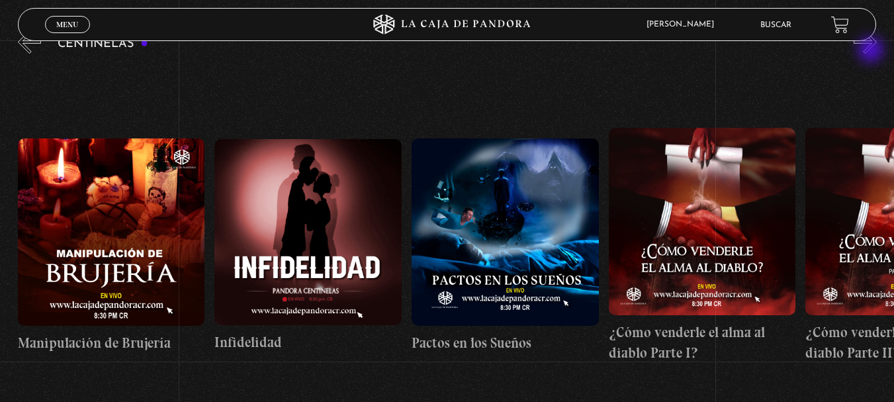
click at [872, 51] on button "»" at bounding box center [865, 41] width 23 height 23
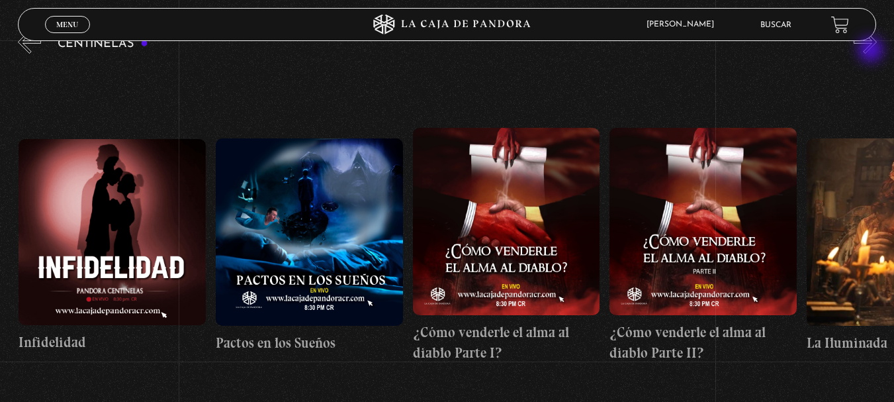
scroll to position [0, 7484]
click at [872, 48] on button "»" at bounding box center [865, 41] width 23 height 23
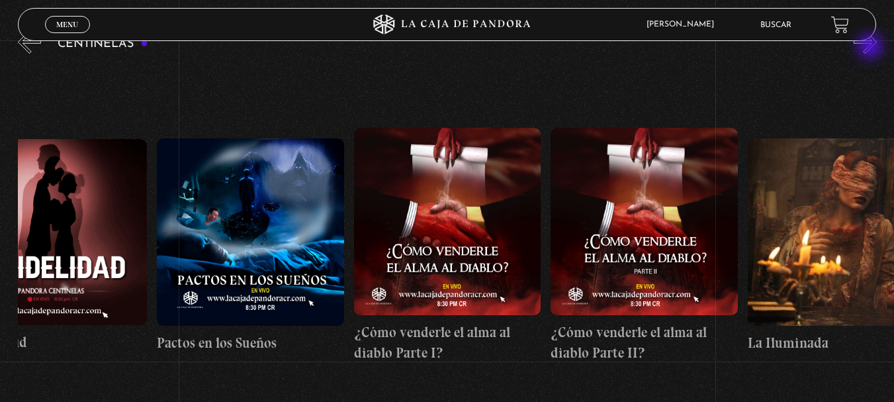
click at [872, 48] on button "»" at bounding box center [865, 41] width 23 height 23
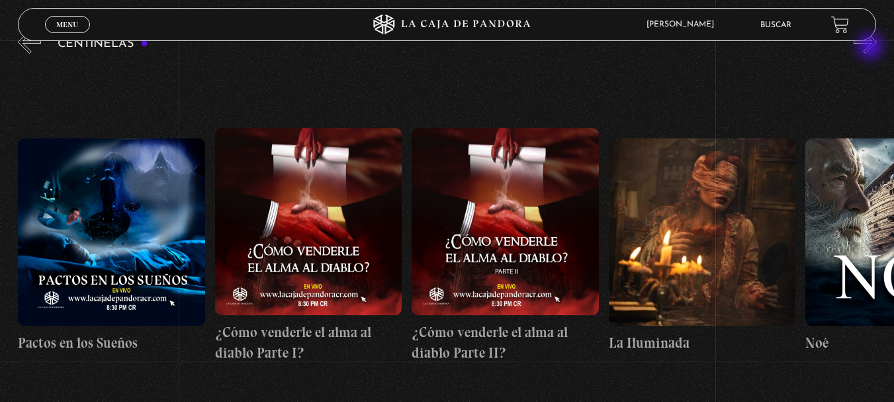
click at [872, 47] on button "»" at bounding box center [865, 41] width 23 height 23
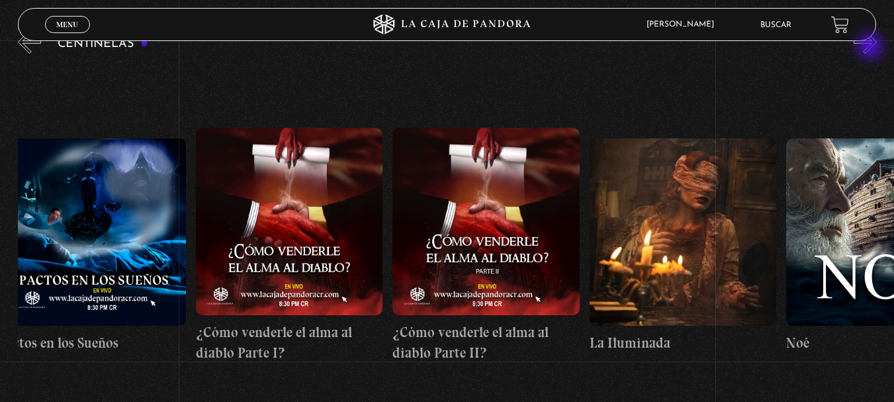
click at [872, 47] on button "»" at bounding box center [865, 41] width 23 height 23
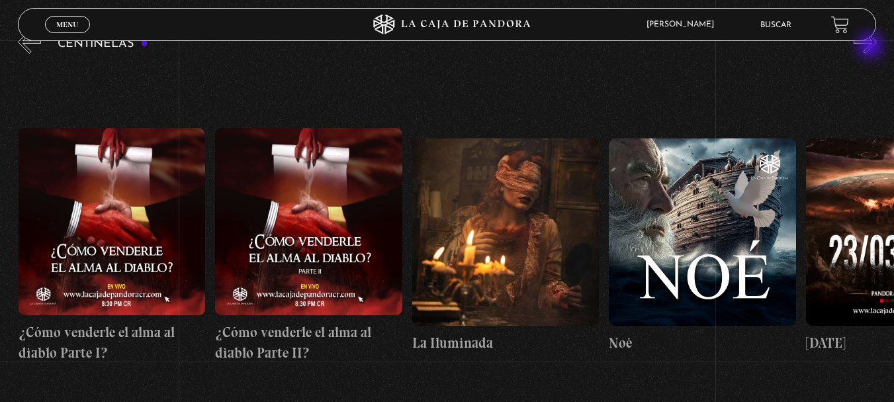
click at [872, 47] on button "»" at bounding box center [865, 41] width 23 height 23
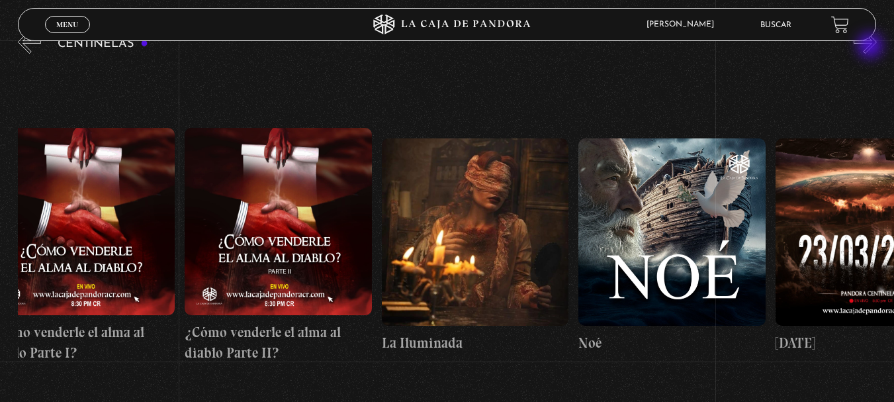
click at [872, 47] on button "»" at bounding box center [865, 41] width 23 height 23
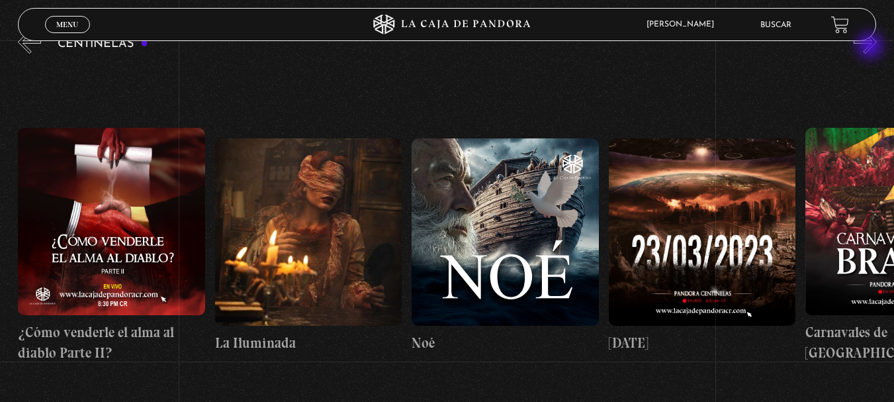
click at [872, 47] on button "»" at bounding box center [865, 41] width 23 height 23
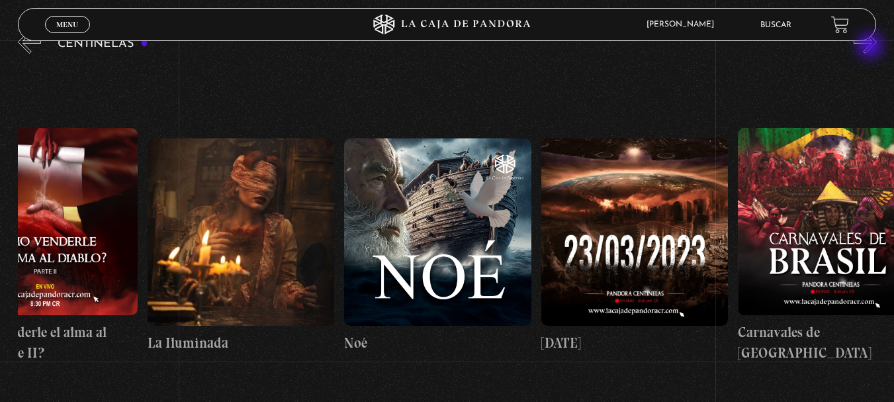
click at [872, 47] on button "»" at bounding box center [865, 41] width 23 height 23
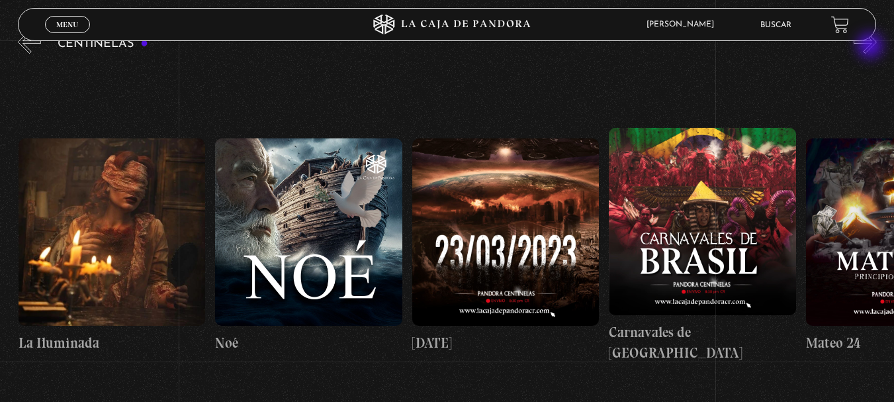
click at [872, 47] on button "»" at bounding box center [865, 41] width 23 height 23
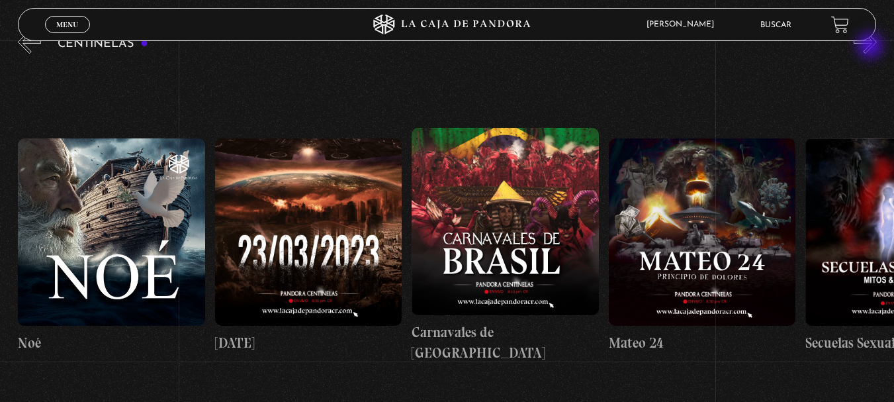
click at [872, 47] on button "»" at bounding box center [865, 41] width 23 height 23
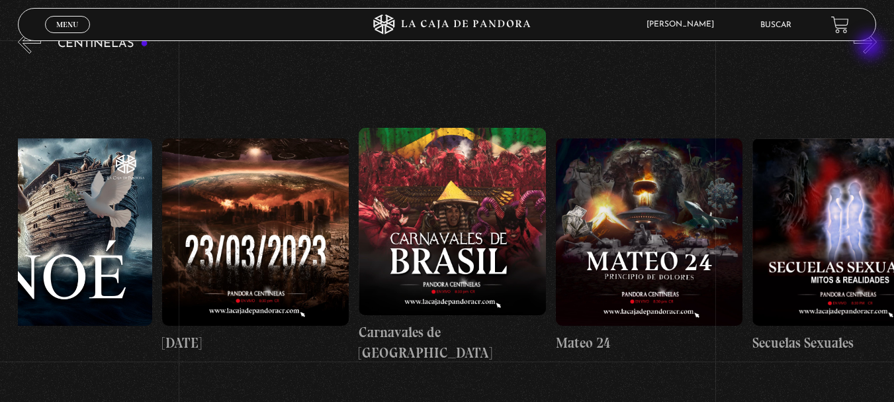
click at [872, 47] on button "»" at bounding box center [865, 41] width 23 height 23
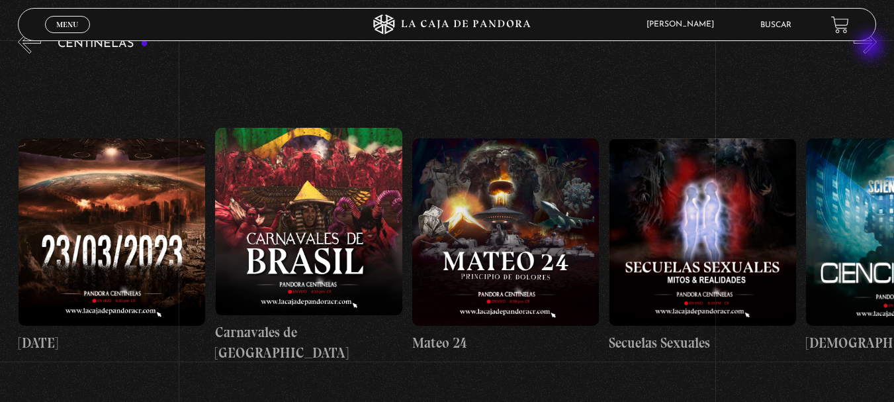
click at [872, 47] on button "»" at bounding box center [865, 41] width 23 height 23
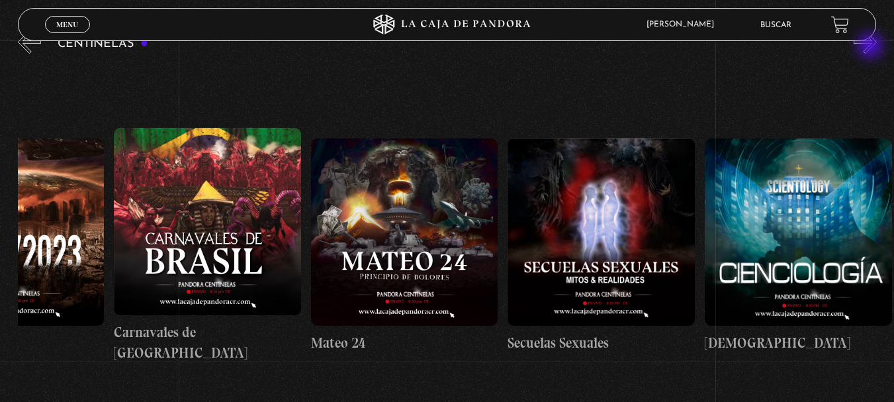
click at [872, 47] on button "»" at bounding box center [865, 41] width 23 height 23
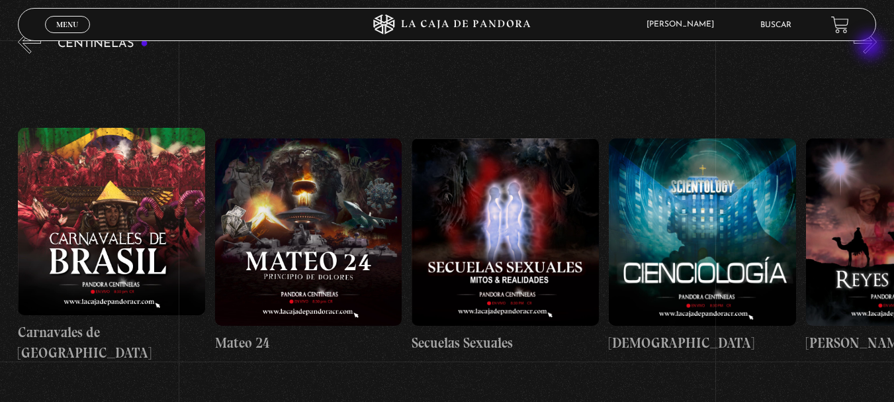
click at [872, 47] on button "»" at bounding box center [865, 41] width 23 height 23
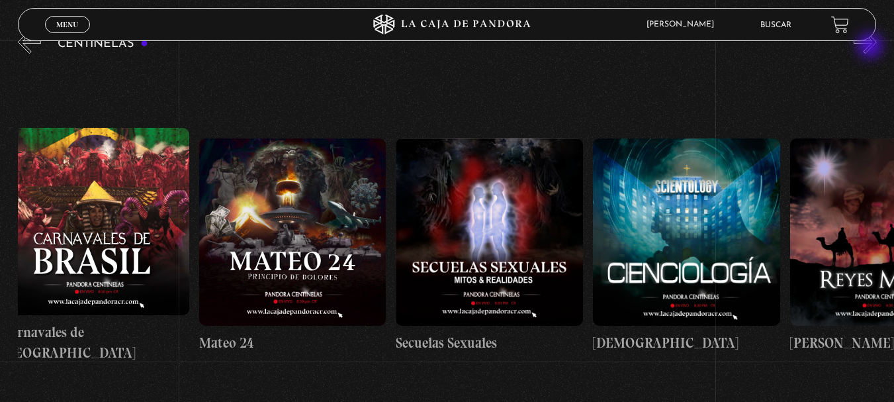
click at [872, 47] on button "»" at bounding box center [865, 41] width 23 height 23
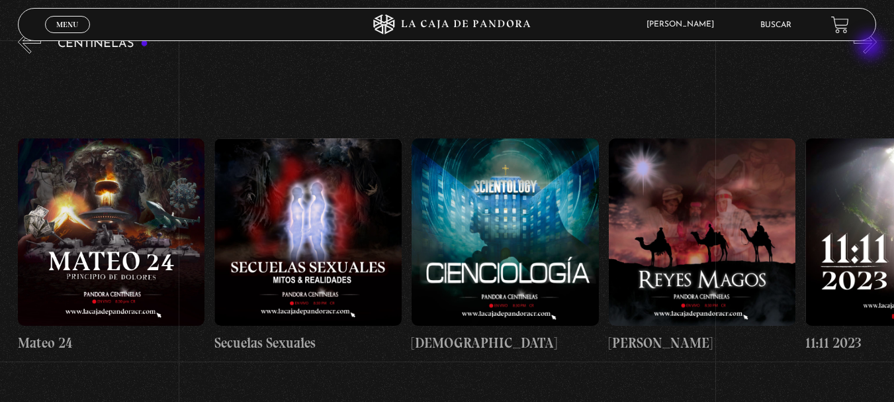
click at [872, 47] on button "»" at bounding box center [865, 41] width 23 height 23
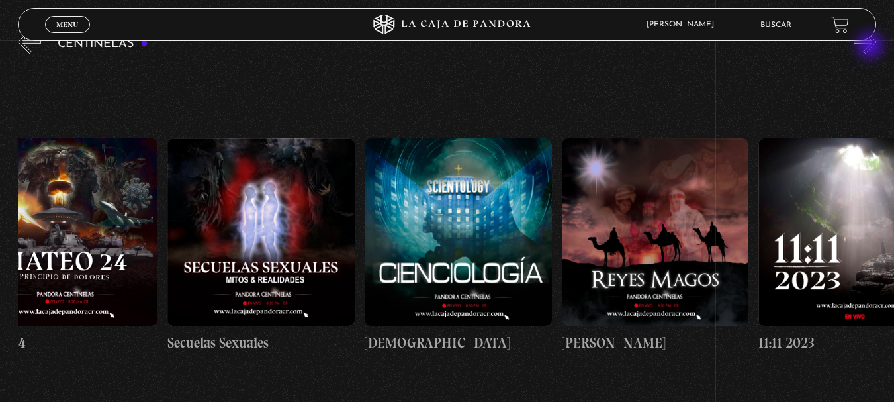
click at [872, 47] on button "»" at bounding box center [865, 41] width 23 height 23
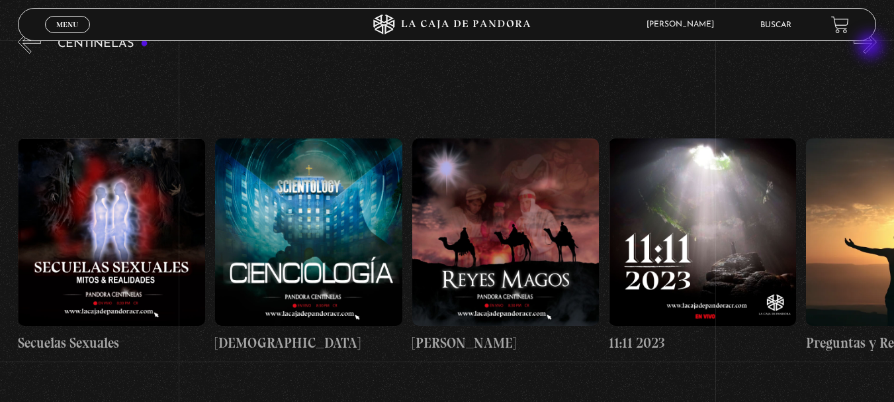
click at [872, 47] on button "»" at bounding box center [865, 41] width 23 height 23
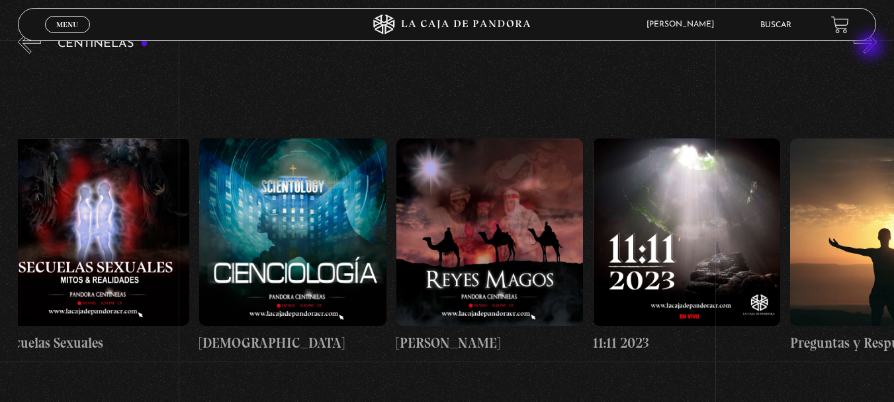
click at [872, 47] on button "»" at bounding box center [865, 41] width 23 height 23
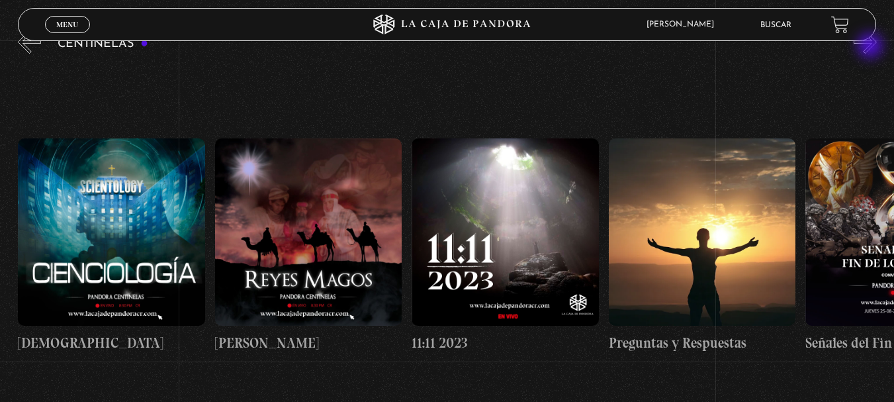
click at [872, 47] on button "»" at bounding box center [865, 41] width 23 height 23
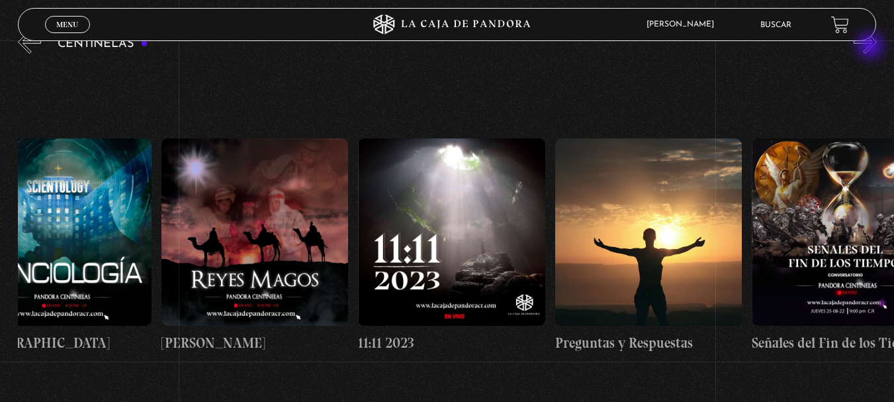
click at [872, 47] on button "»" at bounding box center [865, 41] width 23 height 23
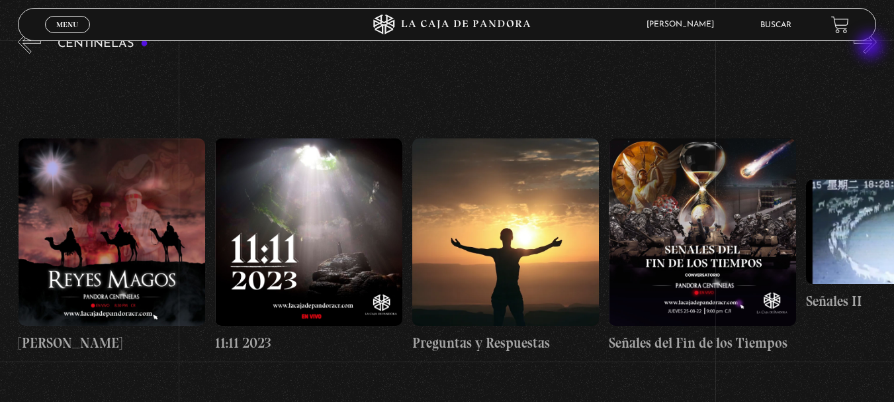
click at [872, 47] on button "»" at bounding box center [865, 41] width 23 height 23
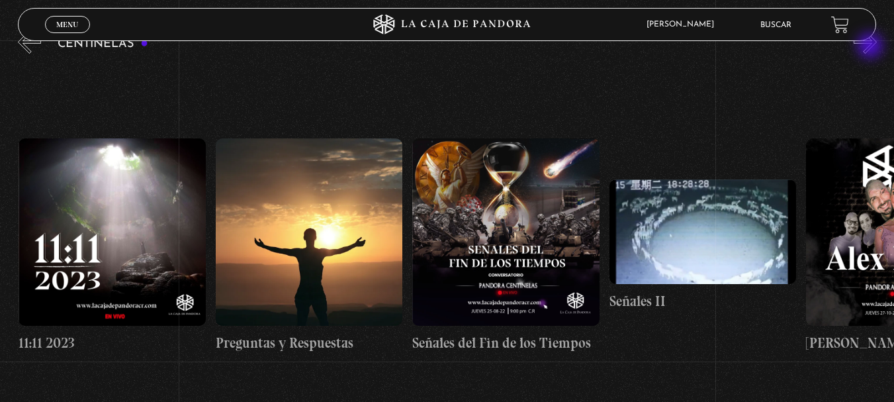
click at [872, 47] on button "»" at bounding box center [865, 41] width 23 height 23
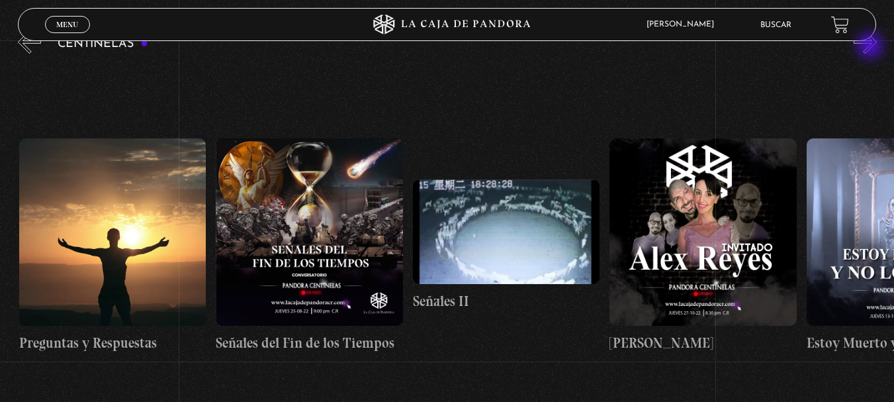
click at [872, 47] on button "»" at bounding box center [865, 41] width 23 height 23
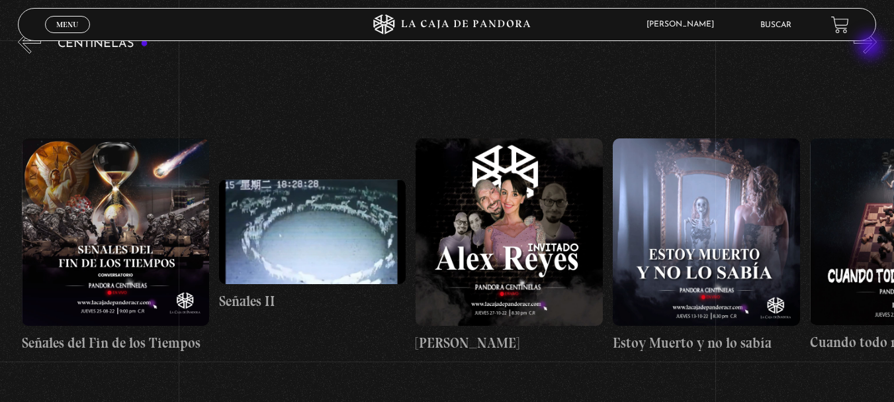
click at [872, 47] on button "»" at bounding box center [865, 41] width 23 height 23
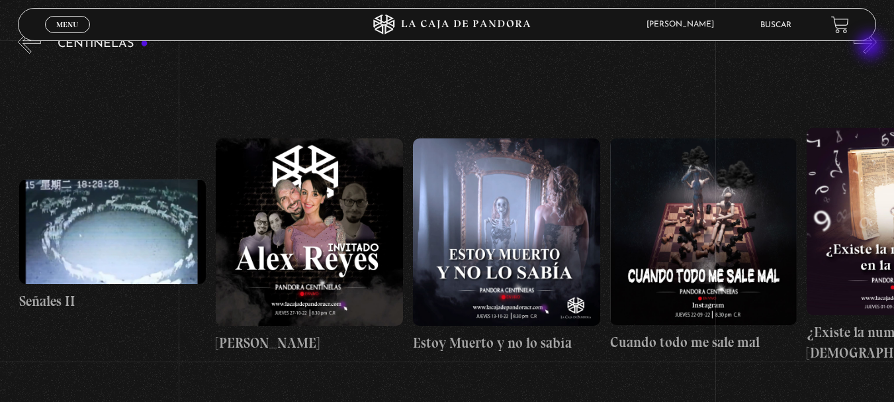
click at [872, 47] on button "»" at bounding box center [865, 41] width 23 height 23
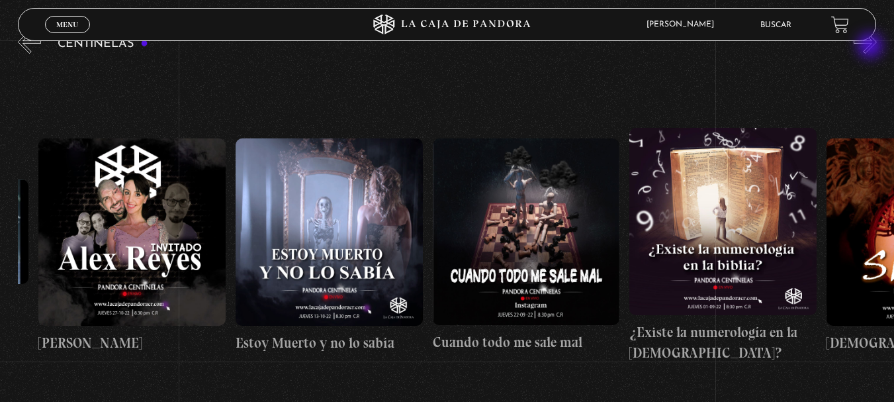
click at [872, 47] on button "»" at bounding box center [865, 41] width 23 height 23
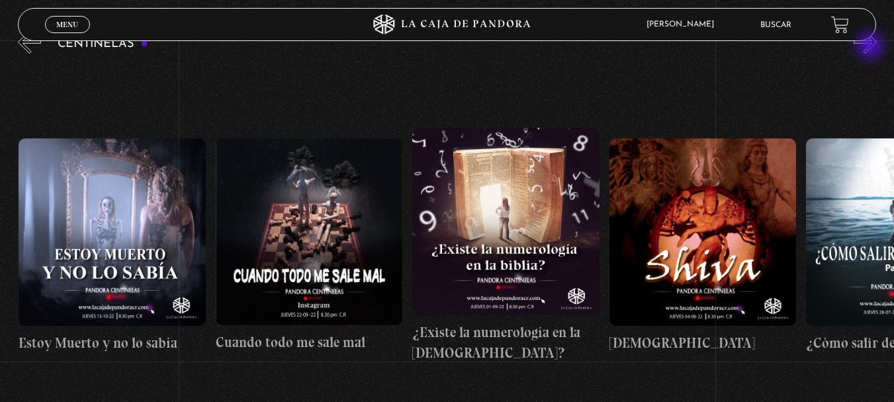
scroll to position [0, 10832]
click at [872, 47] on button "»" at bounding box center [865, 41] width 23 height 23
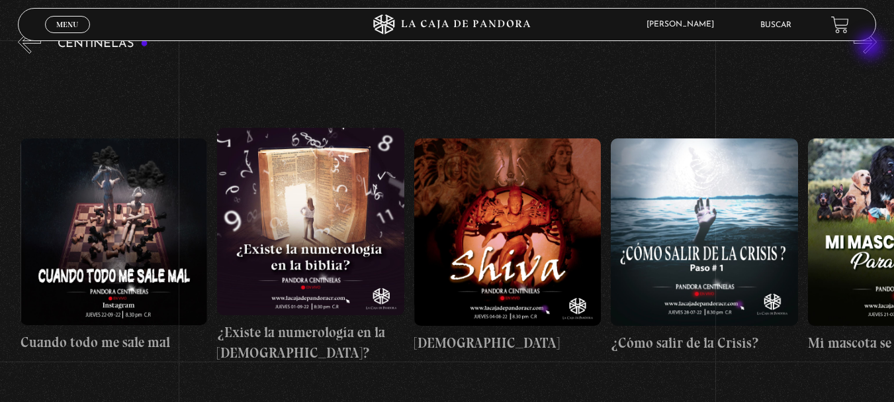
click at [872, 47] on button "»" at bounding box center [865, 41] width 23 height 23
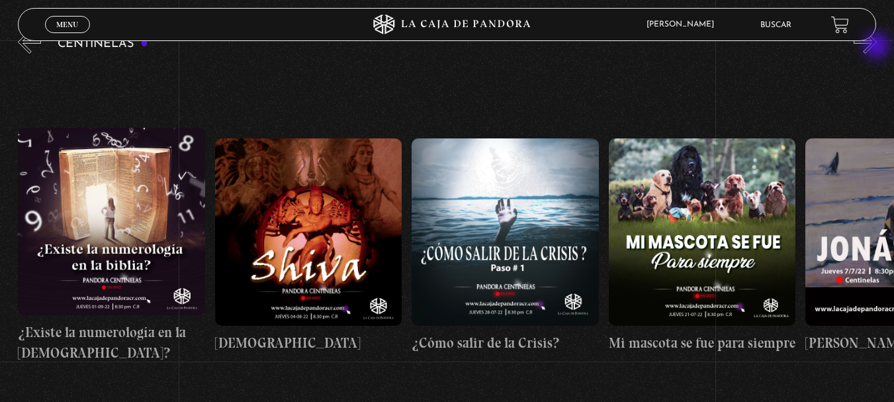
click at [877, 47] on button "»" at bounding box center [865, 41] width 23 height 23
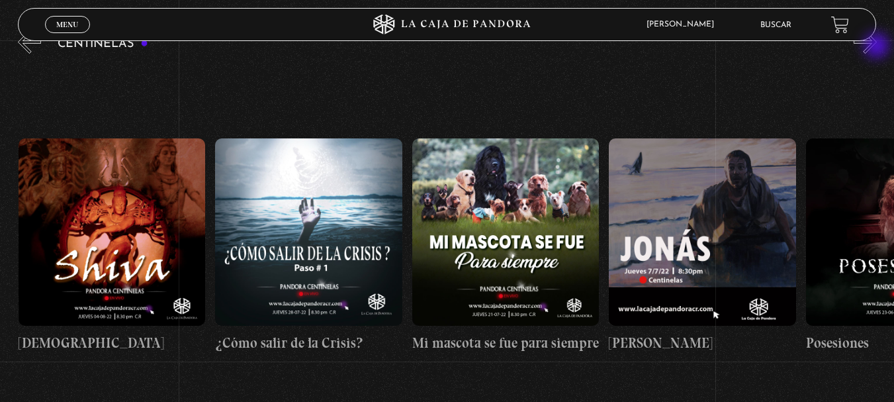
click at [877, 47] on button "»" at bounding box center [865, 41] width 23 height 23
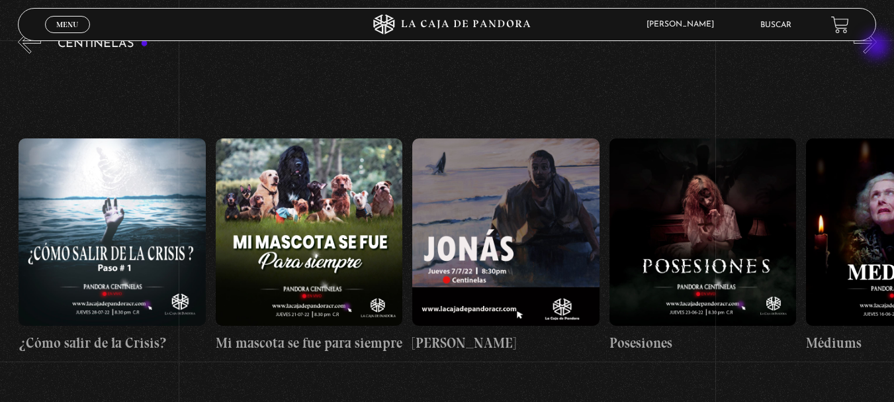
click at [877, 47] on button "»" at bounding box center [865, 41] width 23 height 23
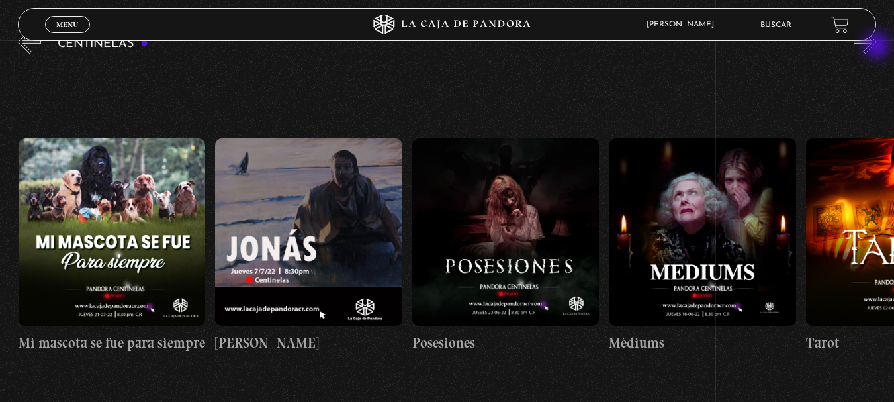
click at [877, 47] on button "»" at bounding box center [865, 41] width 23 height 23
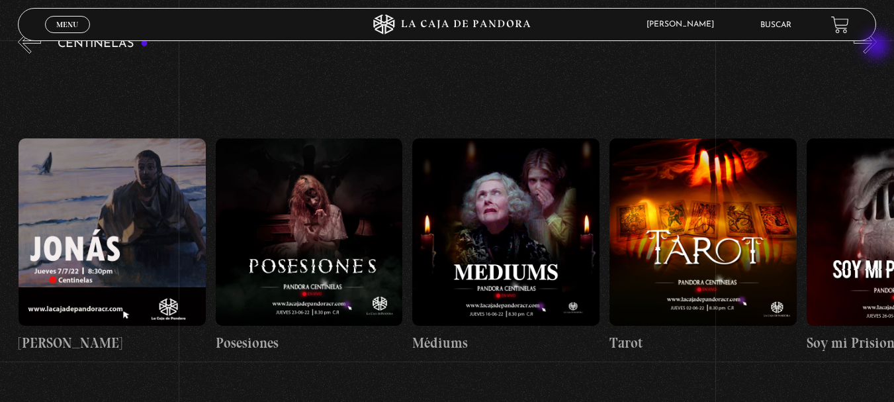
click at [877, 47] on button "»" at bounding box center [865, 41] width 23 height 23
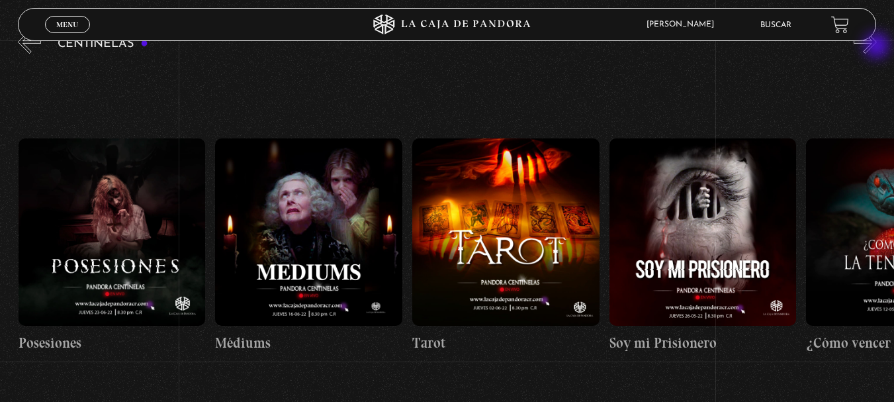
click at [877, 47] on button "»" at bounding box center [865, 41] width 23 height 23
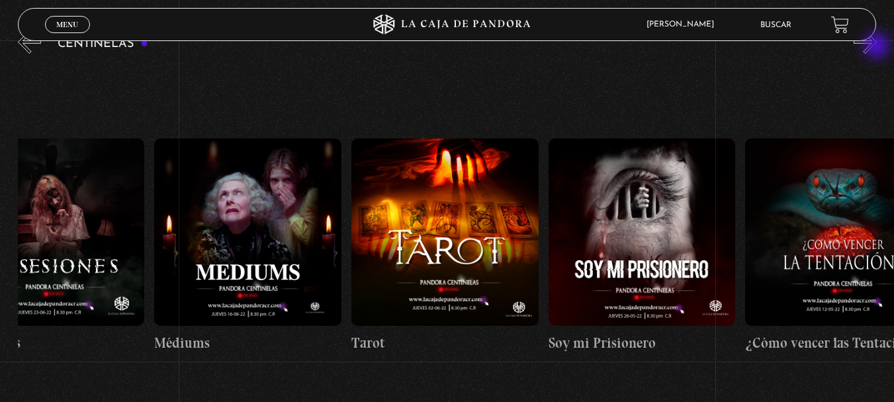
click at [877, 47] on button "»" at bounding box center [865, 41] width 23 height 23
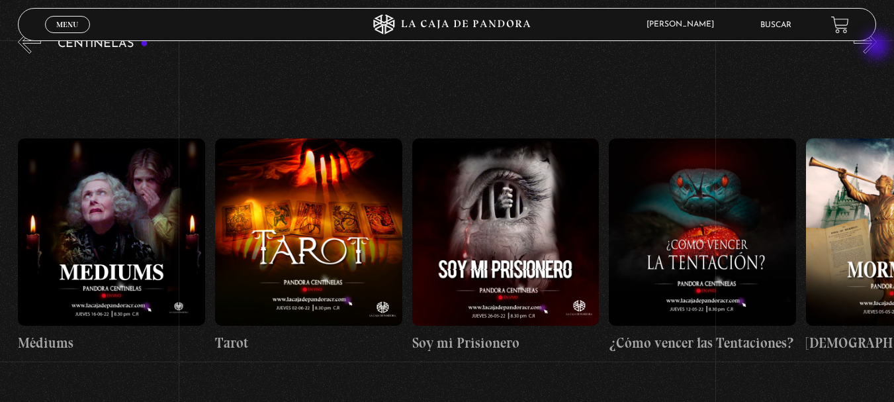
click at [877, 47] on button "»" at bounding box center [865, 41] width 23 height 23
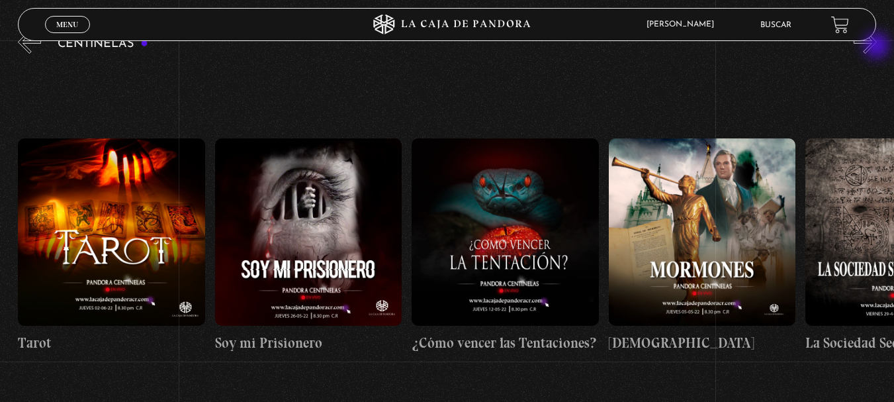
click at [877, 47] on button "»" at bounding box center [865, 41] width 23 height 23
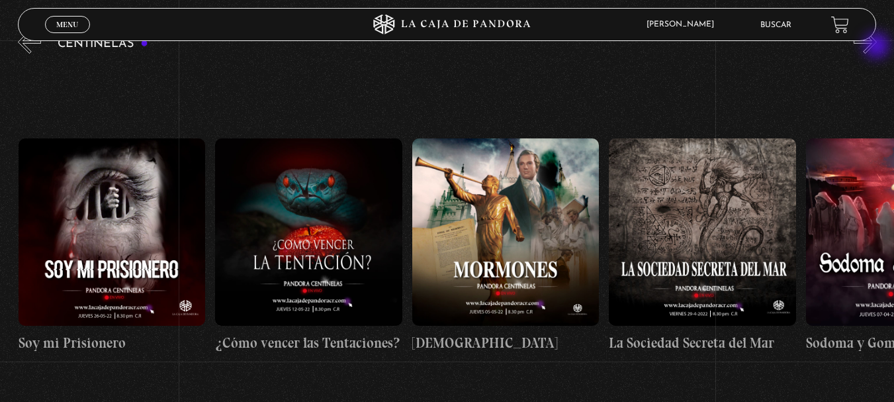
click at [877, 47] on button "»" at bounding box center [865, 41] width 23 height 23
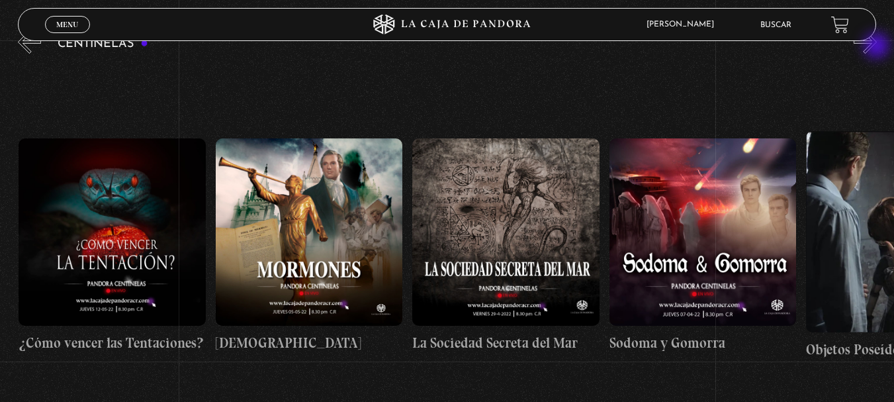
click at [877, 47] on button "»" at bounding box center [865, 41] width 23 height 23
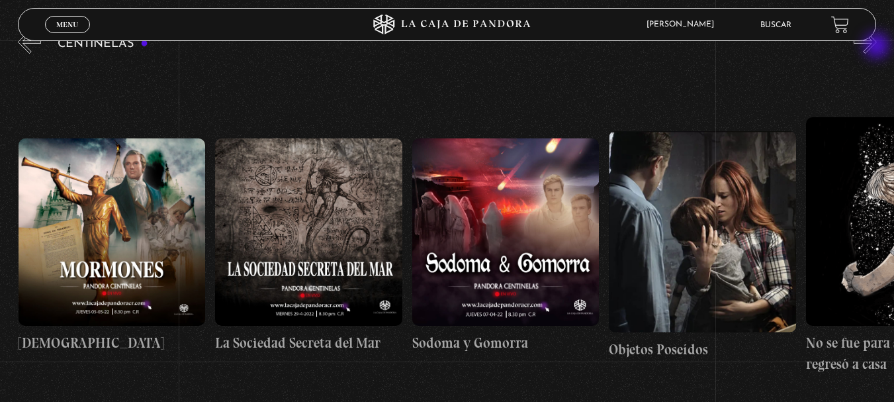
click at [877, 47] on button "»" at bounding box center [865, 41] width 23 height 23
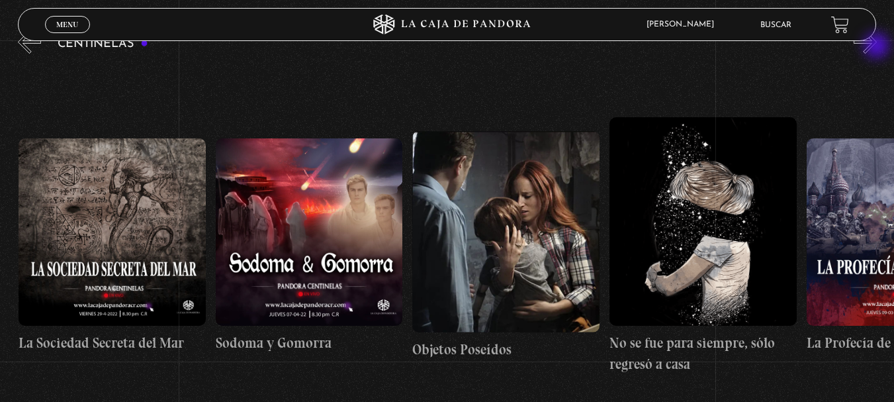
click at [877, 47] on button "»" at bounding box center [865, 41] width 23 height 23
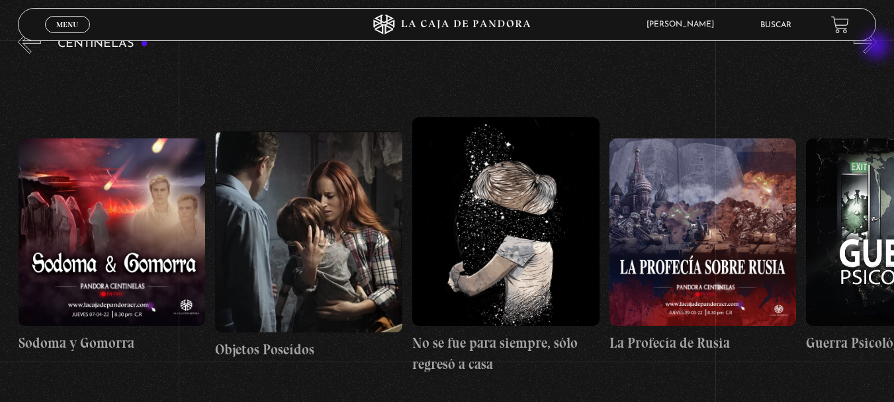
click at [877, 47] on button "»" at bounding box center [865, 41] width 23 height 23
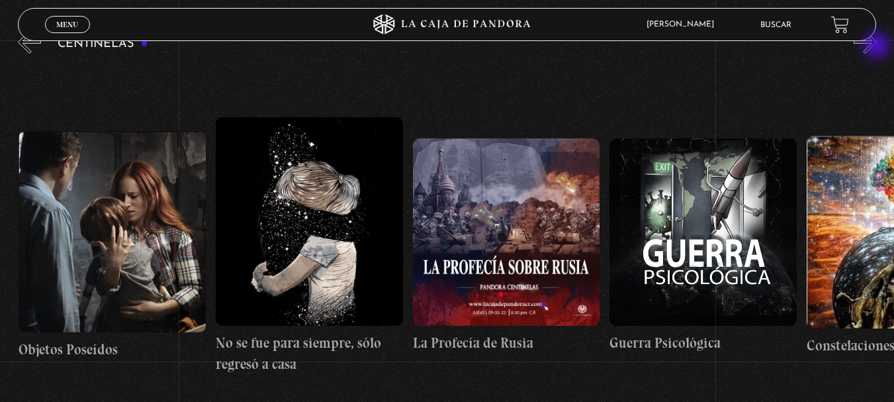
click at [877, 47] on button "»" at bounding box center [865, 41] width 23 height 23
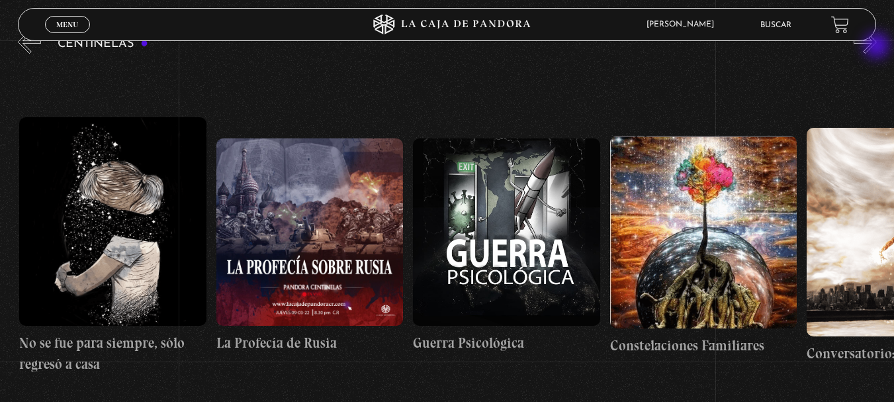
click at [877, 47] on button "»" at bounding box center [865, 41] width 23 height 23
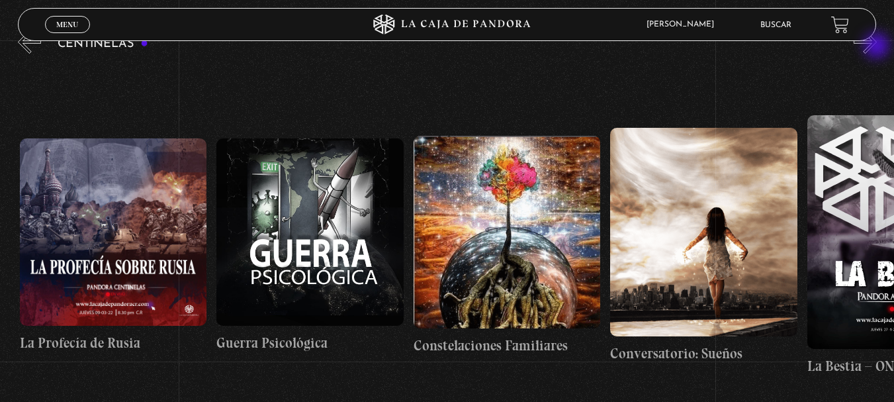
click at [877, 47] on button "»" at bounding box center [865, 41] width 23 height 23
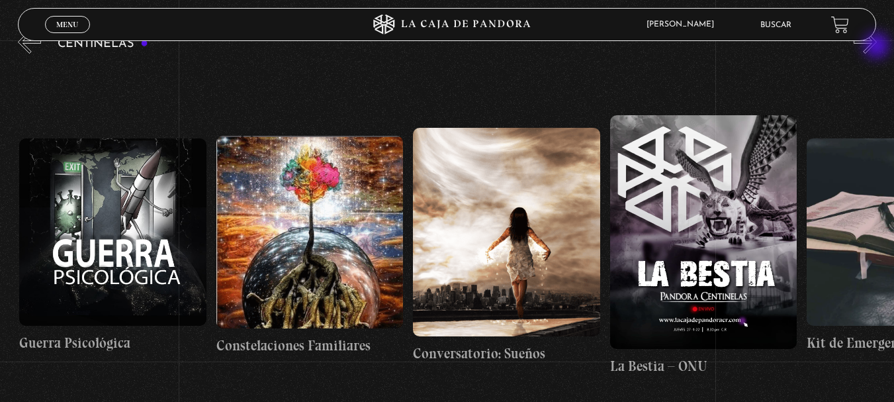
click at [877, 47] on button "»" at bounding box center [865, 41] width 23 height 23
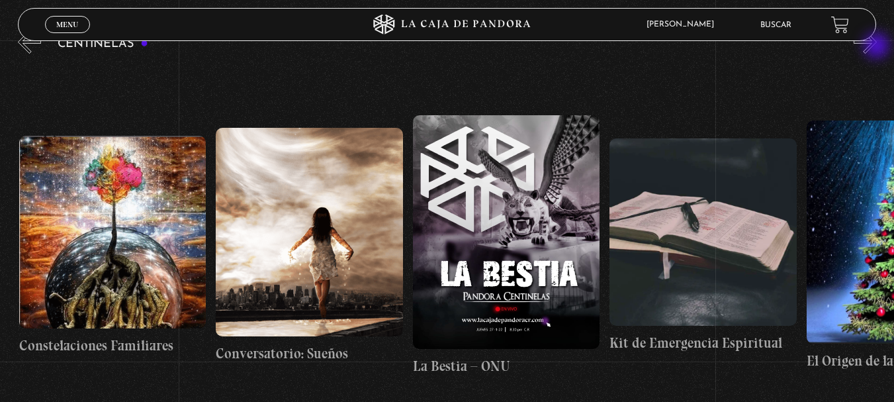
click at [877, 47] on button "»" at bounding box center [865, 41] width 23 height 23
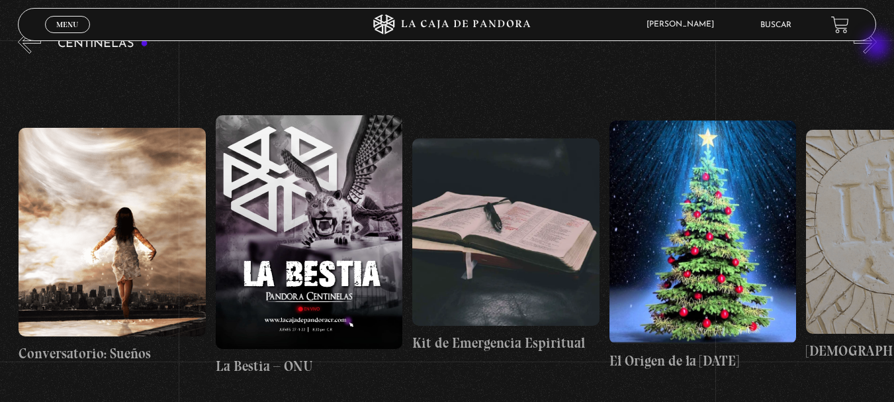
click at [877, 47] on button "»" at bounding box center [865, 41] width 23 height 23
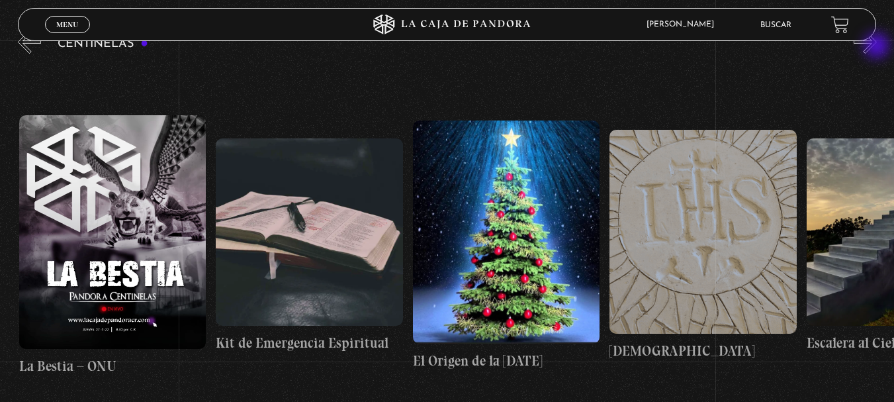
click at [877, 47] on button "»" at bounding box center [865, 41] width 23 height 23
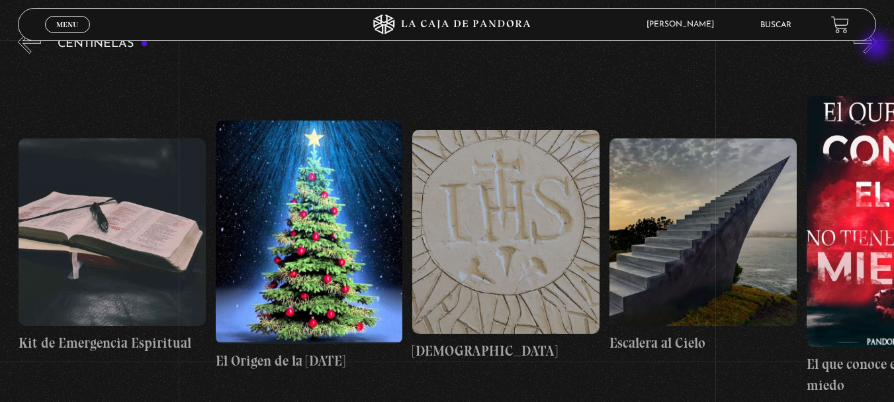
click at [877, 47] on button "»" at bounding box center [865, 41] width 23 height 23
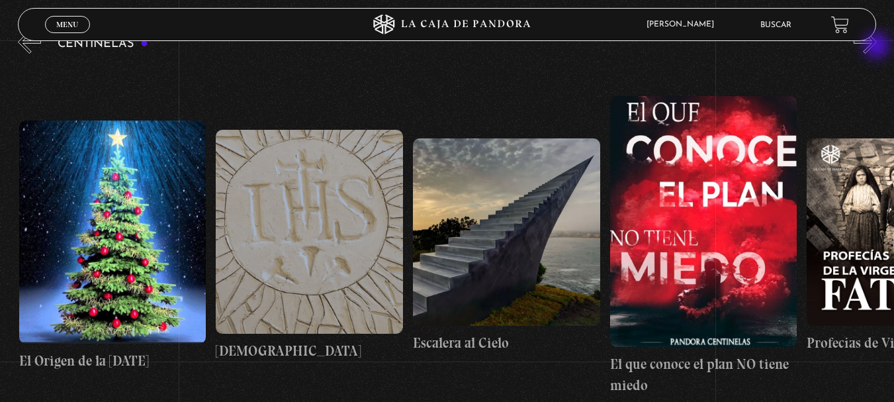
scroll to position [0, 15361]
click at [877, 47] on button "»" at bounding box center [865, 41] width 23 height 23
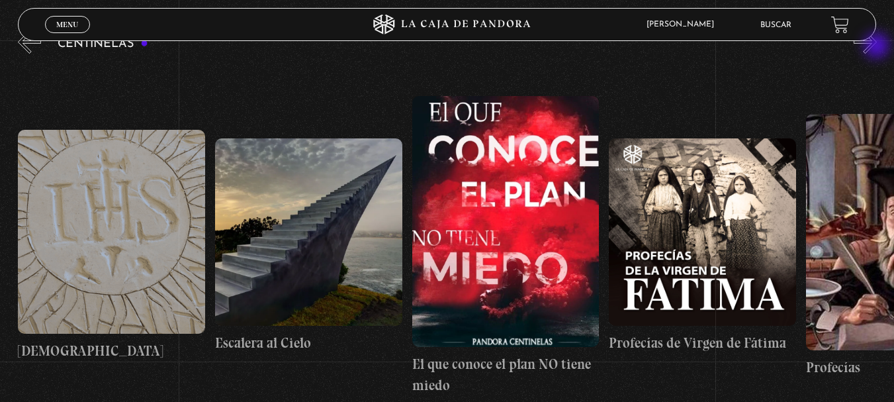
click at [877, 47] on button "»" at bounding box center [865, 41] width 23 height 23
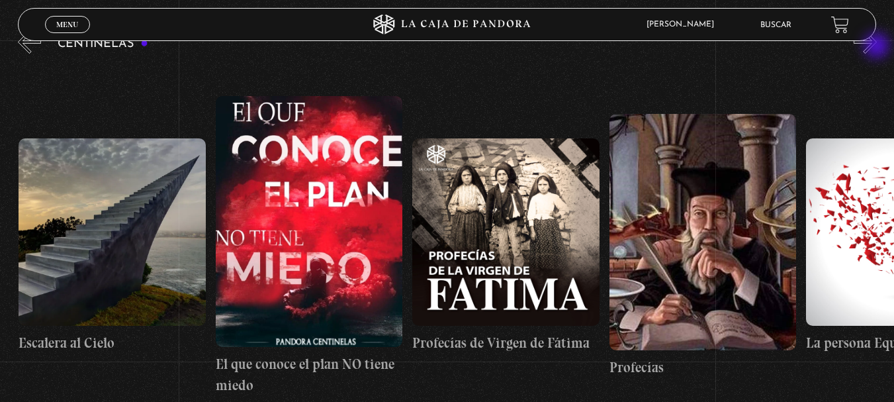
click at [877, 47] on button "»" at bounding box center [865, 41] width 23 height 23
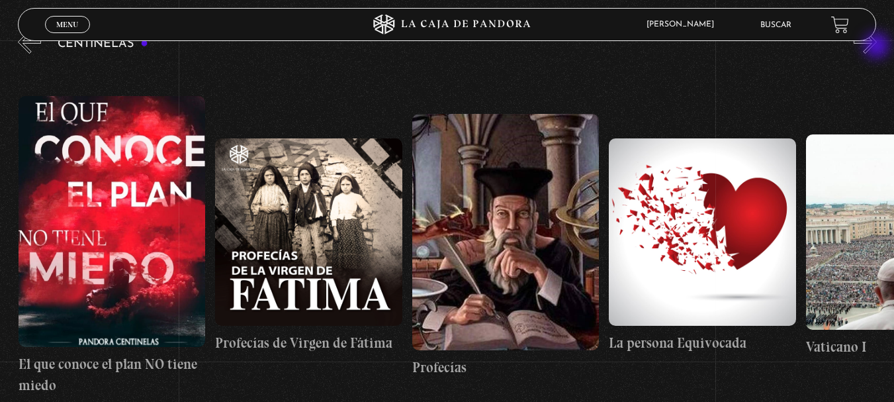
click at [877, 47] on button "»" at bounding box center [865, 41] width 23 height 23
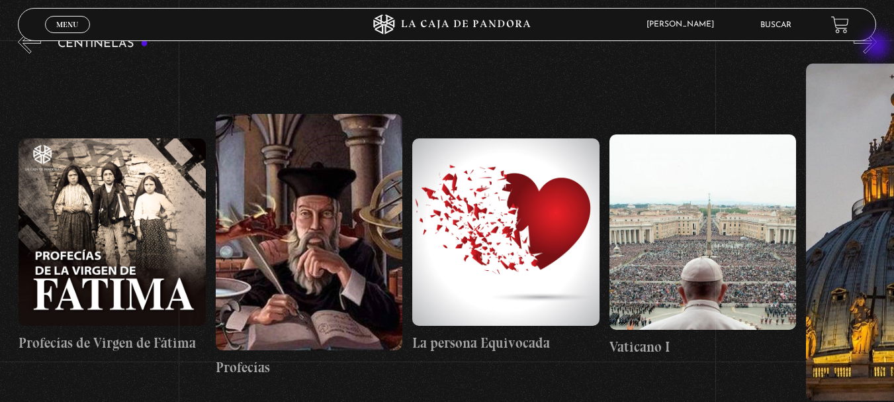
click at [877, 48] on button "»" at bounding box center [865, 41] width 23 height 23
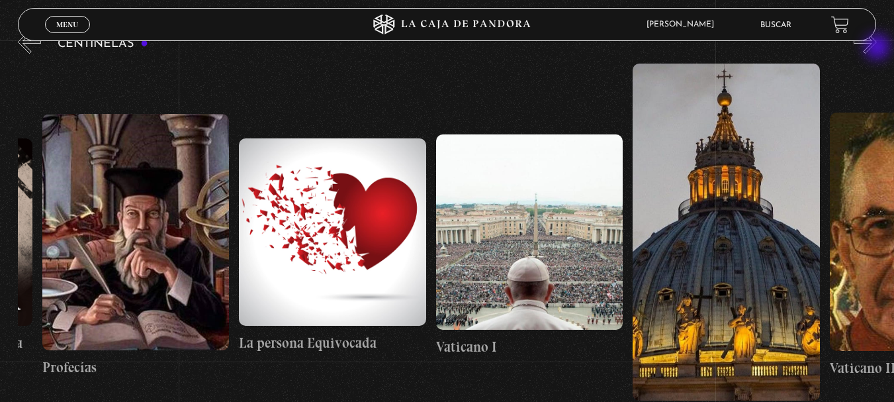
click at [877, 48] on button "»" at bounding box center [865, 41] width 23 height 23
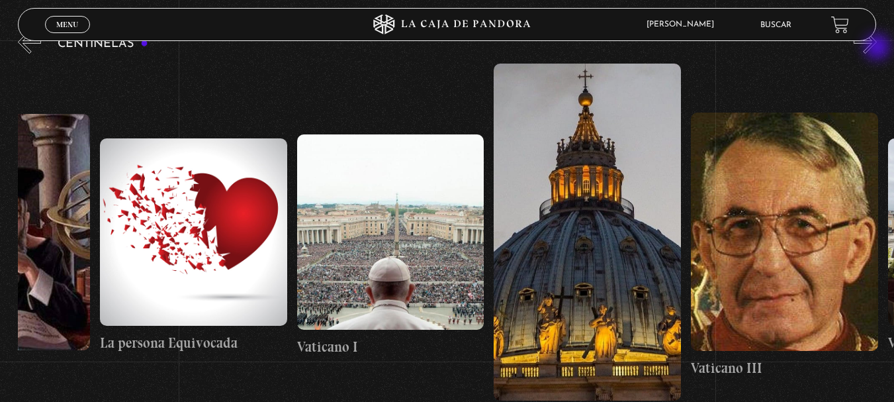
click at [877, 48] on button "»" at bounding box center [865, 41] width 23 height 23
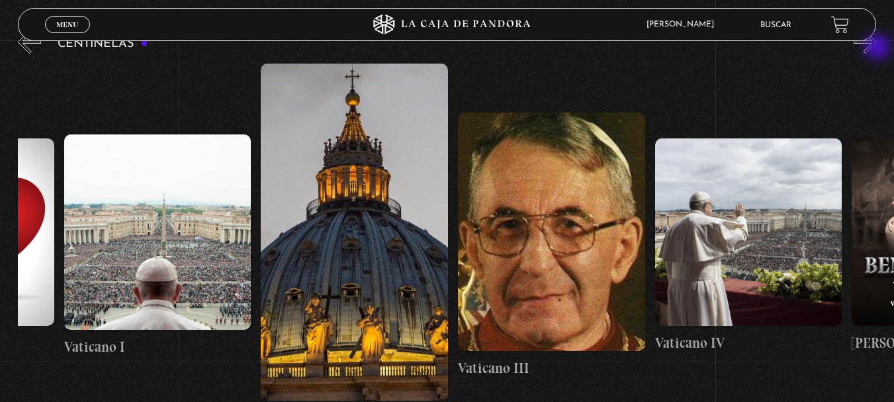
click at [877, 48] on button "»" at bounding box center [865, 41] width 23 height 23
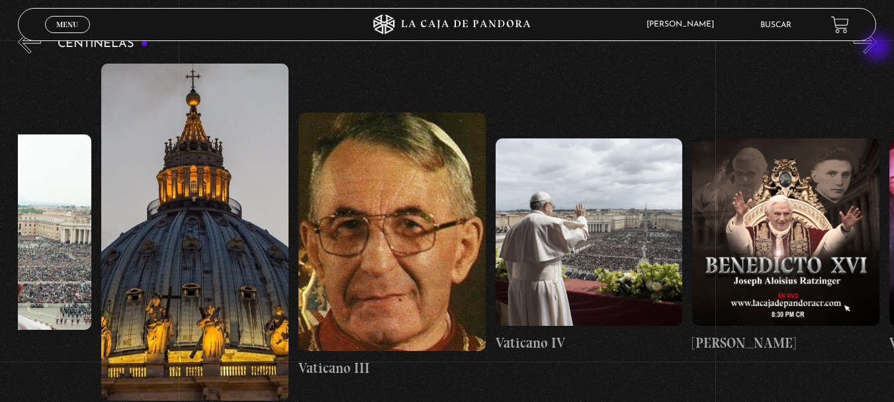
click at [877, 48] on button "»" at bounding box center [865, 41] width 23 height 23
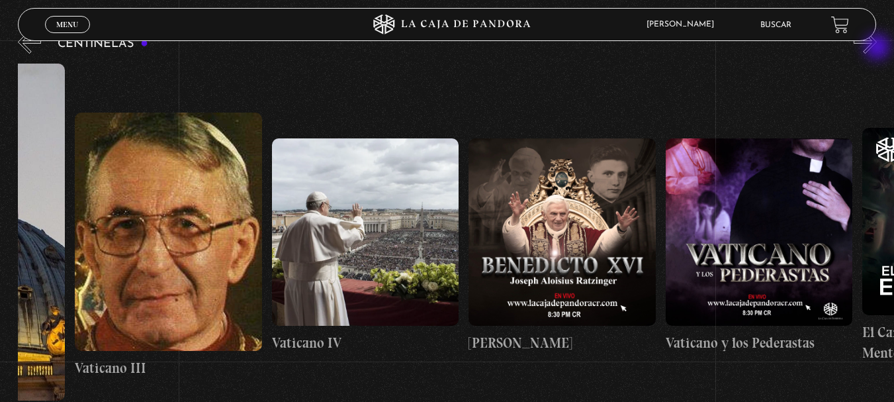
click at [877, 48] on button "»" at bounding box center [865, 41] width 23 height 23
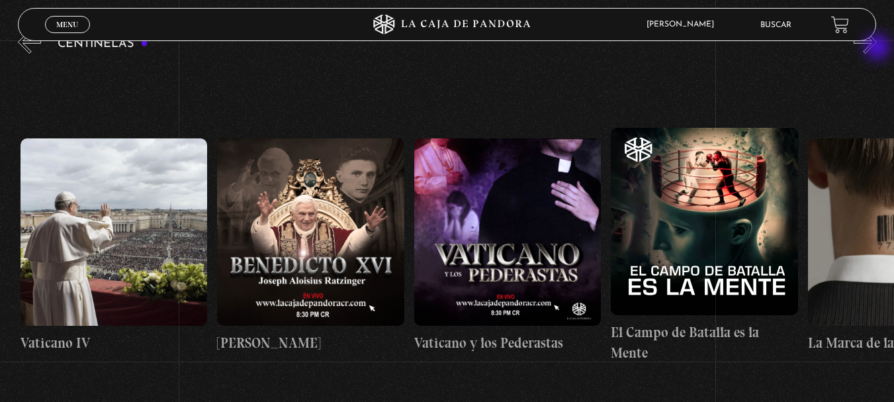
click at [877, 48] on button "»" at bounding box center [865, 41] width 23 height 23
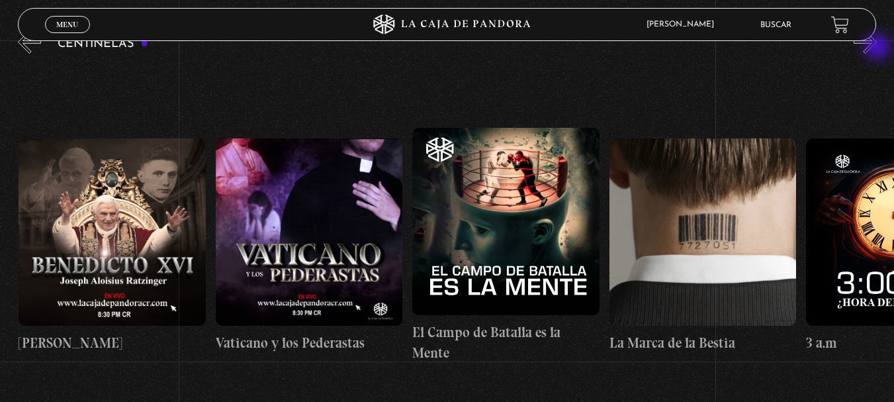
click at [877, 48] on button "»" at bounding box center [865, 41] width 23 height 23
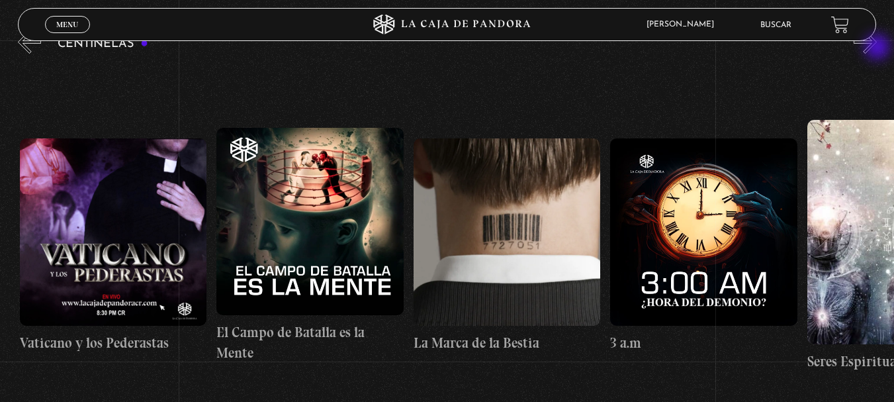
click at [877, 48] on button "»" at bounding box center [865, 41] width 23 height 23
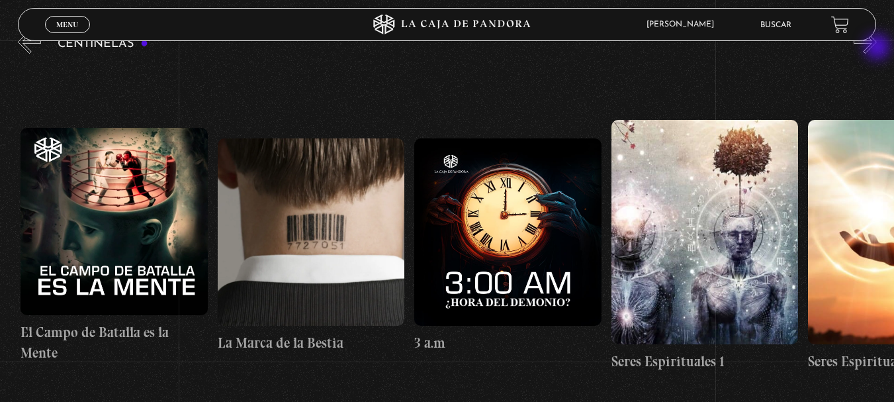
click at [877, 48] on button "»" at bounding box center [865, 41] width 23 height 23
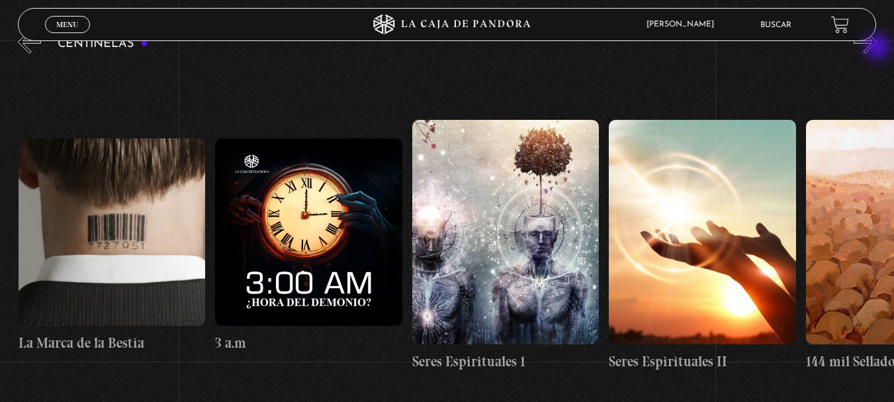
click at [877, 48] on button "»" at bounding box center [865, 41] width 23 height 23
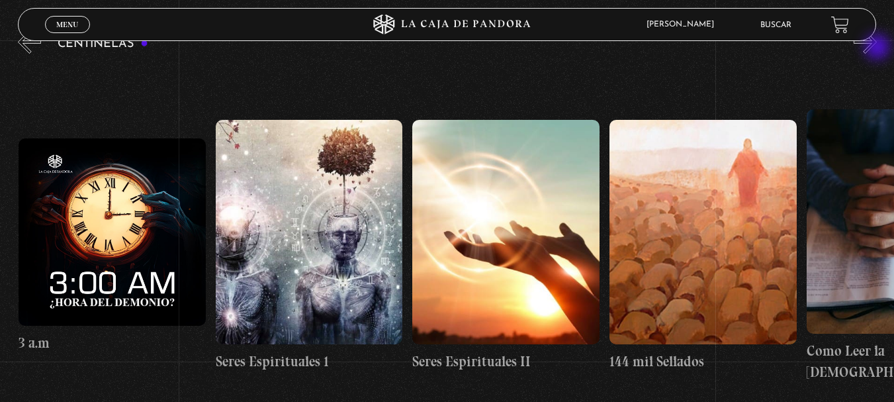
scroll to position [0, 18316]
click at [877, 48] on button "»" at bounding box center [865, 41] width 23 height 23
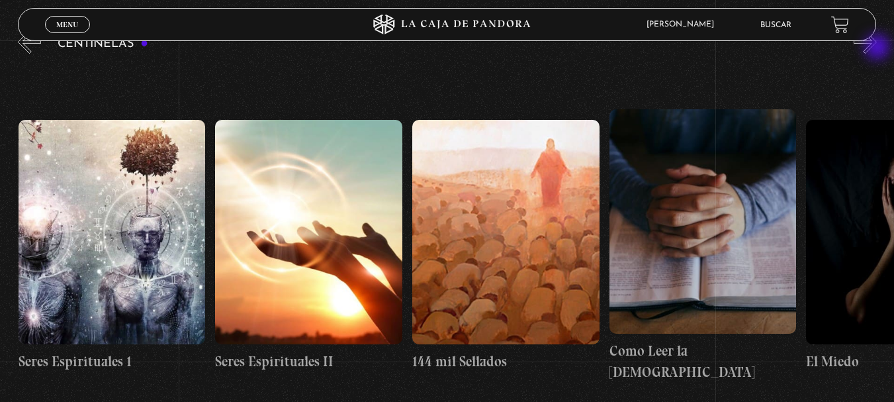
click at [877, 48] on button "»" at bounding box center [865, 41] width 23 height 23
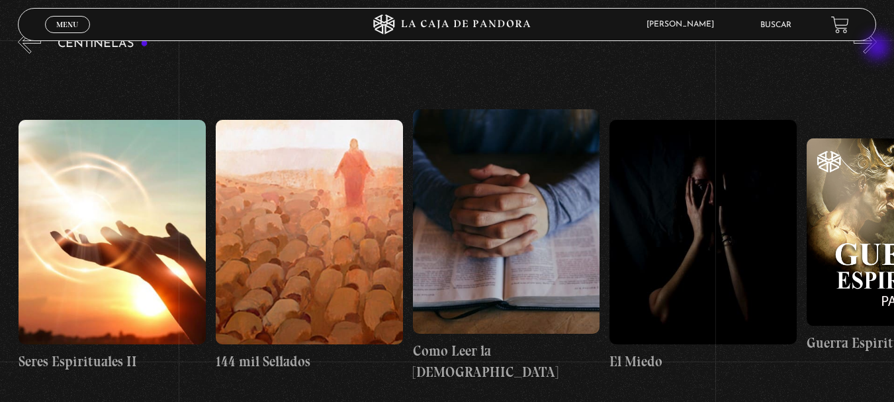
click at [877, 48] on button "»" at bounding box center [865, 41] width 23 height 23
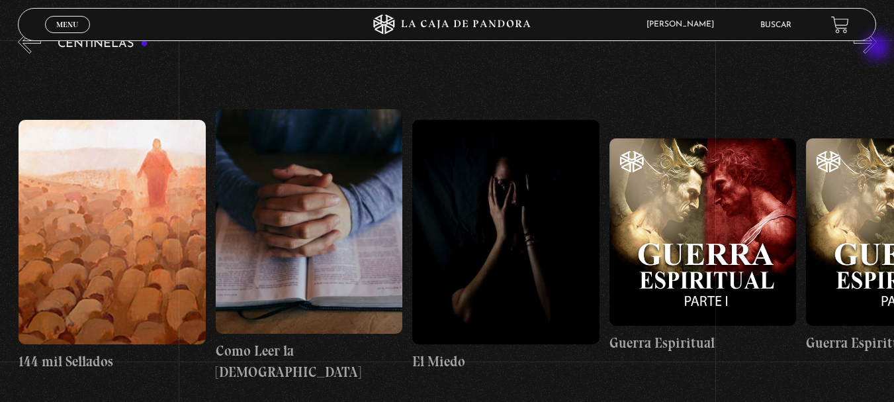
click at [877, 48] on button "»" at bounding box center [865, 41] width 23 height 23
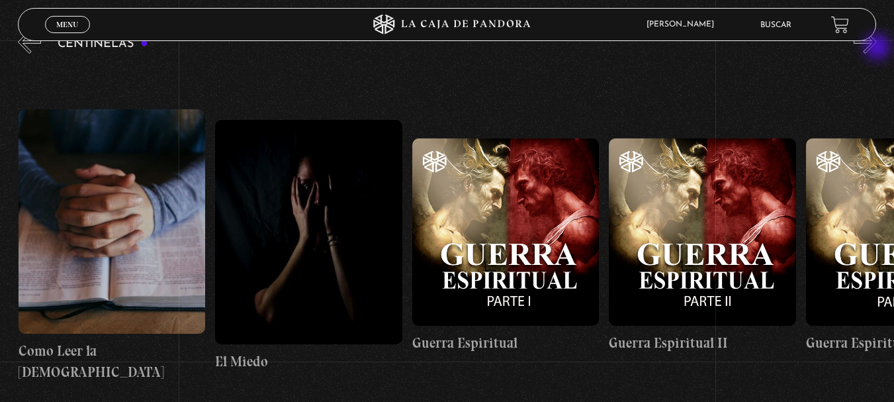
click at [877, 48] on button "»" at bounding box center [865, 41] width 23 height 23
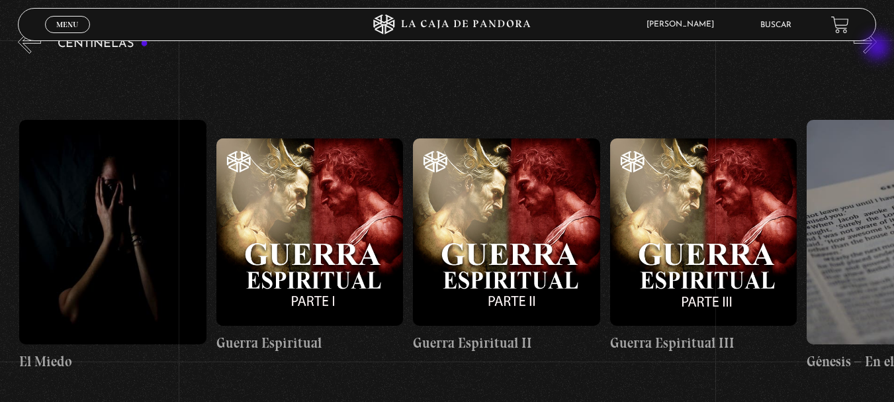
click at [877, 48] on button "»" at bounding box center [865, 41] width 23 height 23
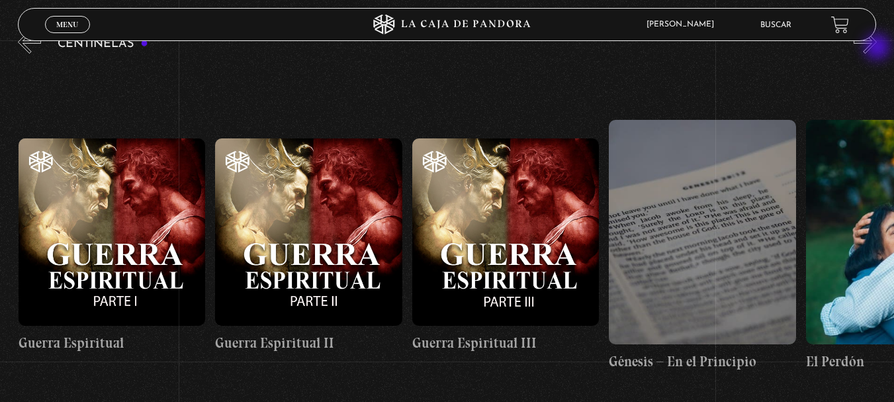
click at [877, 48] on button "»" at bounding box center [865, 41] width 23 height 23
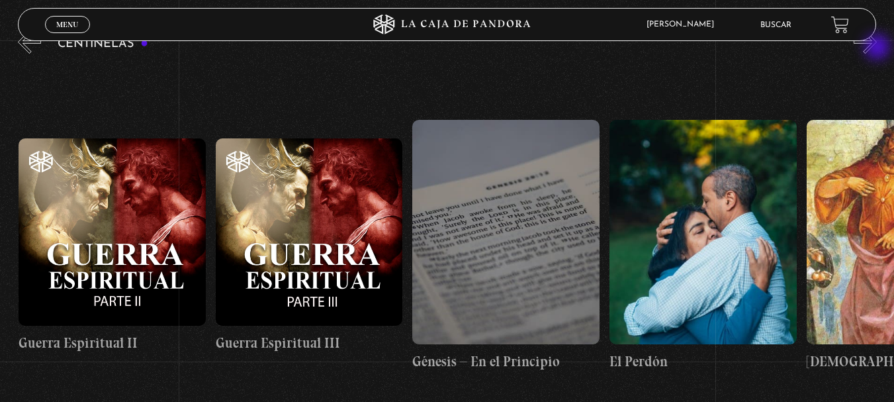
click at [877, 48] on button "»" at bounding box center [865, 41] width 23 height 23
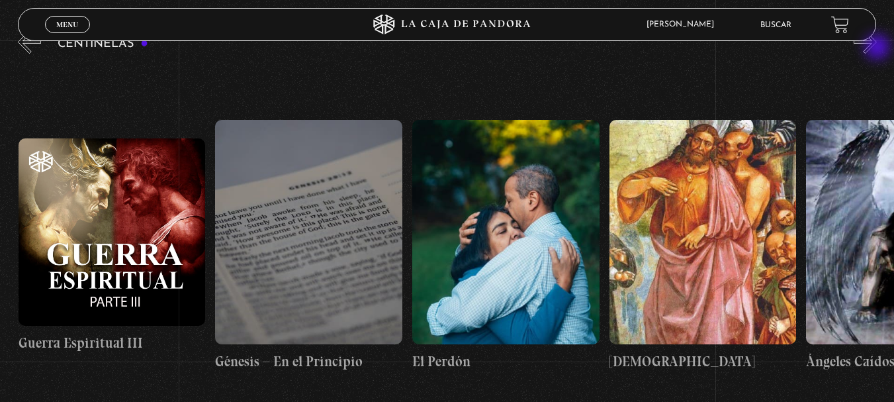
click at [877, 48] on button "»" at bounding box center [865, 41] width 23 height 23
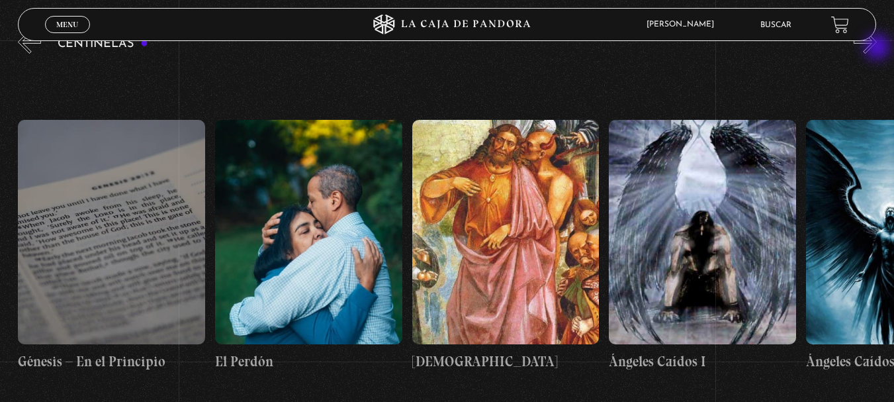
click at [877, 48] on button "»" at bounding box center [865, 41] width 23 height 23
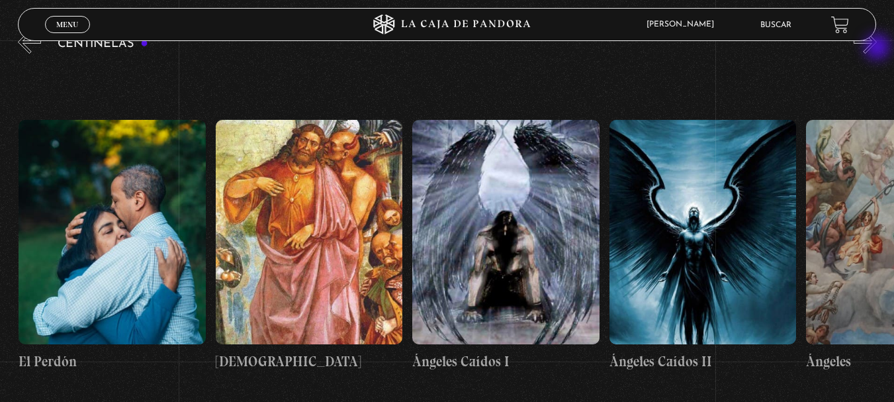
click at [877, 48] on button "»" at bounding box center [865, 41] width 23 height 23
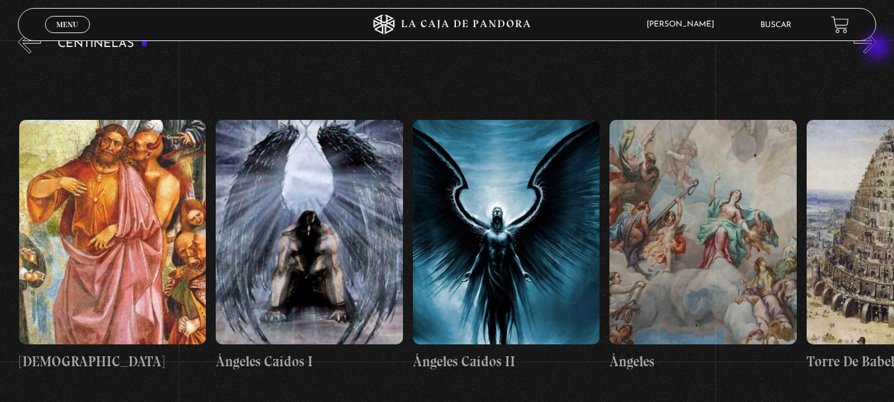
click at [877, 48] on button "»" at bounding box center [865, 41] width 23 height 23
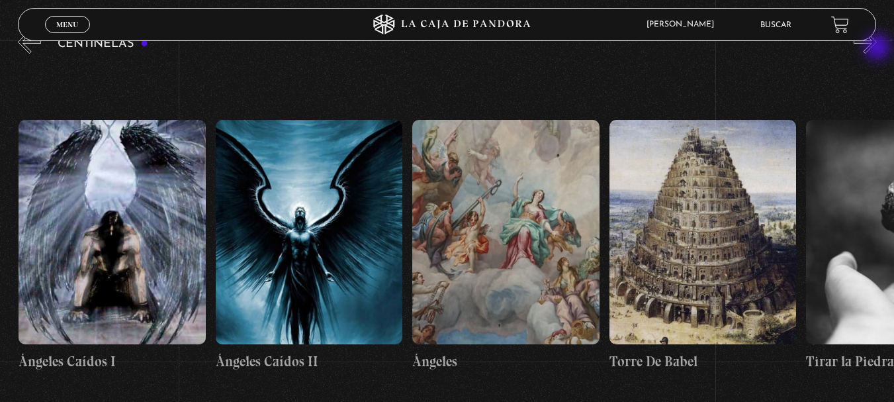
click at [877, 48] on button "»" at bounding box center [865, 41] width 23 height 23
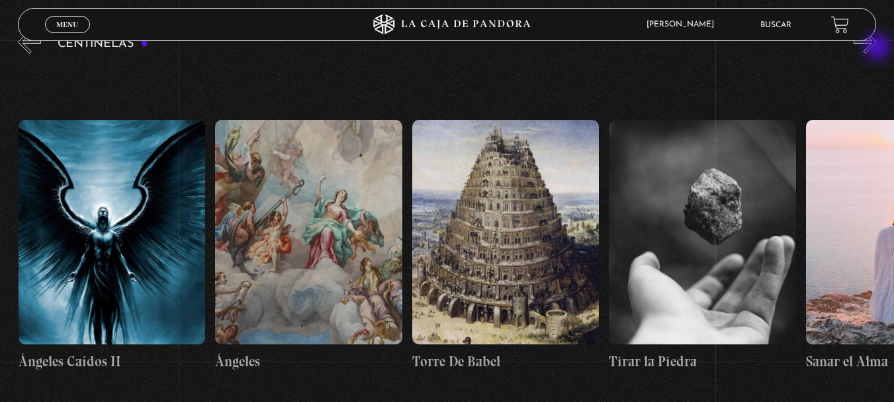
click at [877, 48] on button "»" at bounding box center [865, 41] width 23 height 23
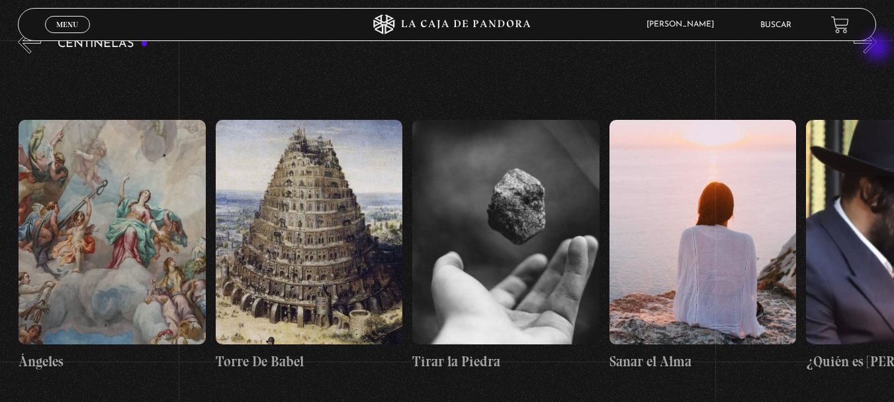
click at [877, 48] on button "»" at bounding box center [865, 41] width 23 height 23
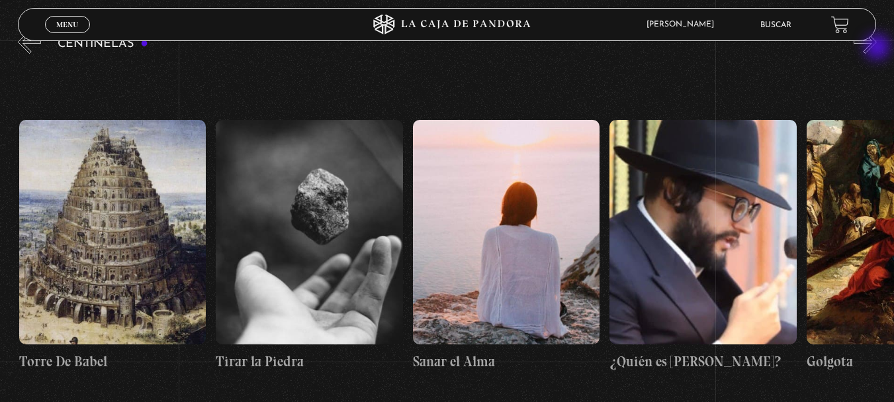
scroll to position [0, 21270]
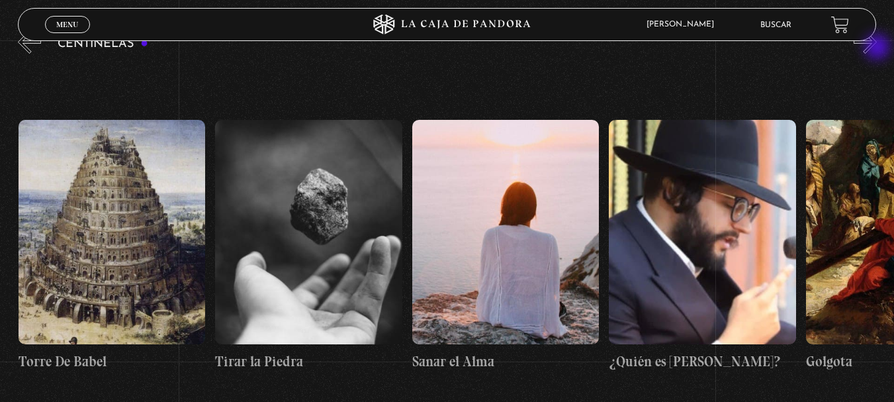
click at [877, 48] on button "»" at bounding box center [865, 41] width 23 height 23
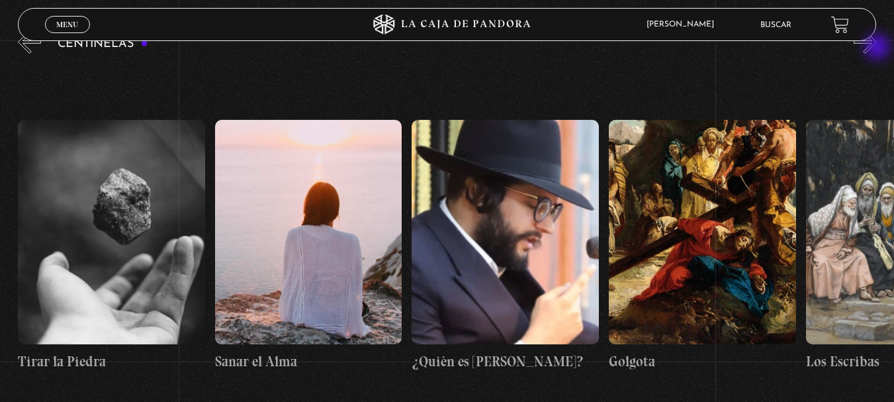
click at [877, 48] on button "»" at bounding box center [865, 41] width 23 height 23
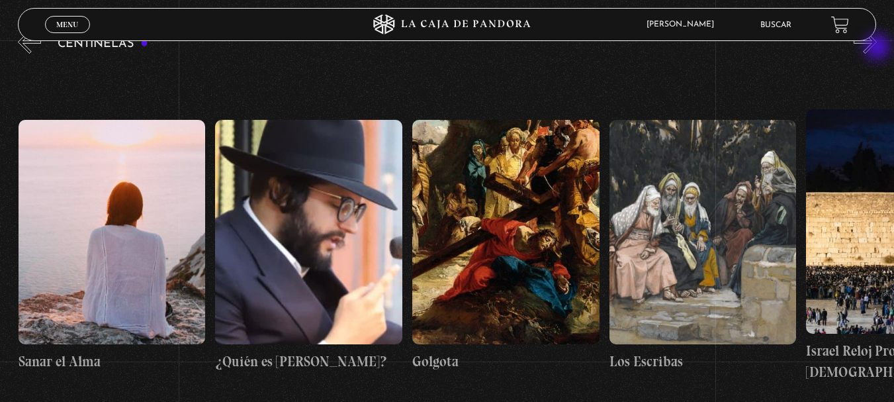
click at [877, 48] on button "»" at bounding box center [865, 41] width 23 height 23
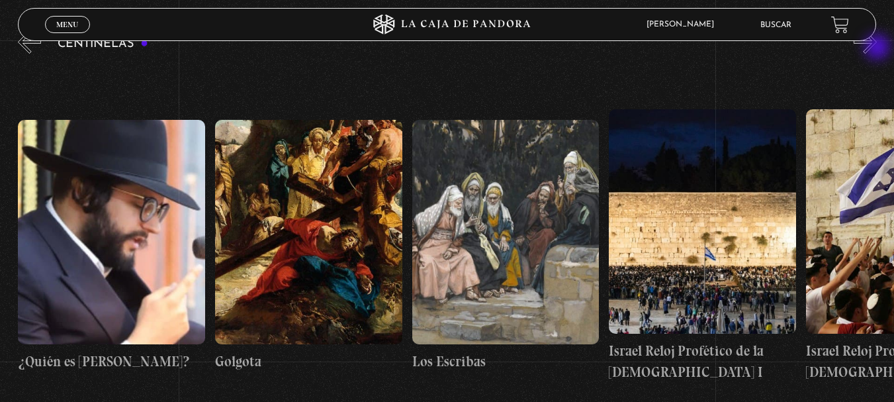
click at [877, 48] on button "»" at bounding box center [865, 41] width 23 height 23
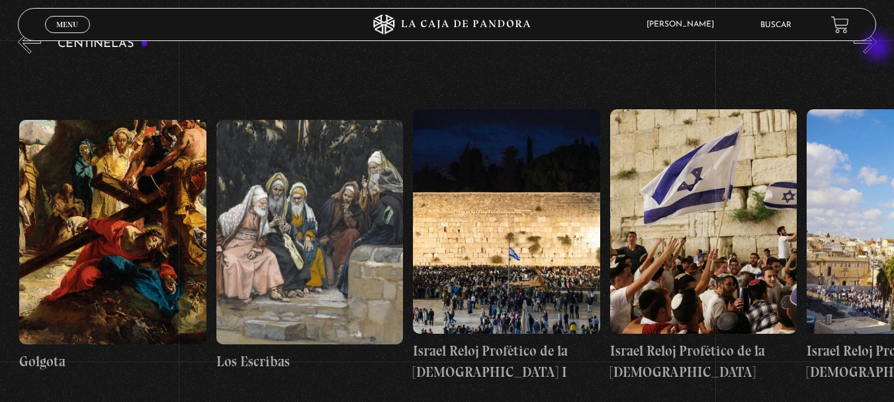
scroll to position [0, 22057]
click at [877, 48] on button "»" at bounding box center [865, 41] width 23 height 23
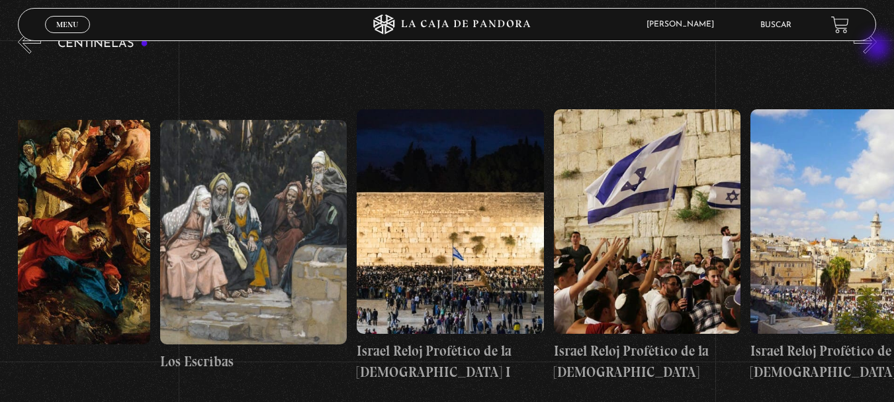
scroll to position [0, 22156]
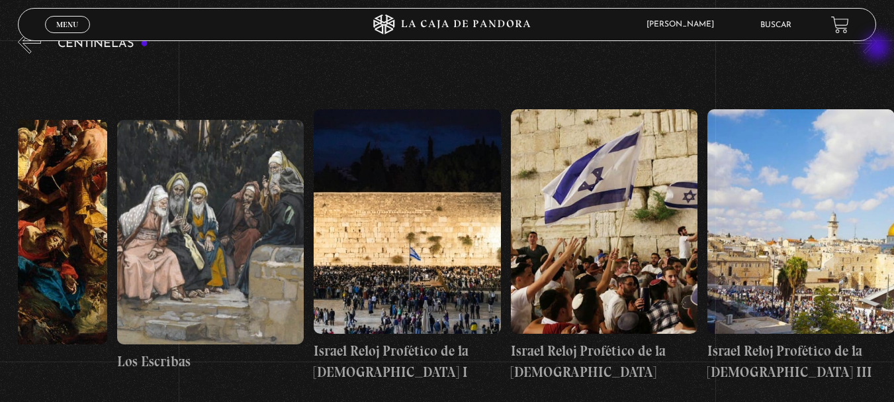
click at [877, 48] on button "»" at bounding box center [865, 41] width 23 height 23
click at [26, 54] on button "«" at bounding box center [29, 41] width 23 height 23
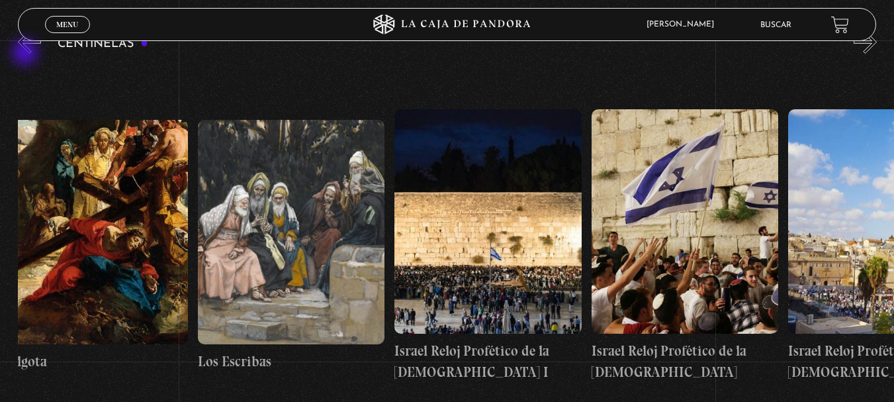
click at [26, 54] on button "«" at bounding box center [29, 41] width 23 height 23
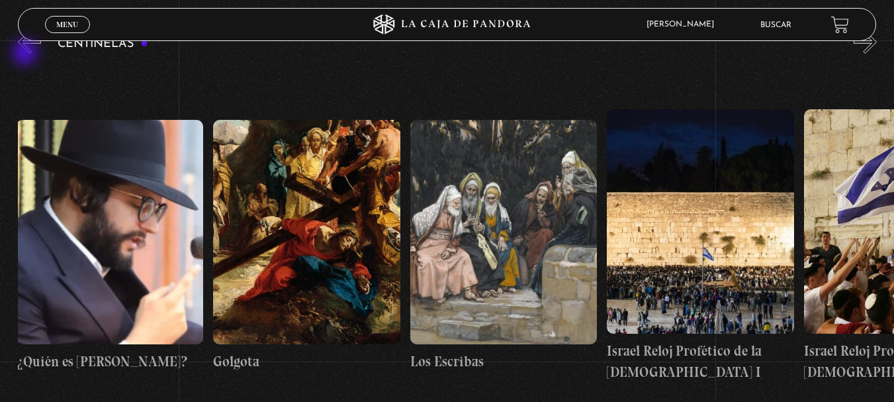
scroll to position [0, 21861]
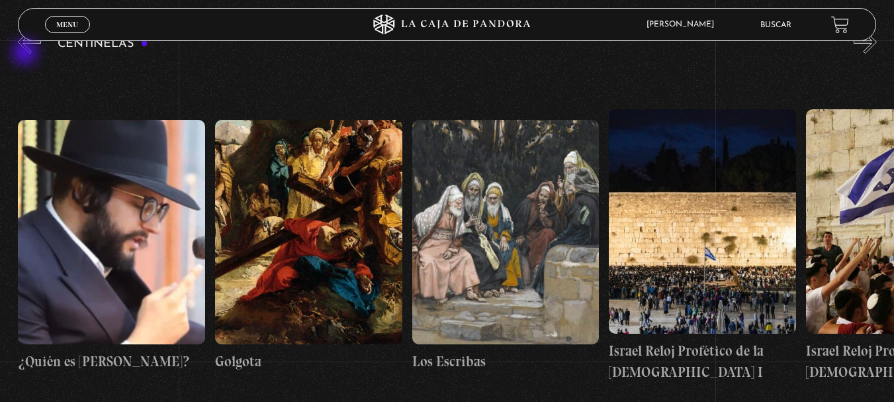
click at [26, 54] on button "«" at bounding box center [29, 41] width 23 height 23
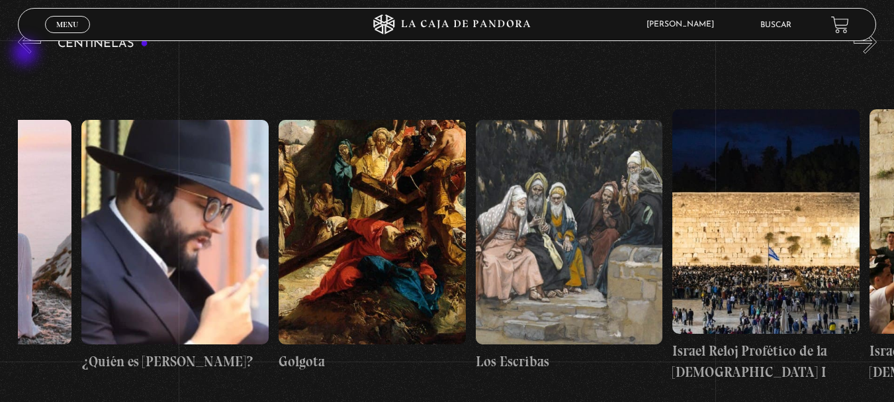
click at [26, 54] on button "«" at bounding box center [29, 41] width 23 height 23
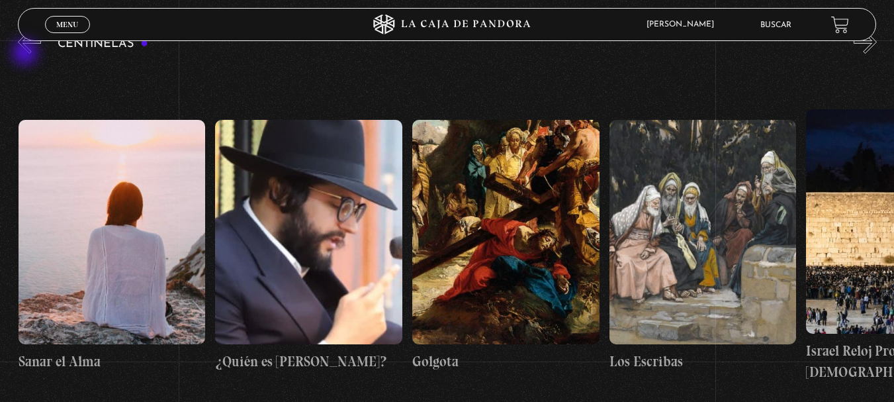
click at [26, 54] on button "«" at bounding box center [29, 41] width 23 height 23
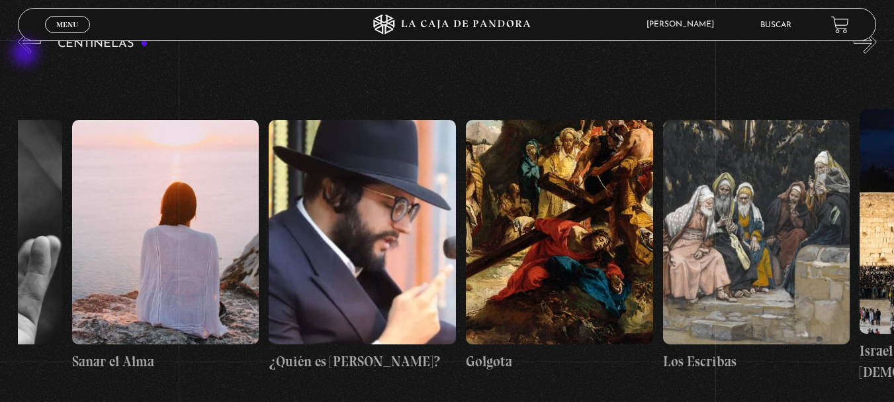
click at [26, 54] on button "«" at bounding box center [29, 41] width 23 height 23
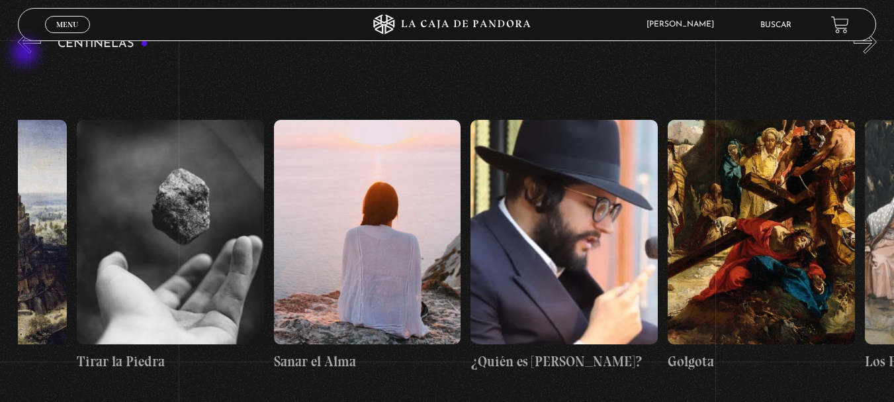
click at [26, 54] on button "«" at bounding box center [29, 41] width 23 height 23
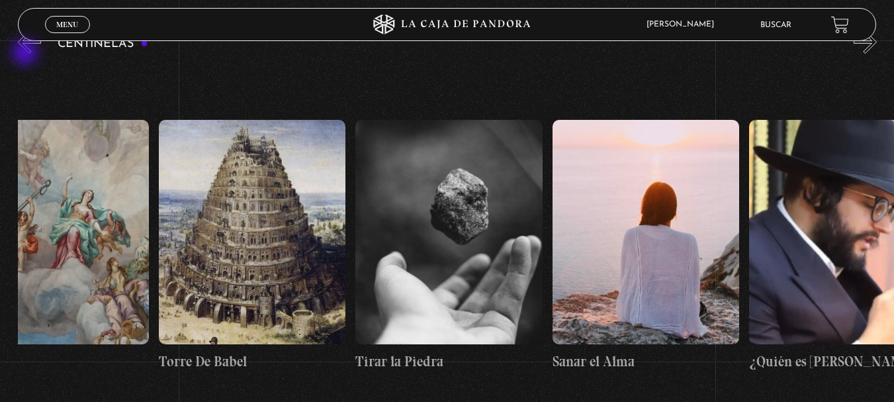
click at [26, 54] on button "«" at bounding box center [29, 41] width 23 height 23
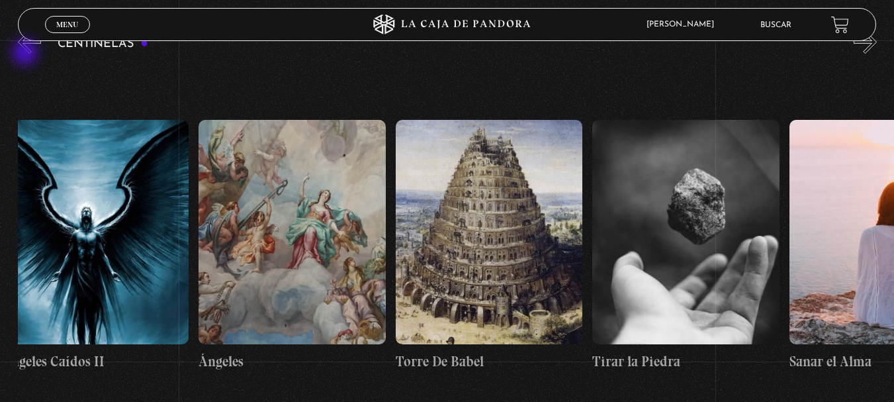
click at [26, 54] on button "«" at bounding box center [29, 41] width 23 height 23
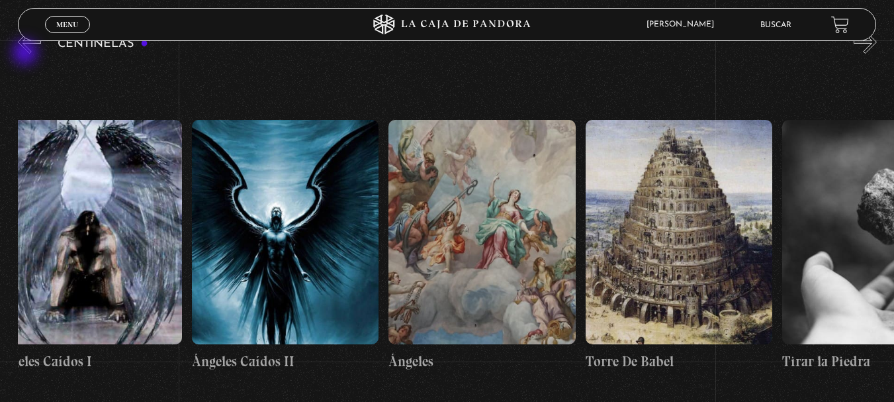
click at [26, 54] on button "«" at bounding box center [29, 41] width 23 height 23
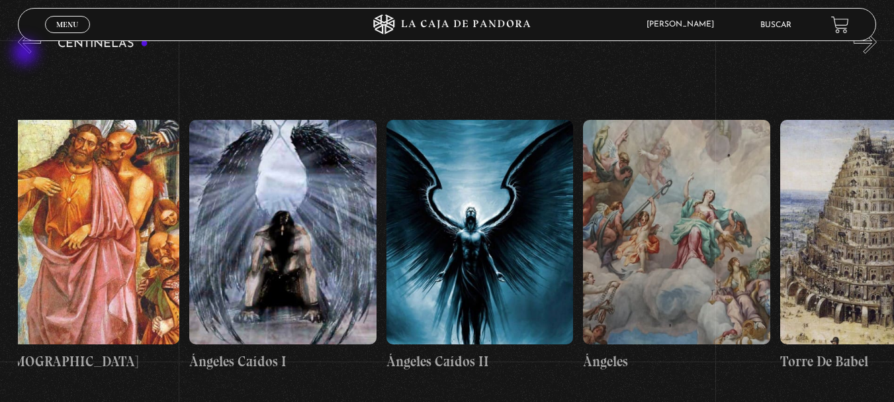
click at [26, 54] on button "«" at bounding box center [29, 41] width 23 height 23
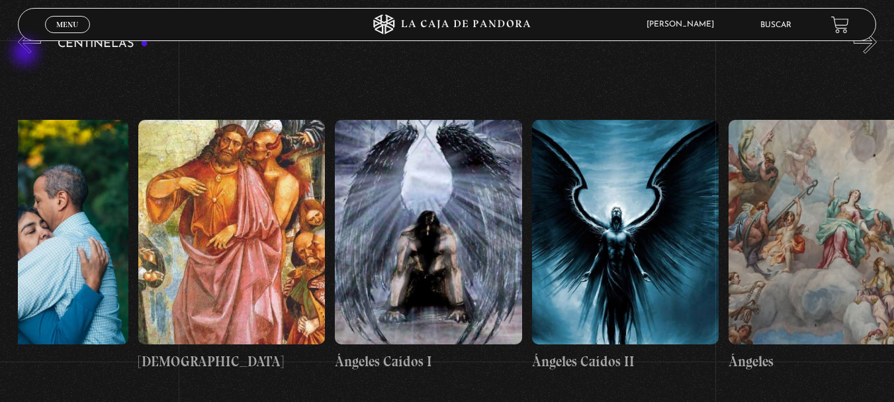
click at [26, 54] on button "«" at bounding box center [29, 41] width 23 height 23
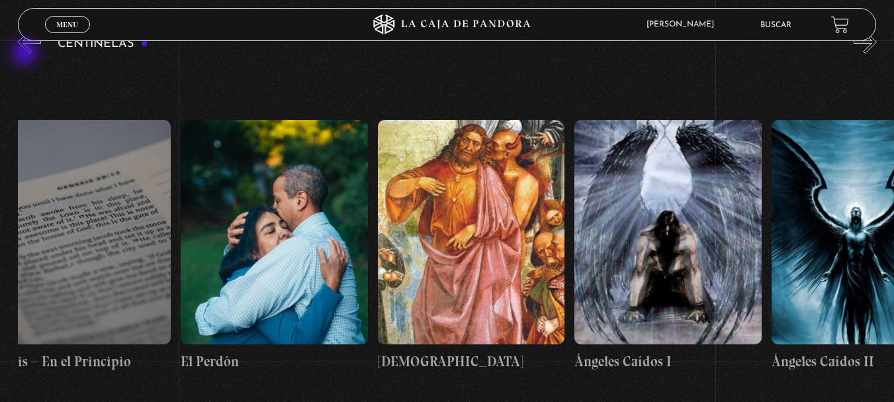
click at [26, 54] on button "«" at bounding box center [29, 41] width 23 height 23
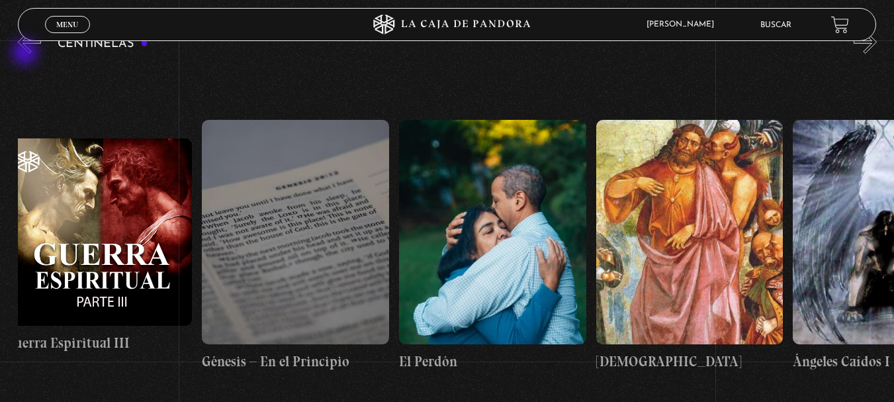
click at [26, 54] on button "«" at bounding box center [29, 41] width 23 height 23
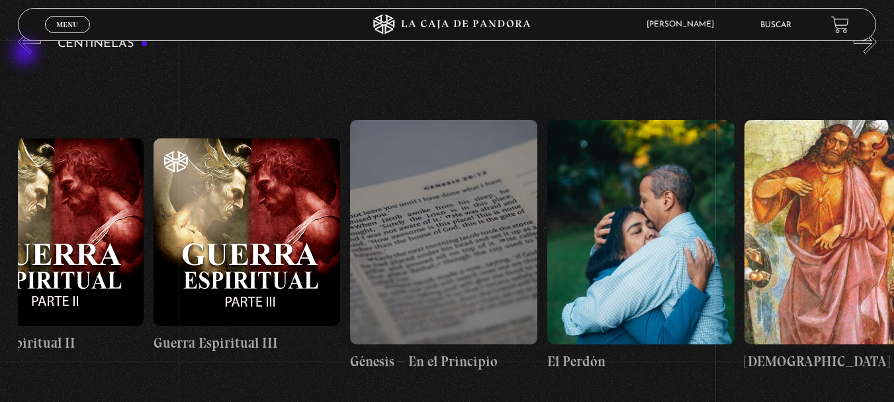
click at [26, 54] on button "«" at bounding box center [29, 41] width 23 height 23
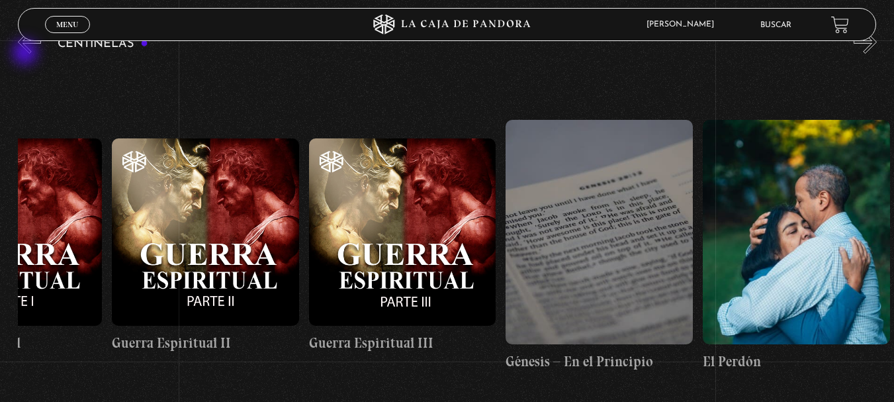
click at [26, 54] on button "«" at bounding box center [29, 41] width 23 height 23
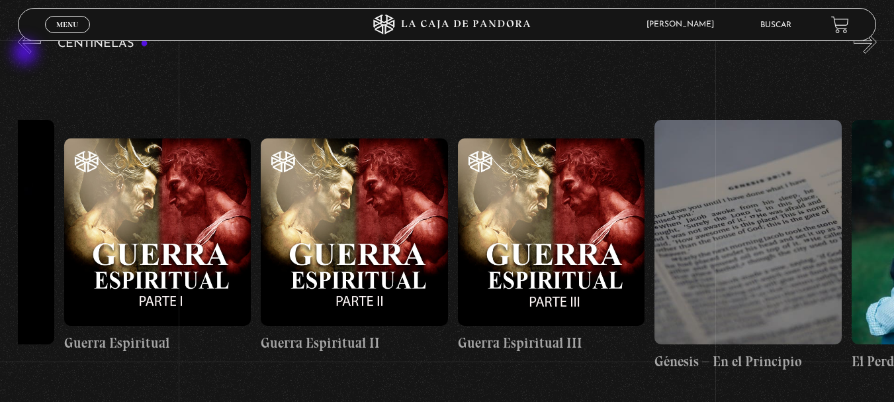
click at [26, 54] on button "«" at bounding box center [29, 41] width 23 height 23
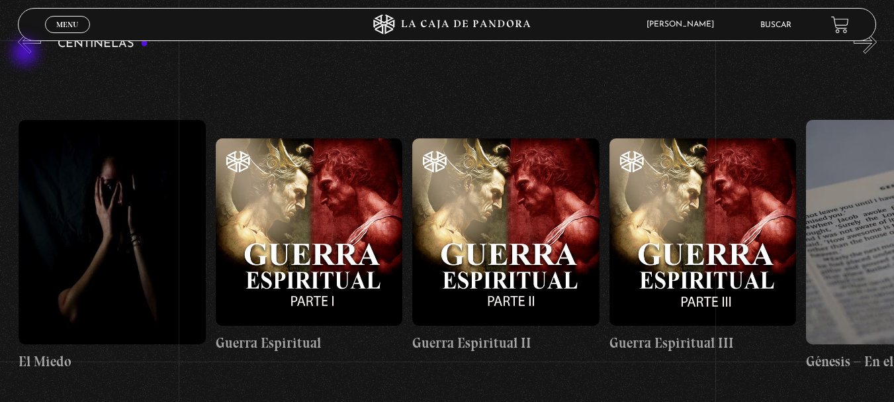
click at [26, 54] on button "«" at bounding box center [29, 41] width 23 height 23
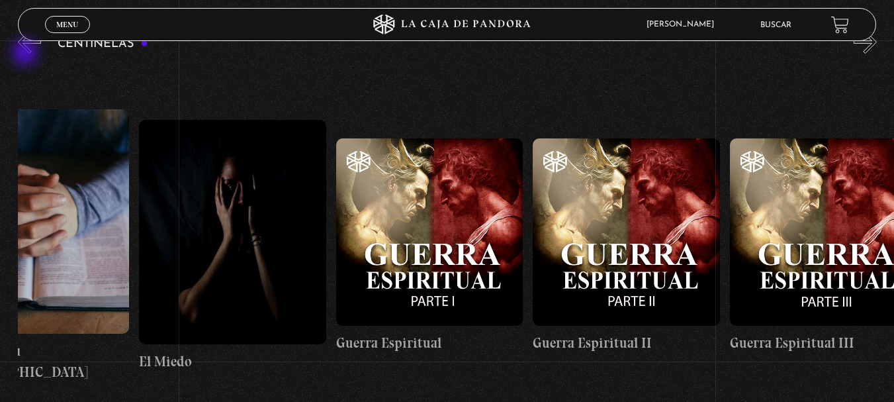
click at [26, 54] on button "«" at bounding box center [29, 41] width 23 height 23
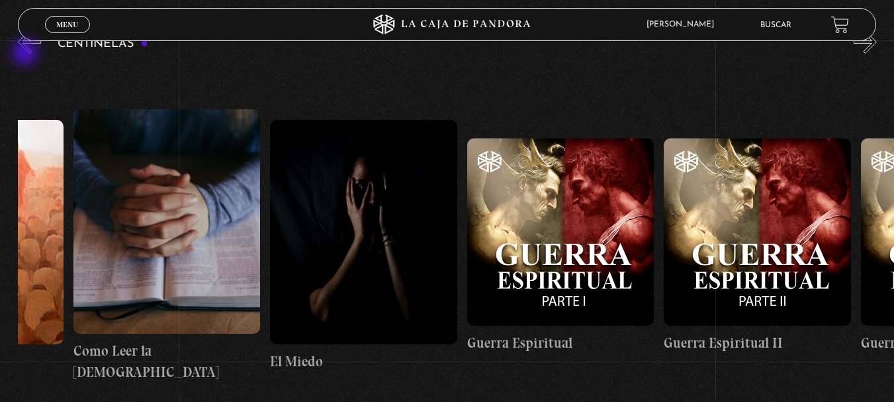
click at [26, 54] on button "«" at bounding box center [29, 41] width 23 height 23
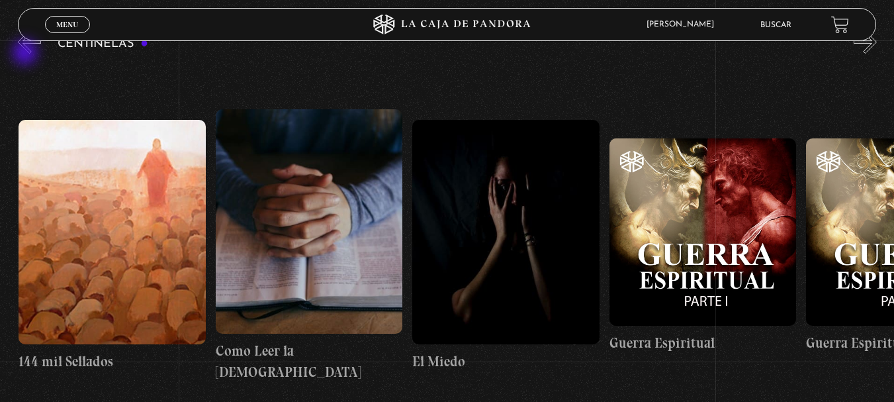
click at [26, 54] on button "«" at bounding box center [29, 41] width 23 height 23
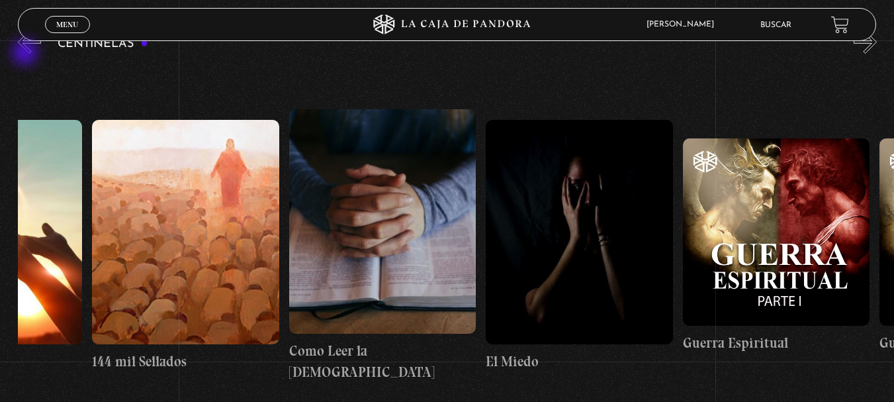
click at [26, 54] on button "«" at bounding box center [29, 41] width 23 height 23
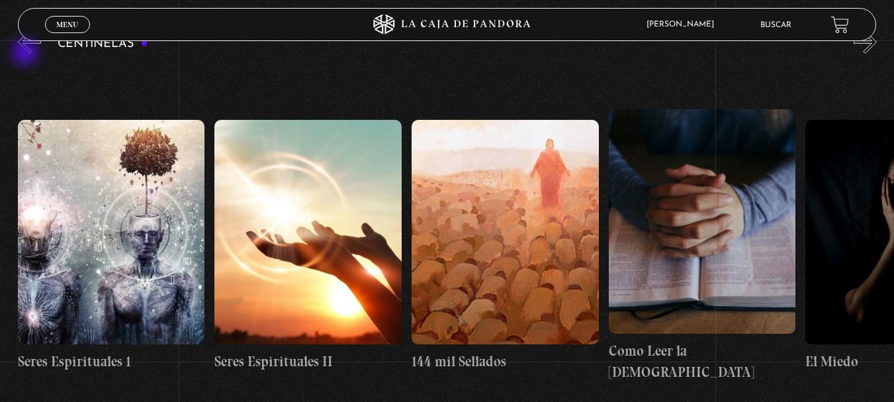
click at [26, 54] on button "«" at bounding box center [29, 41] width 23 height 23
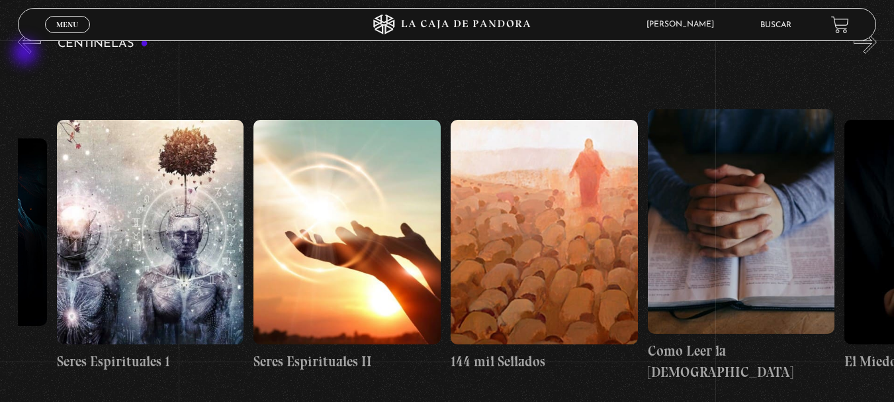
click at [26, 54] on button "«" at bounding box center [29, 41] width 23 height 23
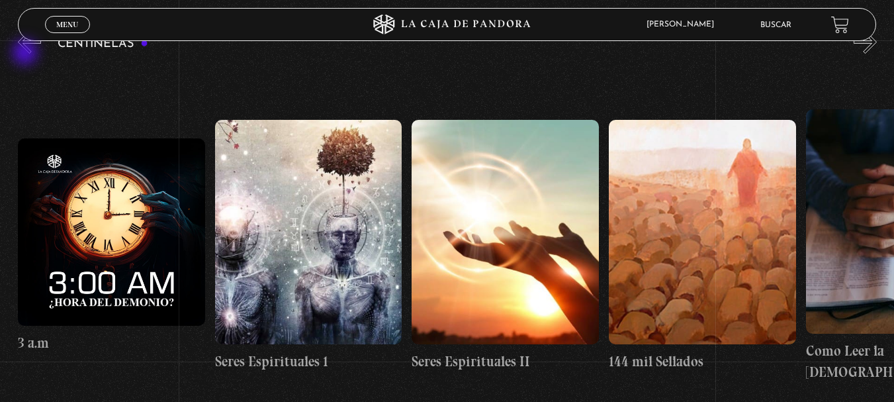
click at [26, 54] on button "«" at bounding box center [29, 41] width 23 height 23
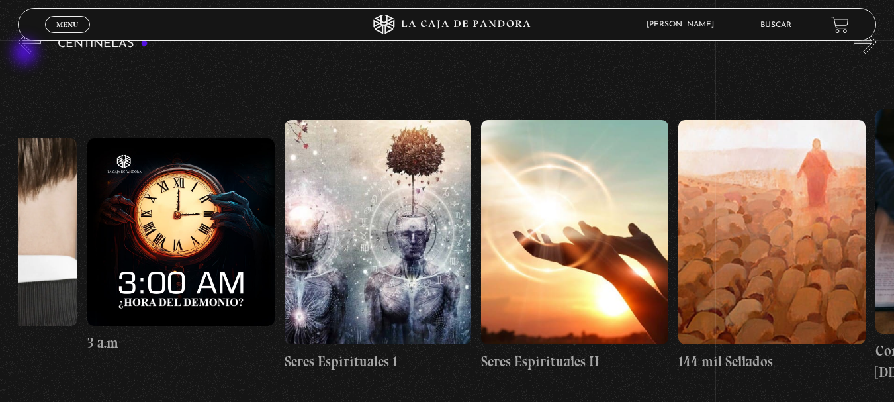
click at [26, 54] on button "«" at bounding box center [29, 41] width 23 height 23
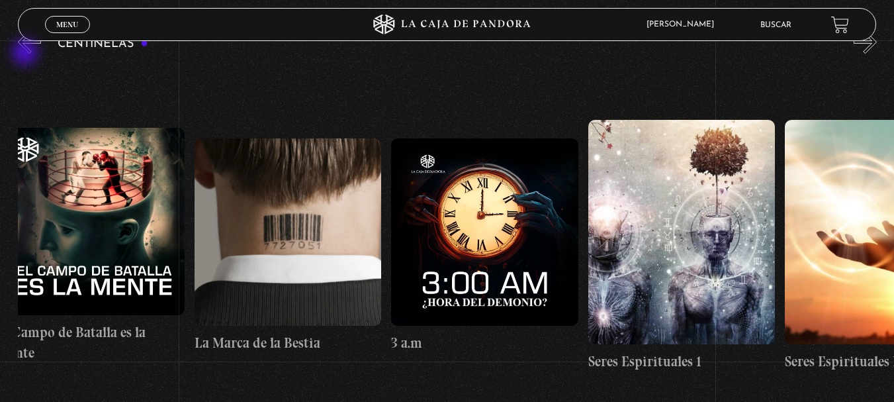
click at [26, 54] on button "«" at bounding box center [29, 41] width 23 height 23
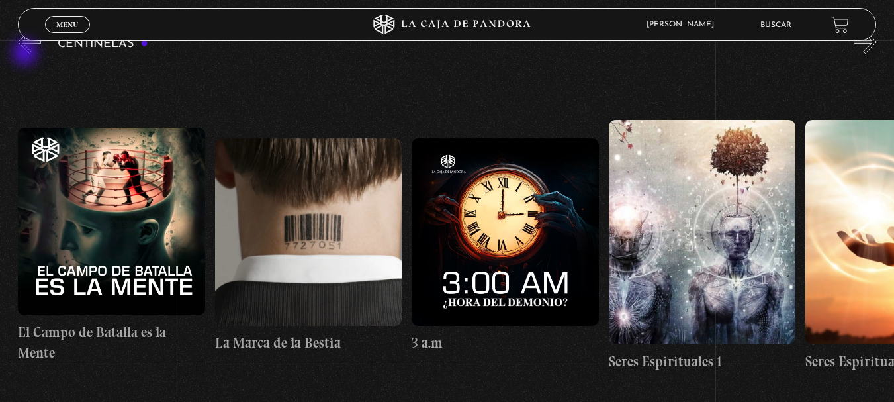
click at [26, 54] on button "«" at bounding box center [29, 41] width 23 height 23
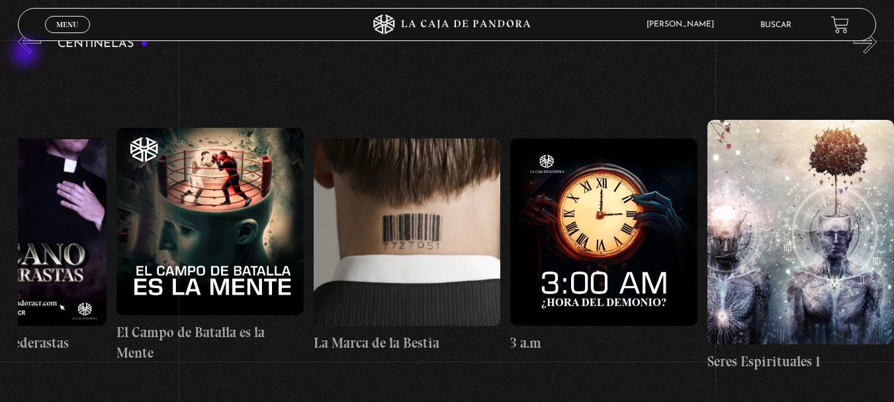
click at [26, 54] on button "«" at bounding box center [29, 41] width 23 height 23
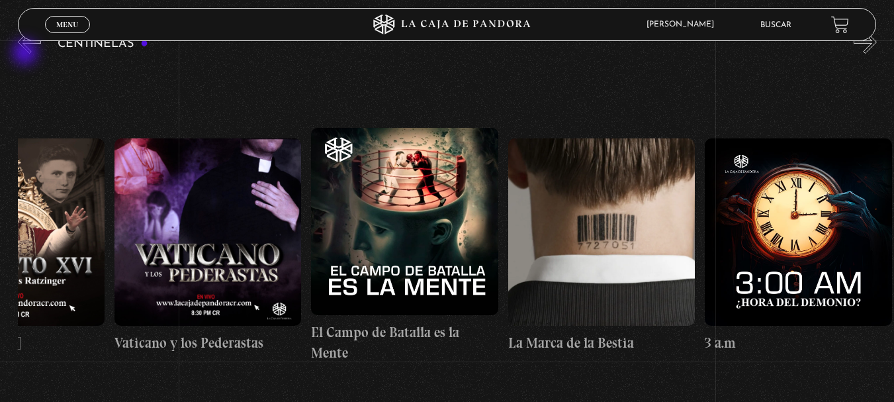
click at [26, 54] on button "«" at bounding box center [29, 41] width 23 height 23
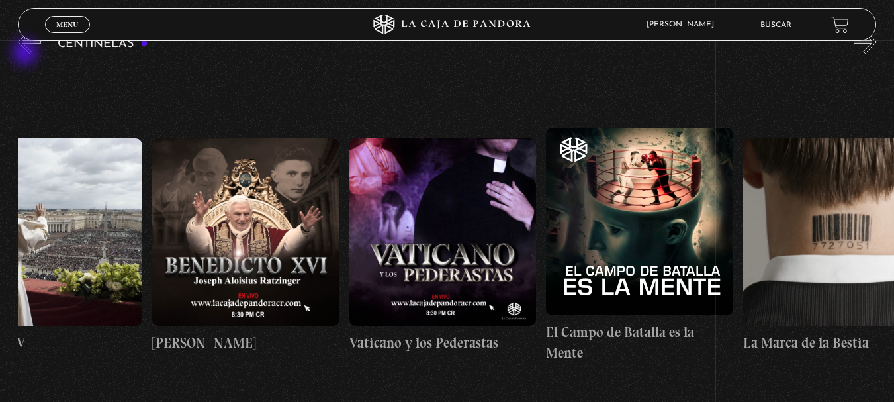
click at [26, 54] on button "«" at bounding box center [29, 41] width 23 height 23
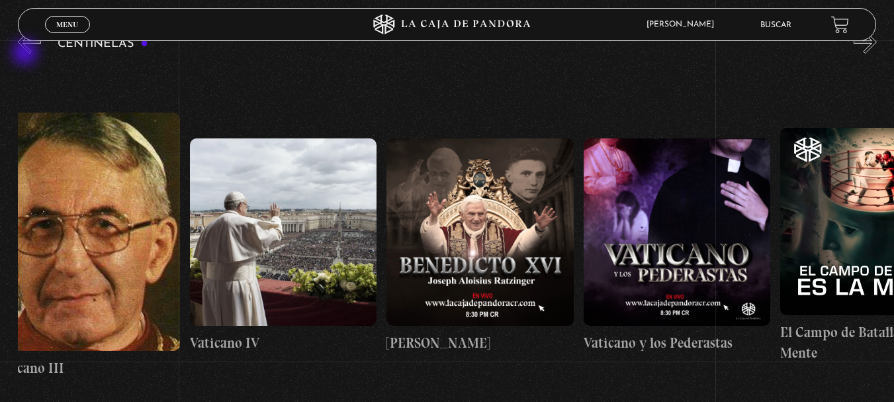
click at [26, 54] on button "«" at bounding box center [29, 41] width 23 height 23
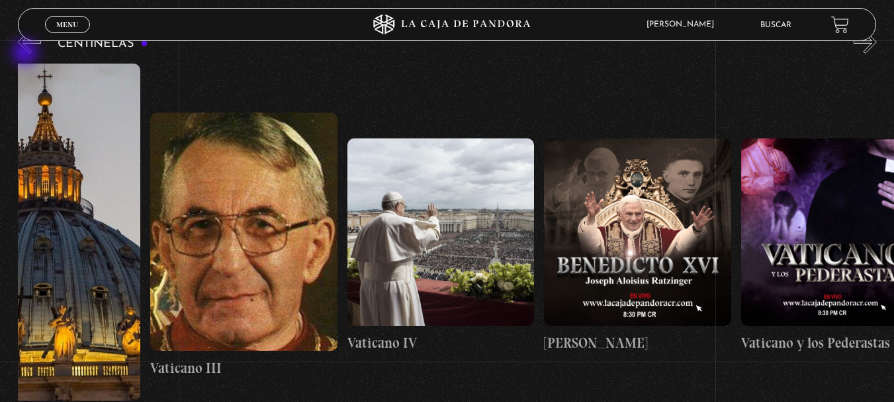
click at [26, 54] on button "«" at bounding box center [29, 41] width 23 height 23
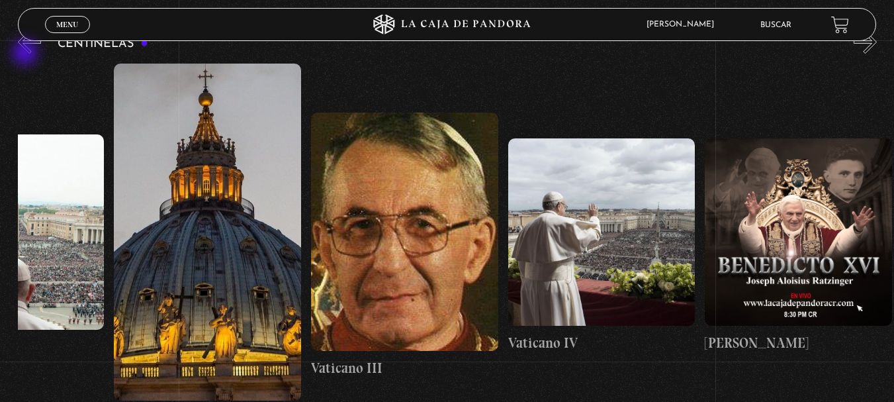
click at [26, 54] on button "«" at bounding box center [29, 41] width 23 height 23
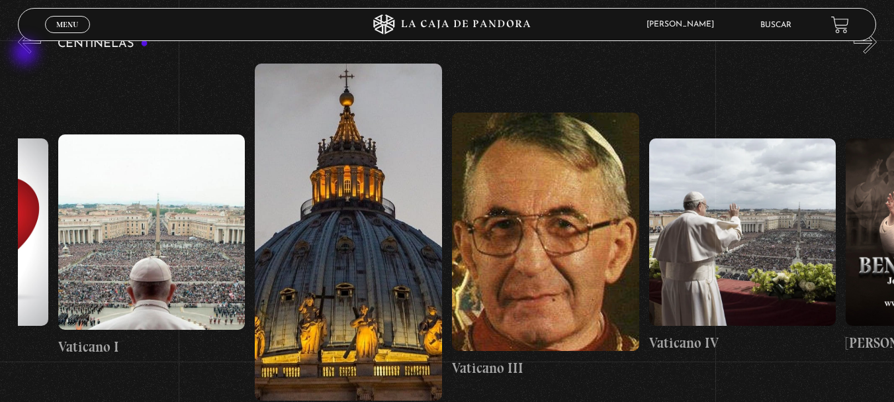
click at [26, 54] on button "«" at bounding box center [29, 41] width 23 height 23
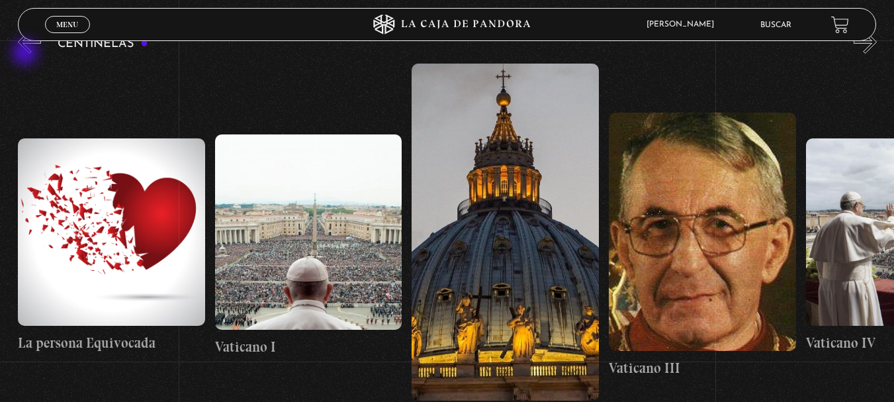
click at [26, 54] on button "«" at bounding box center [29, 41] width 23 height 23
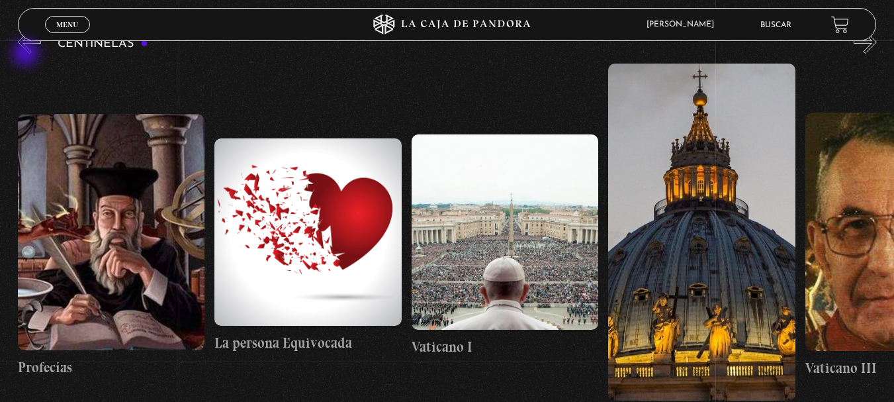
click at [27, 54] on button "«" at bounding box center [29, 41] width 23 height 23
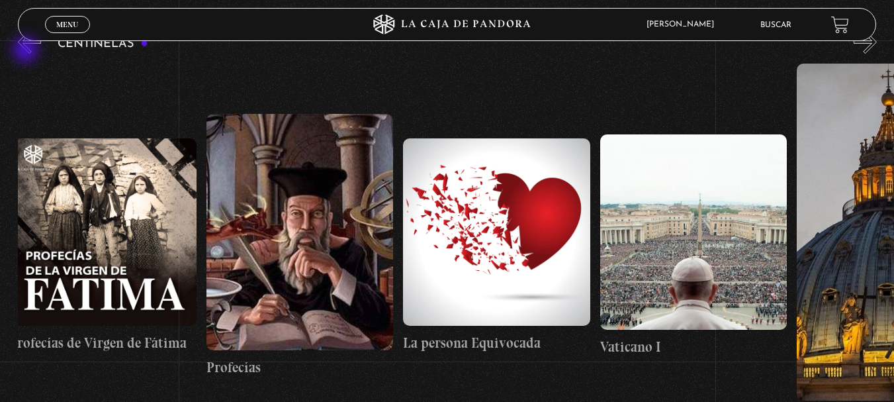
click at [27, 50] on button "«" at bounding box center [29, 41] width 23 height 23
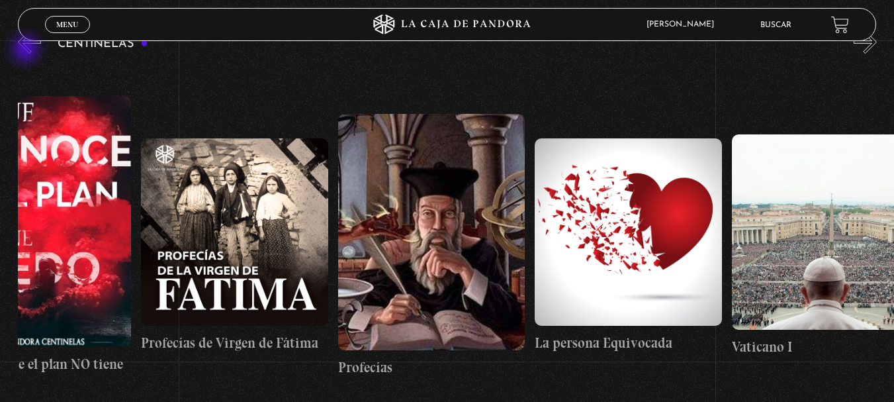
click at [27, 50] on button "«" at bounding box center [29, 41] width 23 height 23
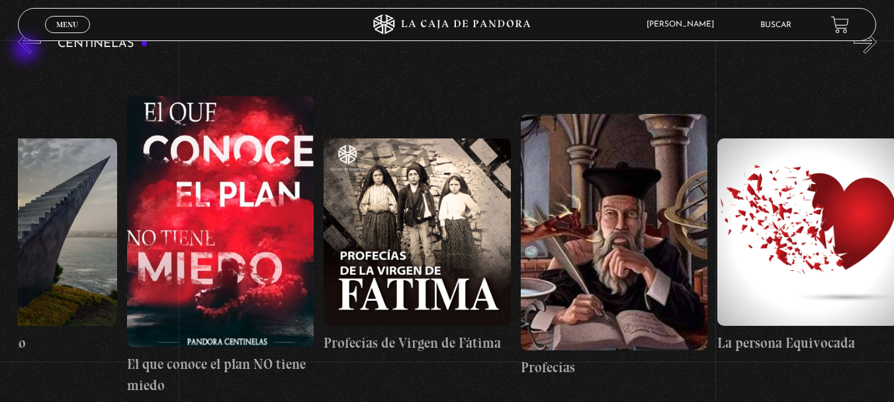
click at [27, 50] on button "«" at bounding box center [29, 41] width 23 height 23
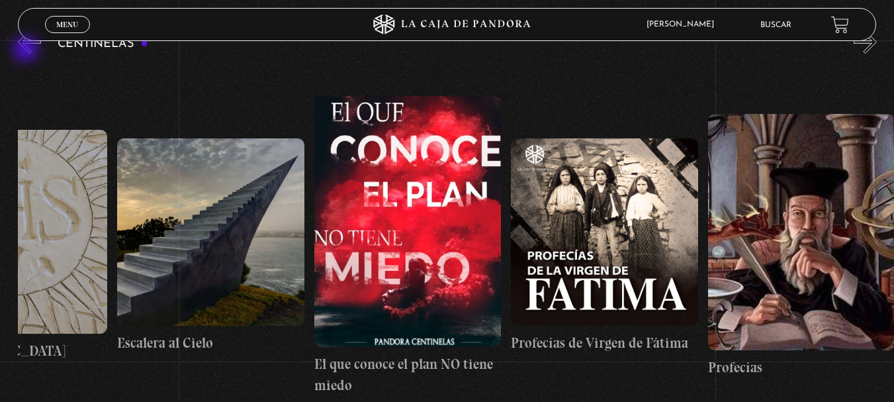
click at [27, 50] on button "«" at bounding box center [29, 41] width 23 height 23
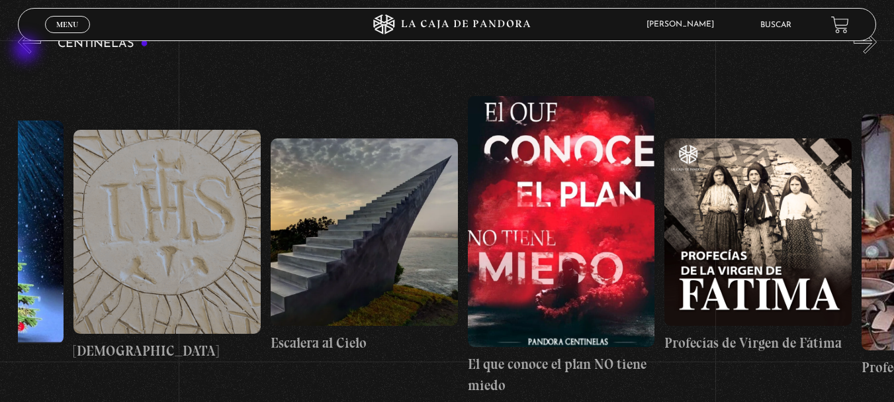
click at [27, 50] on button "«" at bounding box center [29, 41] width 23 height 23
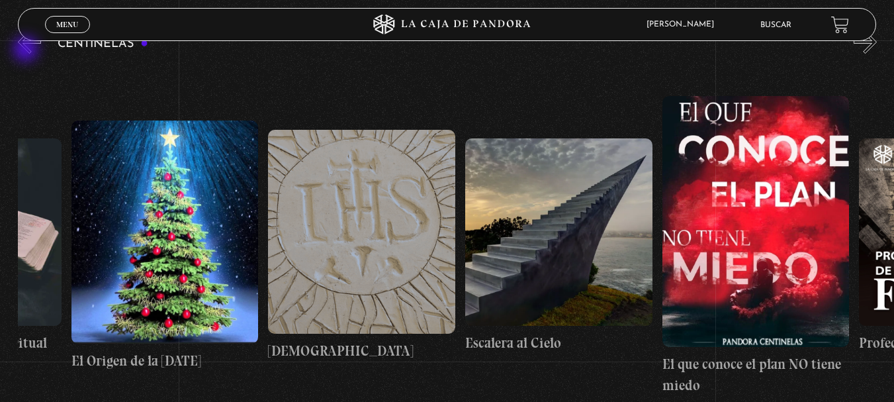
click at [27, 50] on button "«" at bounding box center [29, 41] width 23 height 23
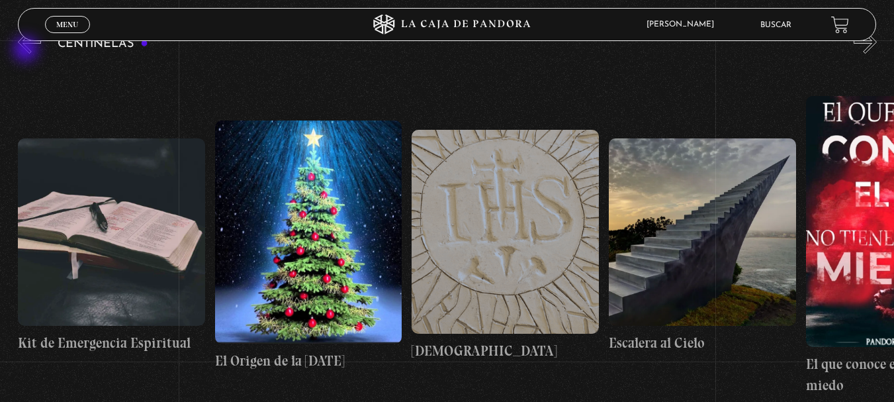
click at [27, 50] on button "«" at bounding box center [29, 41] width 23 height 23
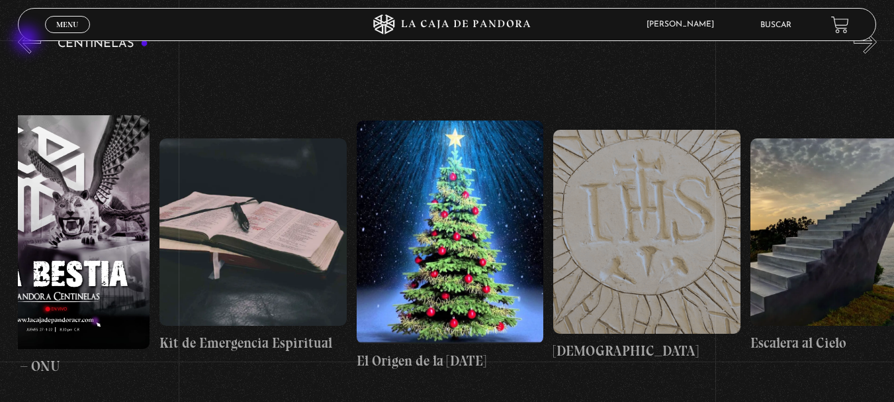
click at [28, 40] on button "«" at bounding box center [29, 41] width 23 height 23
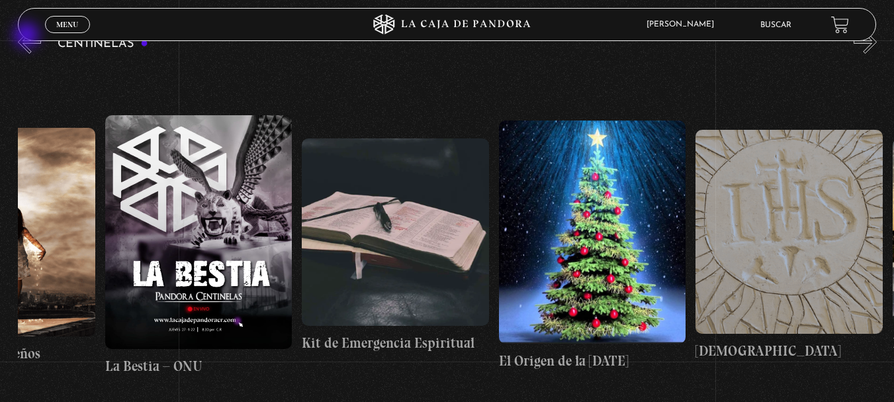
click at [28, 36] on header "Menu Cerrar [PERSON_NAME] En vivos Pandora Centinelas Mi cuenta Salir [GEOGRAPH…" at bounding box center [447, 24] width 858 height 33
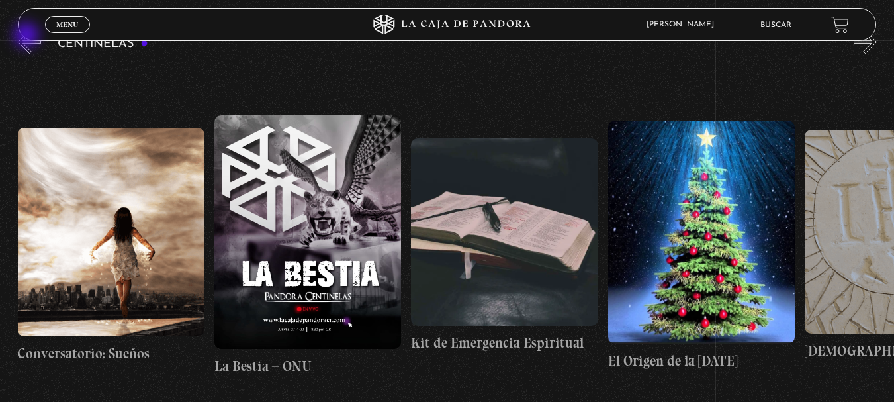
click at [28, 36] on header "Menu Cerrar [PERSON_NAME] En vivos Pandora Centinelas Mi cuenta Salir [GEOGRAPH…" at bounding box center [447, 24] width 858 height 33
click at [23, 40] on button "«" at bounding box center [29, 41] width 23 height 23
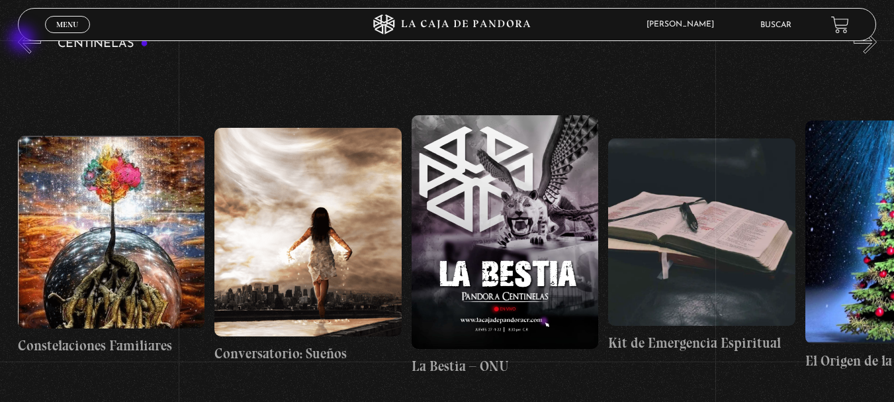
click at [23, 40] on button "«" at bounding box center [29, 41] width 23 height 23
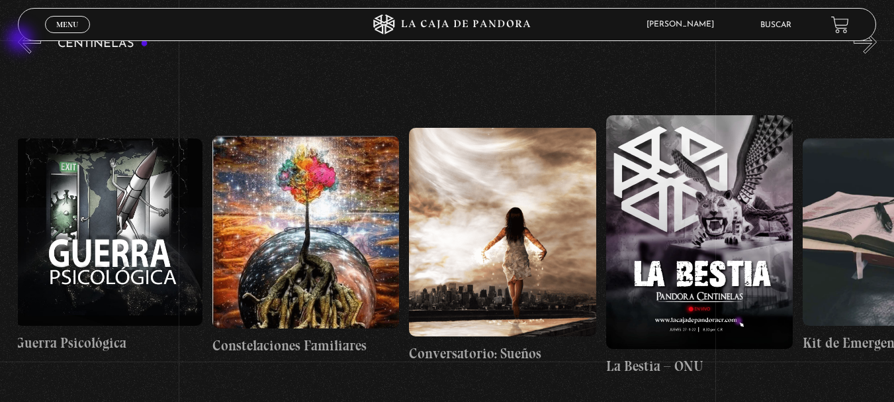
click at [21, 40] on button "«" at bounding box center [29, 41] width 23 height 23
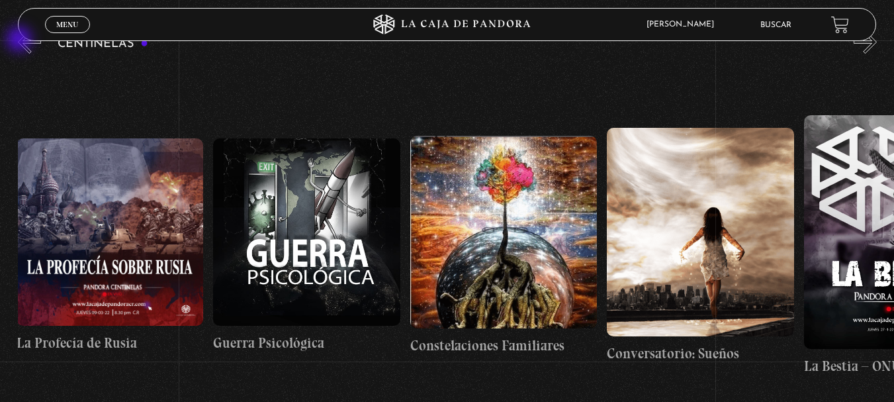
click at [21, 40] on button "«" at bounding box center [29, 41] width 23 height 23
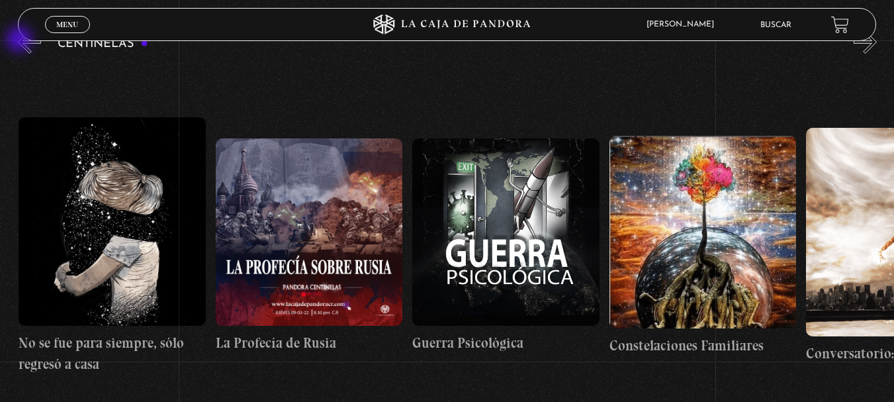
click at [21, 40] on button "«" at bounding box center [29, 41] width 23 height 23
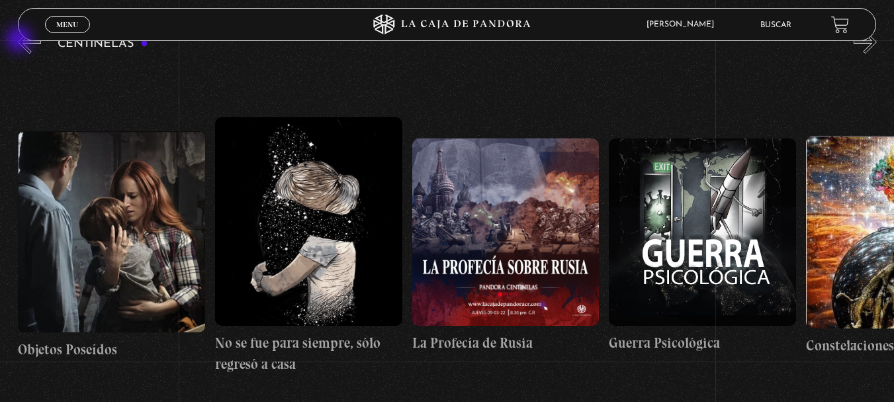
click at [21, 40] on button "«" at bounding box center [29, 41] width 23 height 23
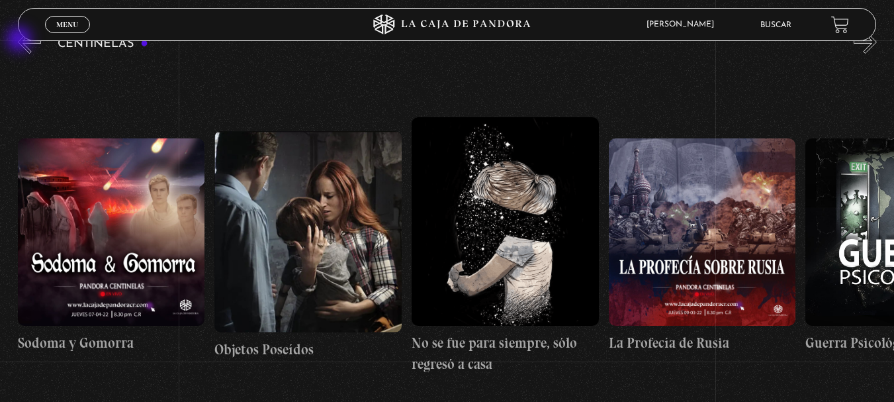
click at [21, 40] on button "«" at bounding box center [29, 41] width 23 height 23
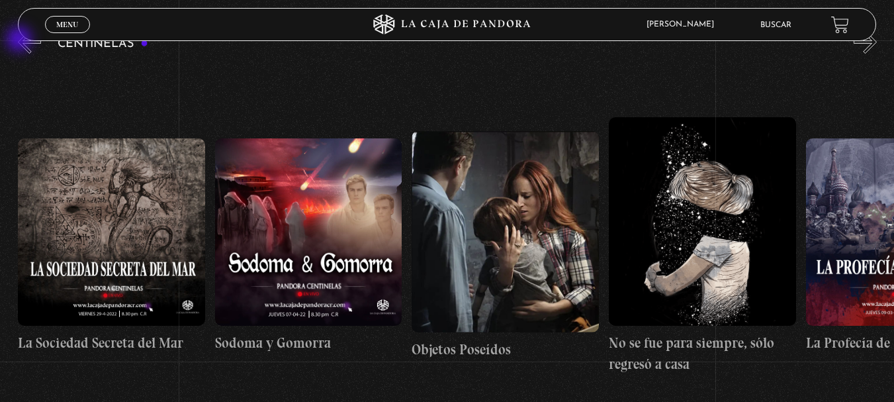
click at [21, 40] on button "«" at bounding box center [29, 41] width 23 height 23
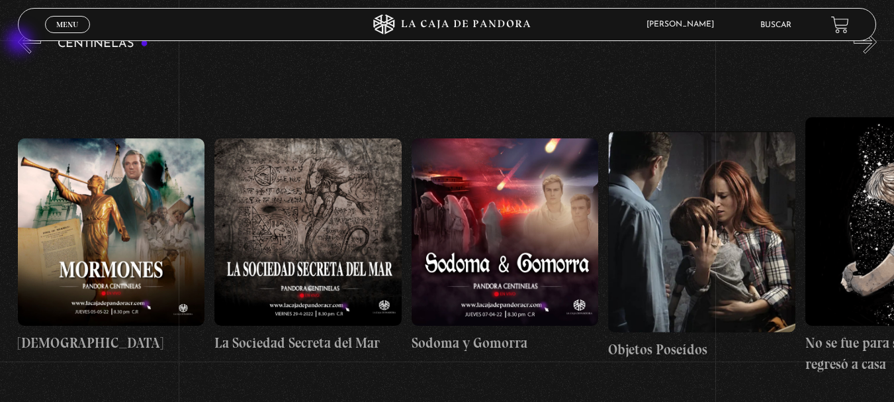
click at [21, 42] on button "«" at bounding box center [29, 41] width 23 height 23
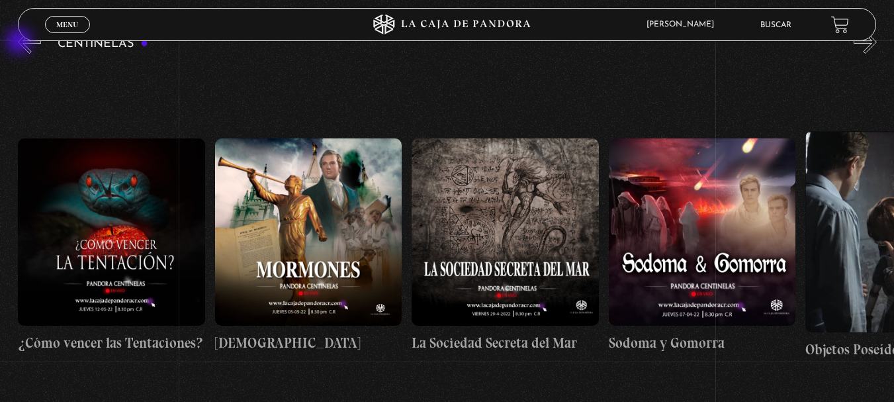
click at [21, 42] on button "«" at bounding box center [29, 41] width 23 height 23
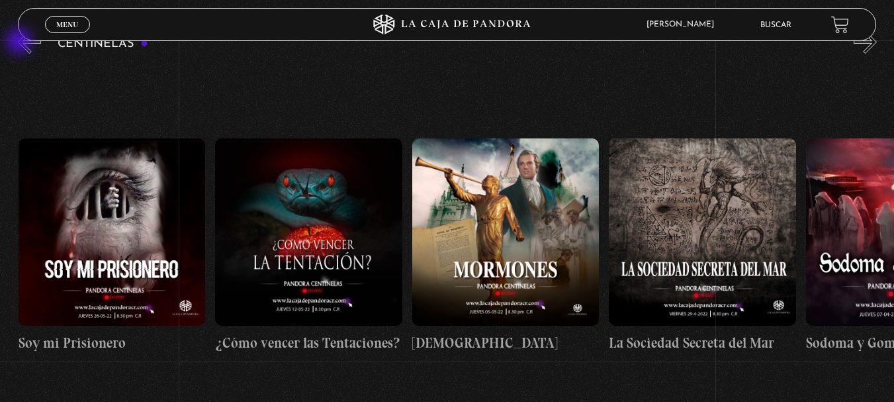
click at [21, 42] on button "«" at bounding box center [29, 41] width 23 height 23
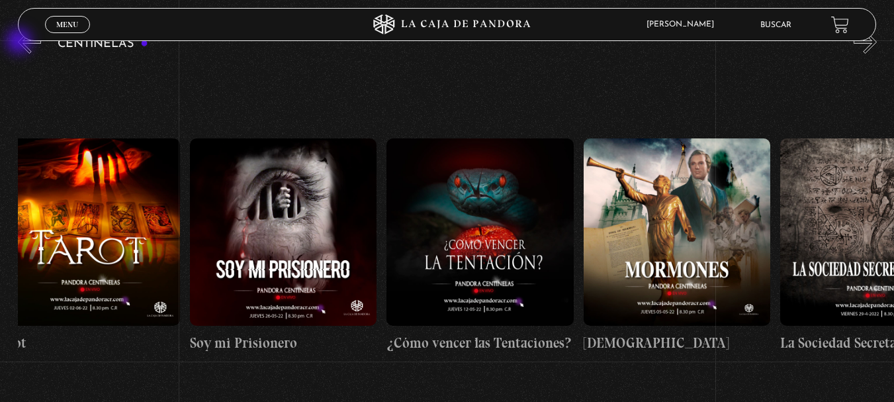
scroll to position [0, 12605]
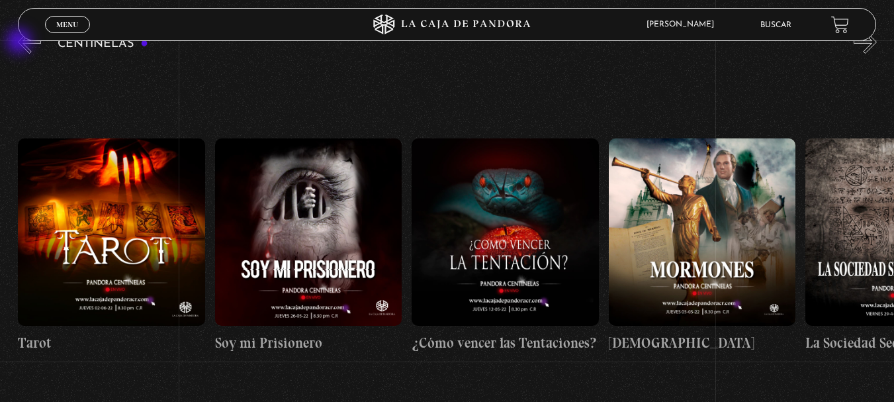
click at [21, 42] on button "«" at bounding box center [29, 41] width 23 height 23
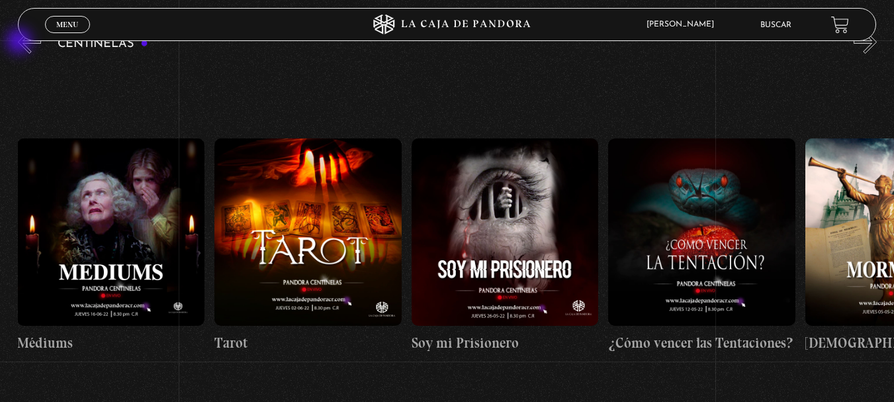
click at [21, 42] on button "«" at bounding box center [29, 41] width 23 height 23
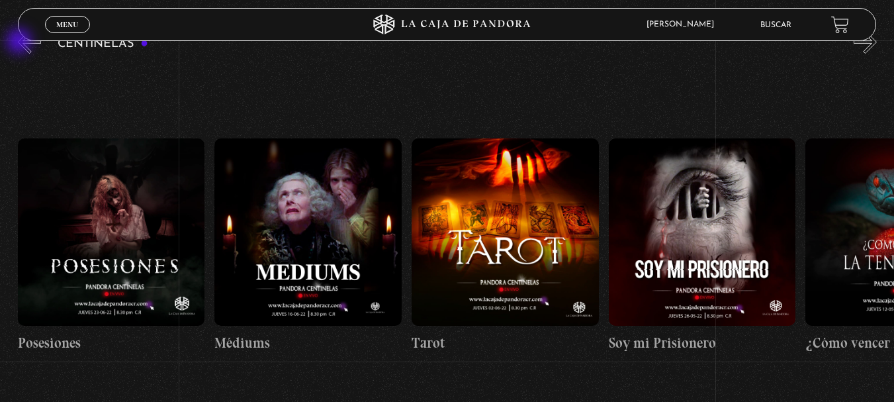
click at [21, 42] on button "«" at bounding box center [29, 41] width 23 height 23
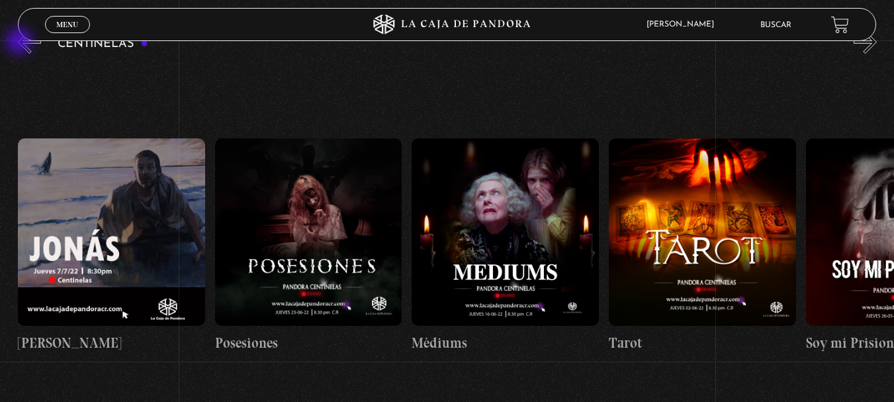
click at [21, 42] on button "«" at bounding box center [29, 41] width 23 height 23
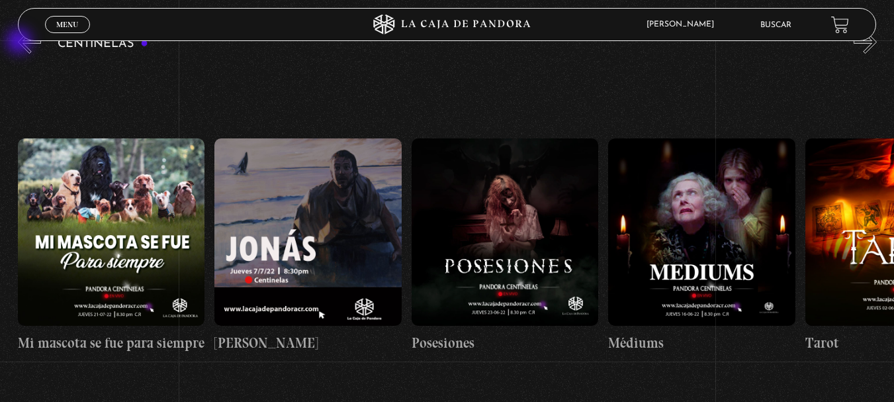
click at [21, 42] on button "«" at bounding box center [29, 41] width 23 height 23
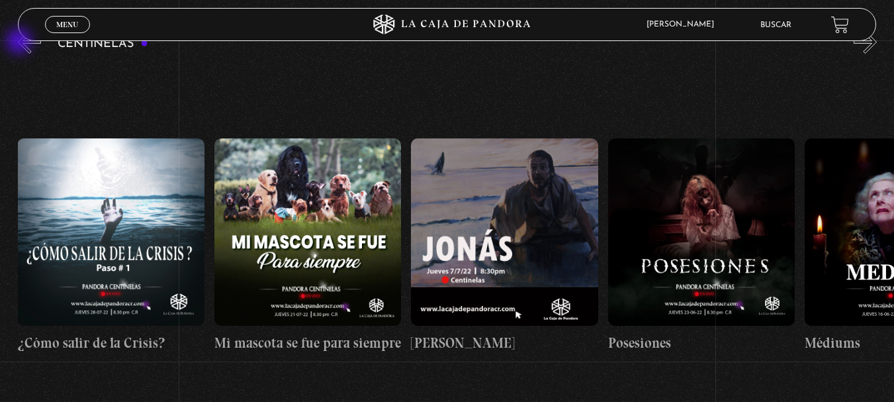
click at [21, 42] on button "«" at bounding box center [29, 41] width 23 height 23
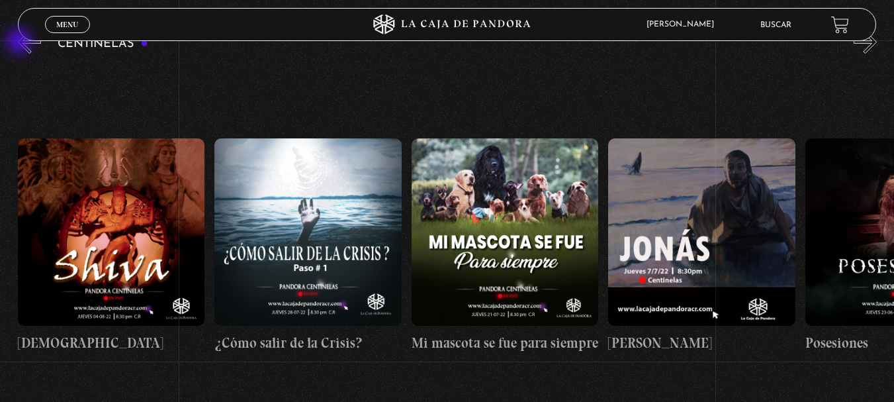
click at [21, 43] on button "«" at bounding box center [29, 41] width 23 height 23
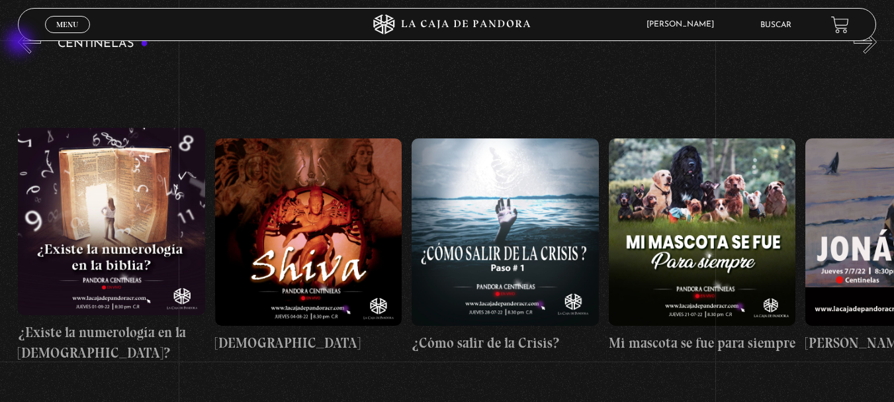
click at [21, 43] on button "«" at bounding box center [29, 41] width 23 height 23
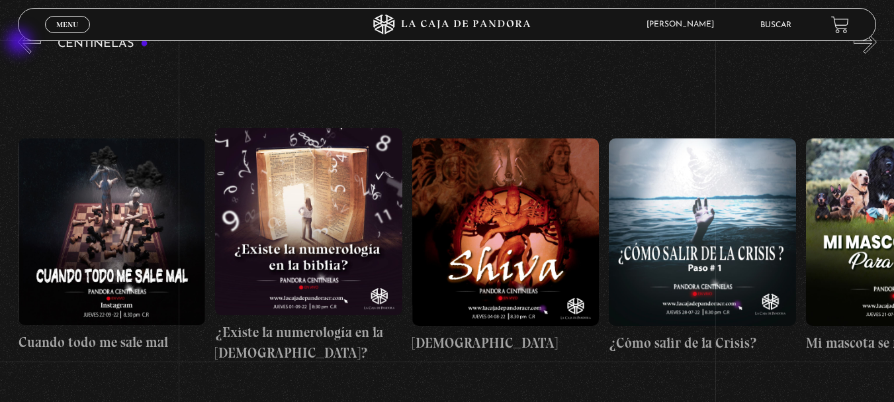
click at [21, 43] on button "«" at bounding box center [29, 41] width 23 height 23
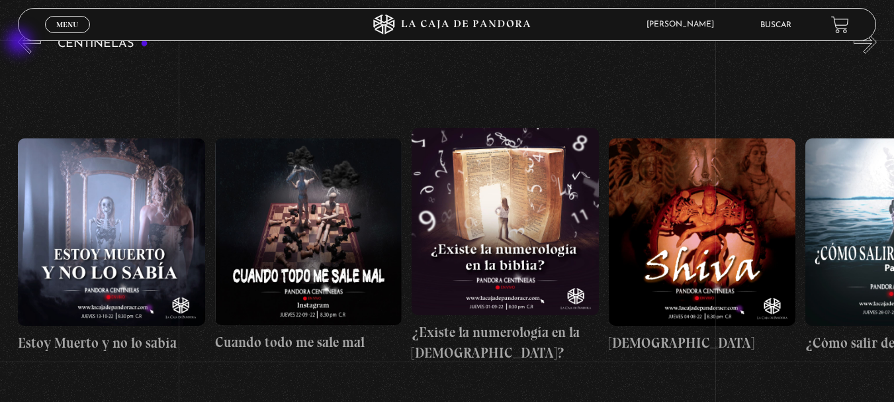
click at [21, 43] on button "«" at bounding box center [29, 41] width 23 height 23
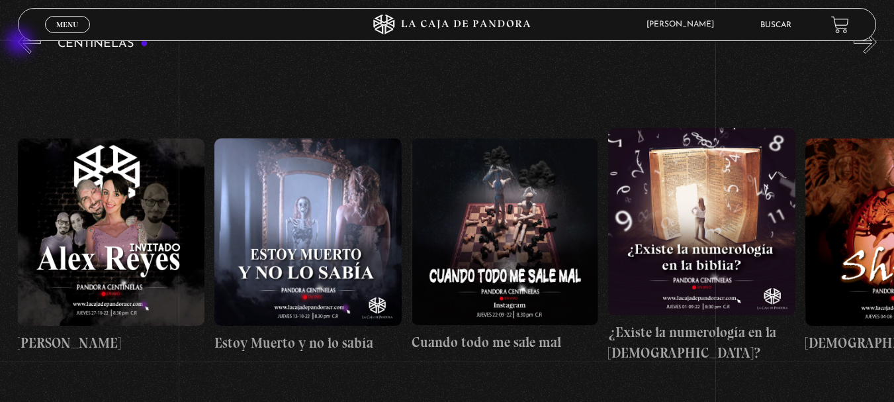
scroll to position [0, 10635]
click at [21, 44] on button "«" at bounding box center [29, 41] width 23 height 23
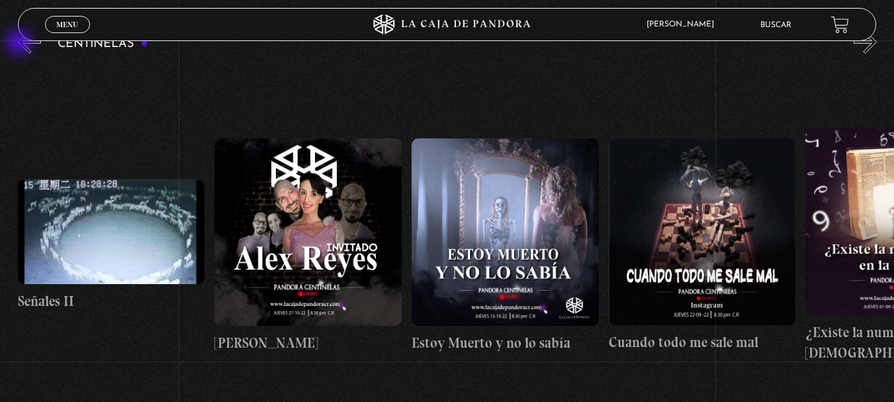
click at [21, 44] on button "«" at bounding box center [29, 41] width 23 height 23
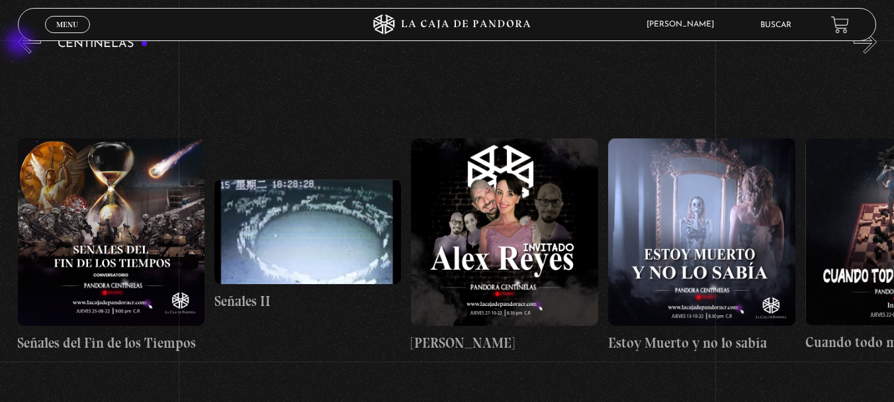
scroll to position [0, 10241]
click at [21, 44] on button "«" at bounding box center [29, 41] width 23 height 23
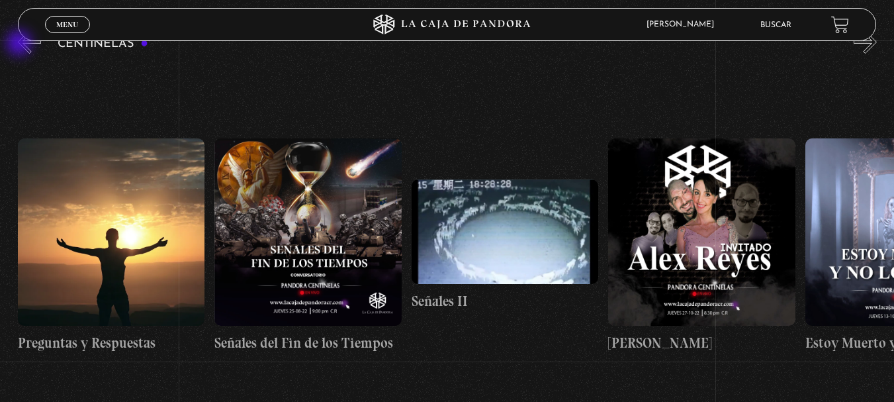
click at [21, 44] on button "«" at bounding box center [29, 41] width 23 height 23
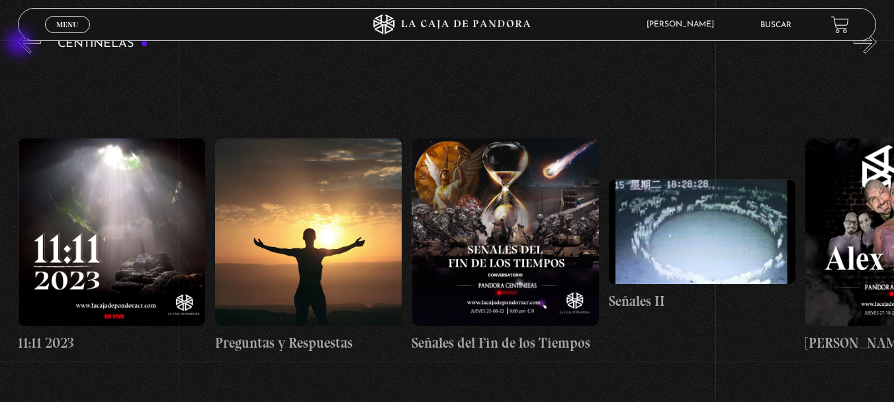
click at [21, 44] on button "«" at bounding box center [29, 41] width 23 height 23
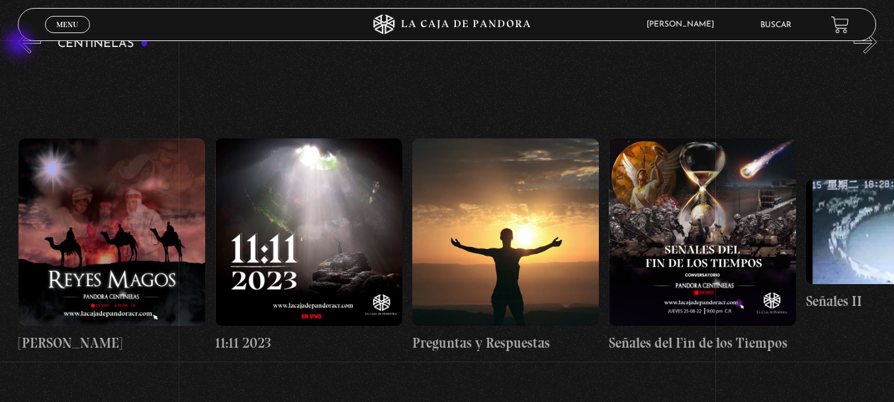
click at [21, 44] on button "«" at bounding box center [29, 41] width 23 height 23
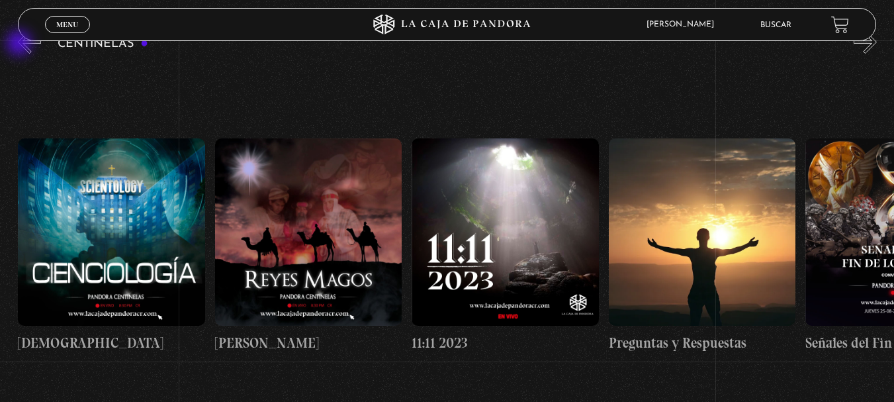
click at [21, 44] on button "«" at bounding box center [29, 41] width 23 height 23
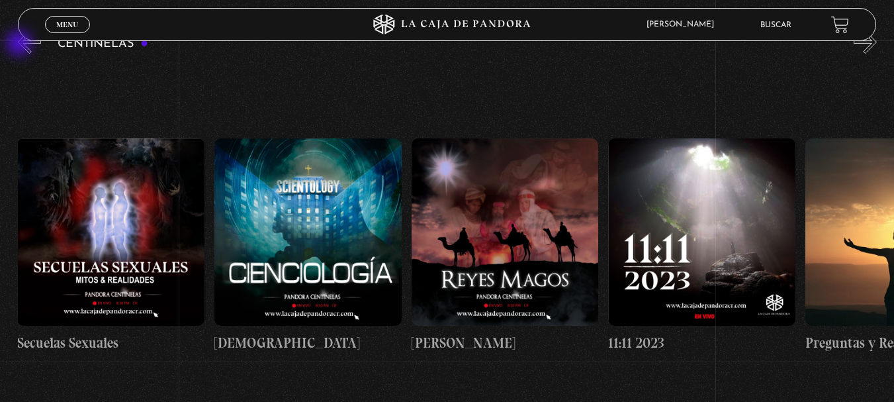
click at [21, 44] on button "«" at bounding box center [29, 41] width 23 height 23
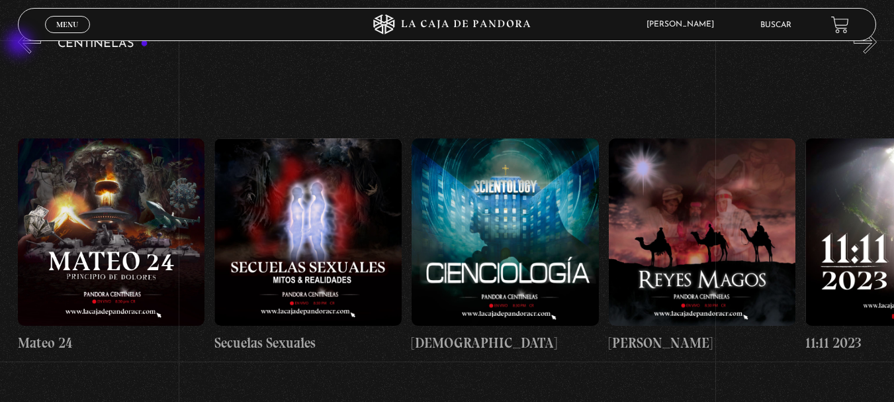
click at [21, 44] on button "«" at bounding box center [29, 41] width 23 height 23
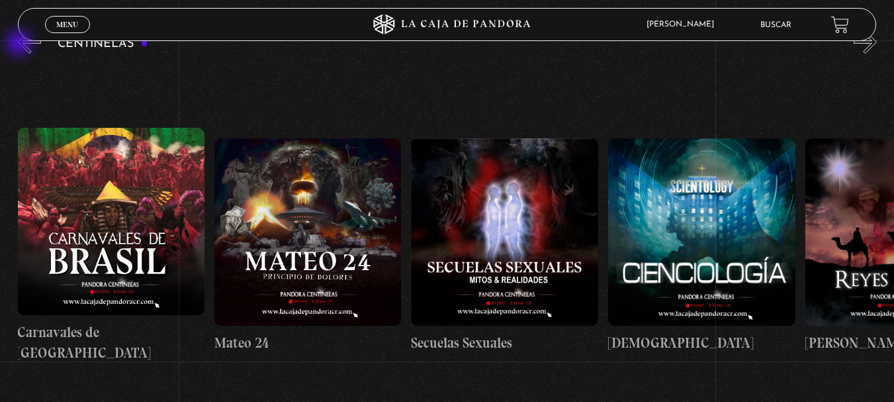
click at [21, 44] on button "«" at bounding box center [29, 41] width 23 height 23
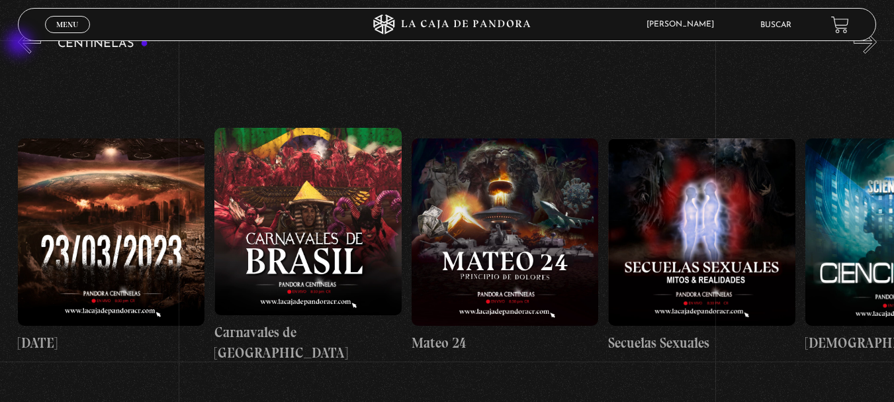
click at [21, 44] on button "«" at bounding box center [29, 41] width 23 height 23
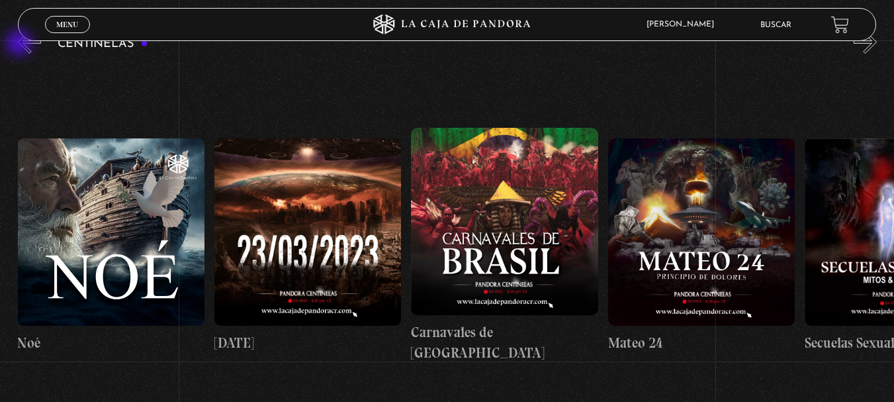
click at [21, 44] on button "«" at bounding box center [29, 41] width 23 height 23
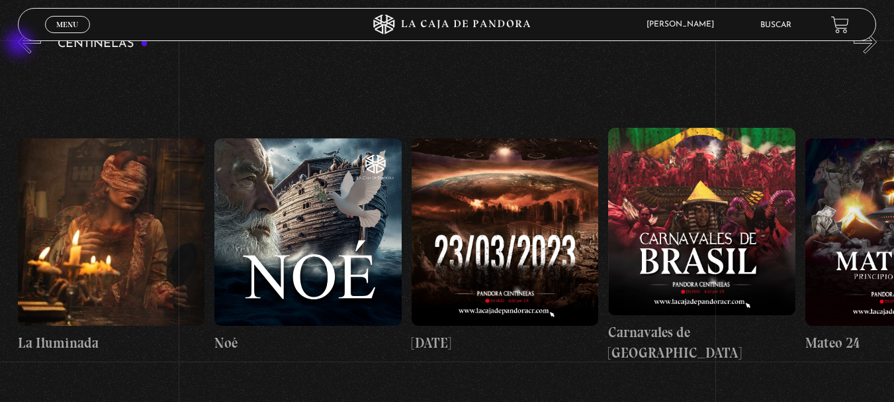
click at [21, 44] on button "«" at bounding box center [29, 41] width 23 height 23
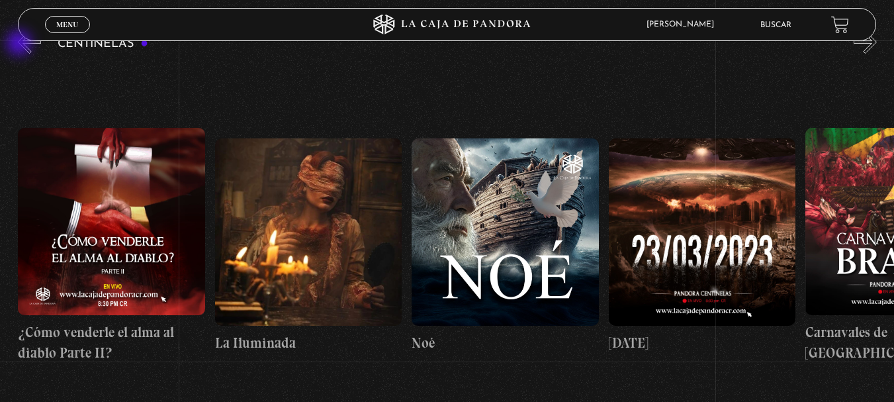
click at [21, 44] on button "«" at bounding box center [29, 41] width 23 height 23
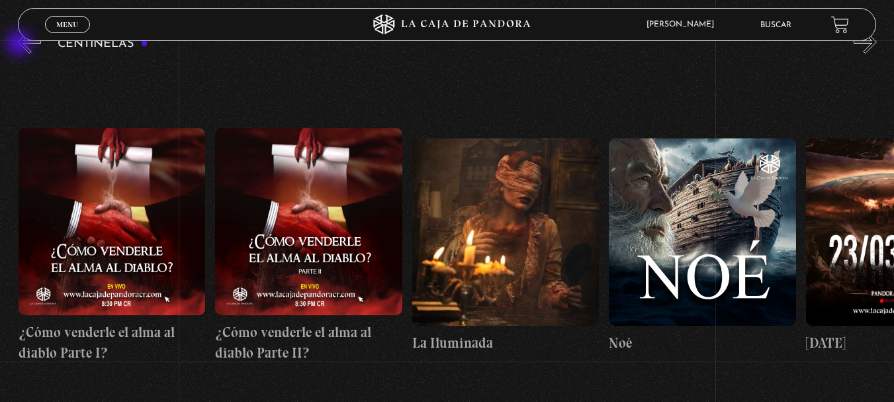
click at [21, 44] on button "«" at bounding box center [29, 41] width 23 height 23
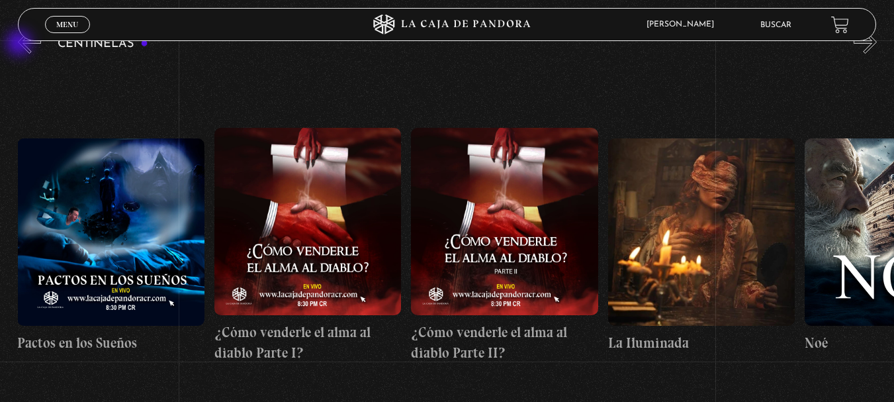
scroll to position [0, 7681]
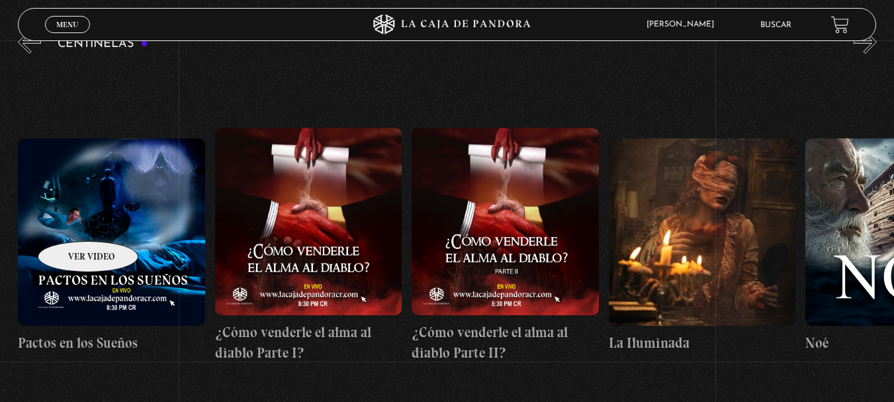
click at [71, 221] on figure at bounding box center [111, 231] width 187 height 187
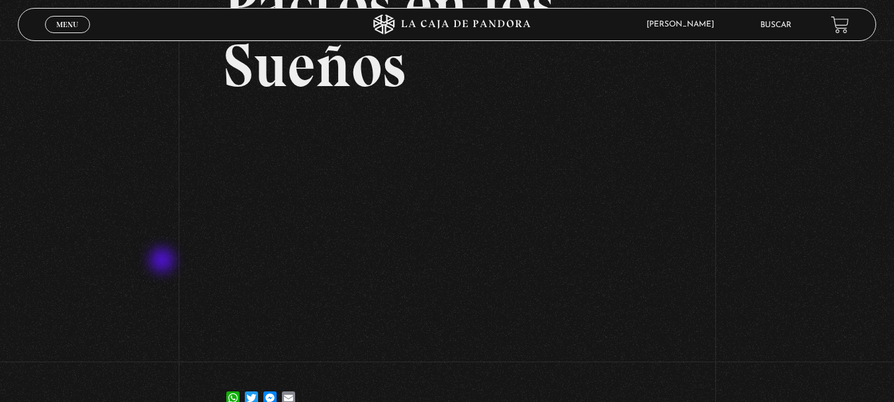
scroll to position [199, 0]
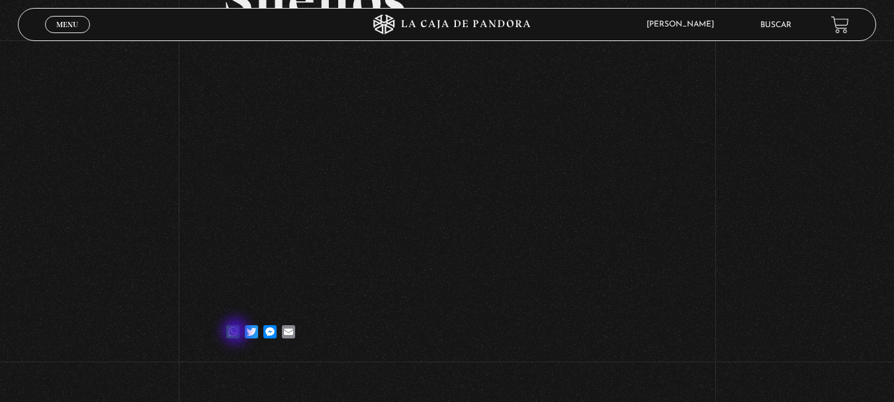
click at [237, 332] on link "WhatsApp" at bounding box center [233, 325] width 19 height 26
click at [79, 134] on div "Volver [DATE] Pactos en los Sueños WhatsApp Twitter Messenger Email" at bounding box center [447, 102] width 894 height 520
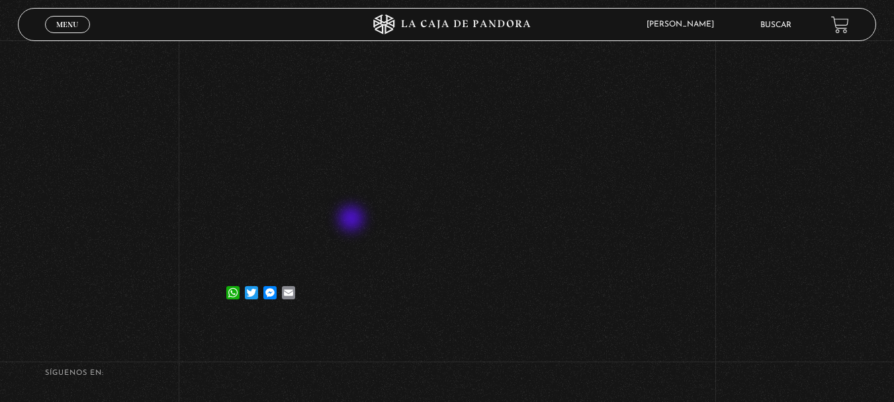
scroll to position [215, 0]
